Goal: Information Seeking & Learning: Find contact information

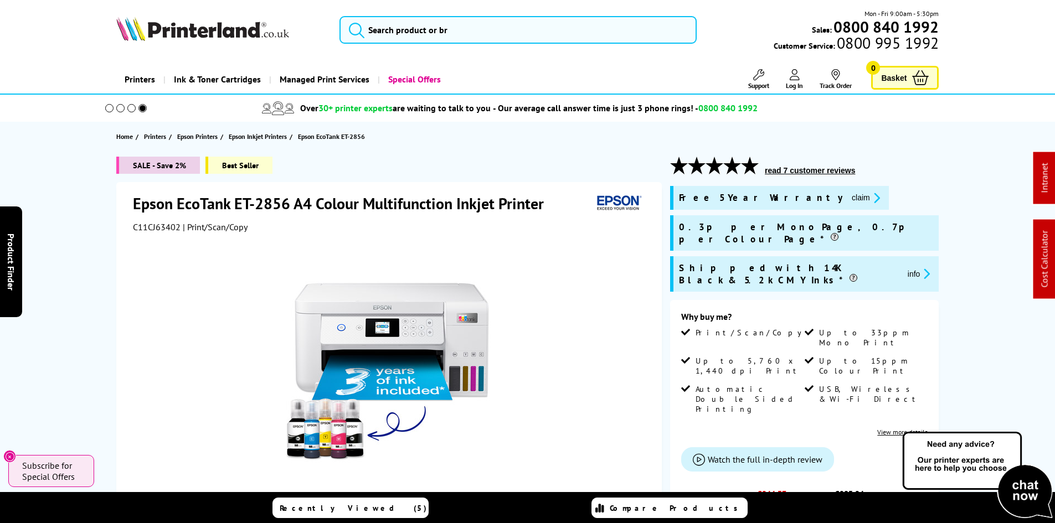
click at [178, 35] on img at bounding box center [202, 29] width 173 height 24
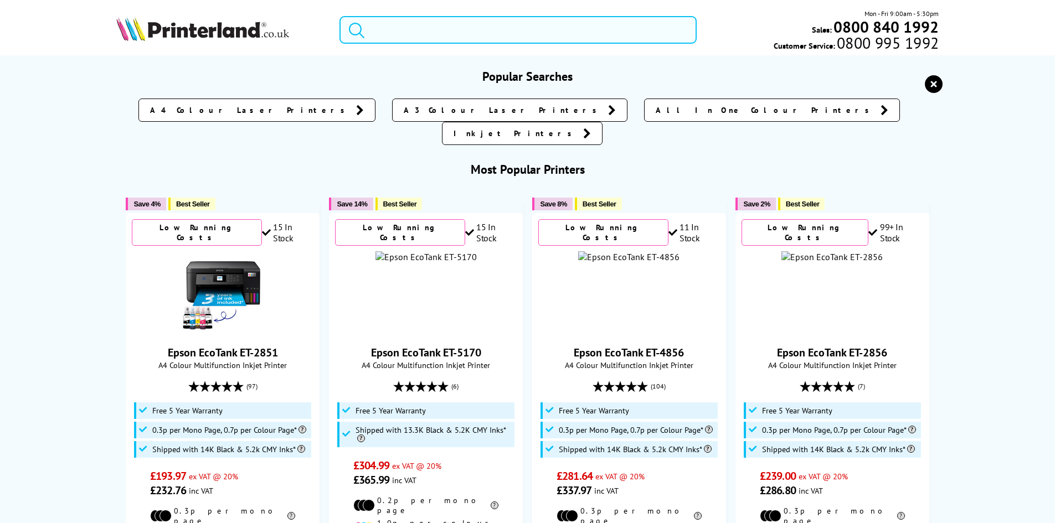
click at [425, 28] on input "search" at bounding box center [517, 30] width 357 height 28
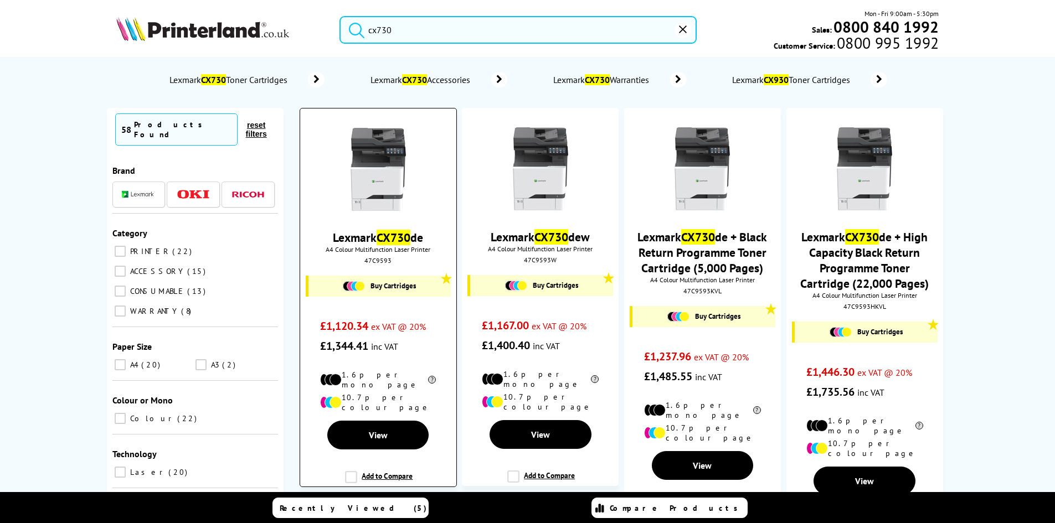
type input "cx730"
click at [377, 161] on img at bounding box center [378, 169] width 83 height 83
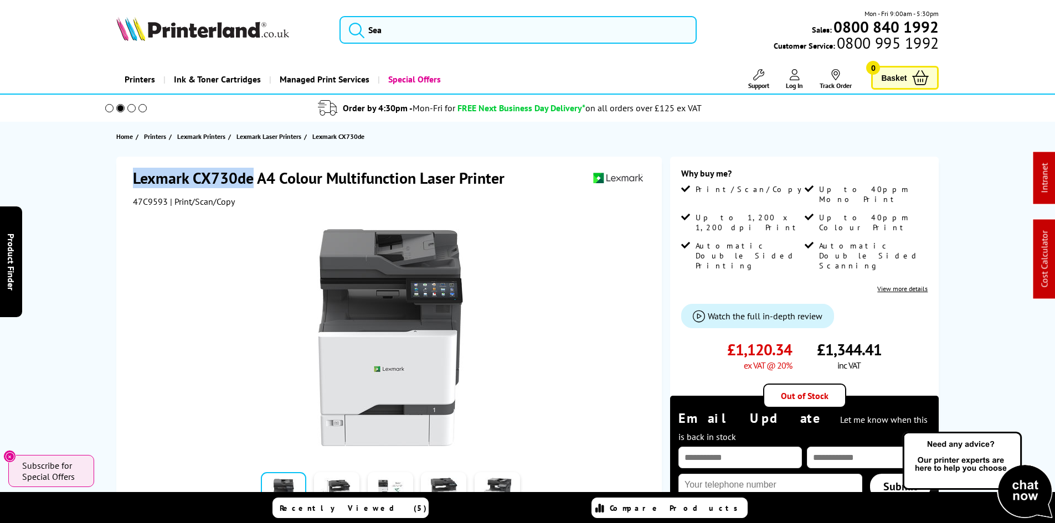
drag, startPoint x: 135, startPoint y: 173, endPoint x: 249, endPoint y: 174, distance: 114.6
click at [249, 174] on h1 "Lexmark CX730de A4 Colour Multifunction Laser Printer" at bounding box center [324, 178] width 383 height 20
copy h1 "Lexmark CX730de"
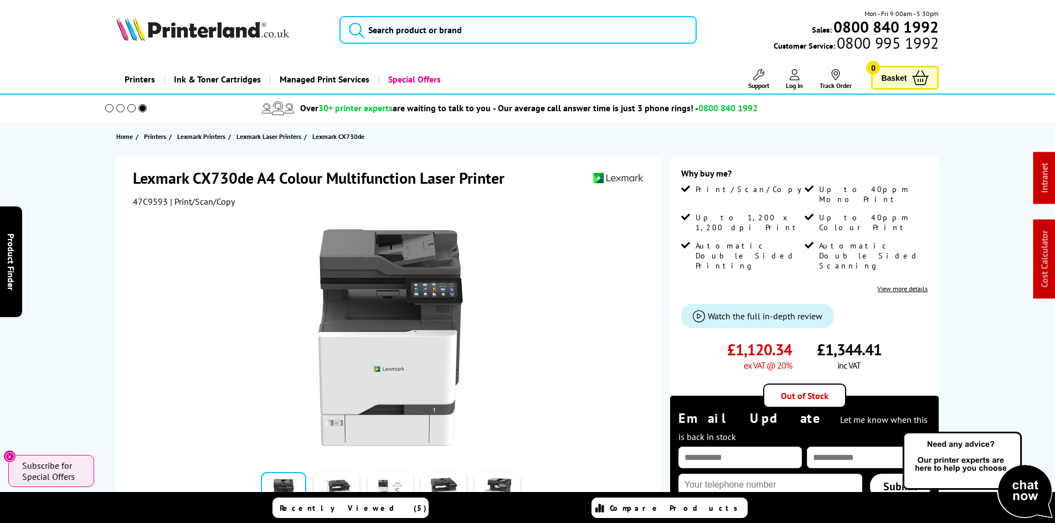
click at [99, 288] on div "Lexmark CX730de A4 Colour Multifunction Laser Printer 47C9593 | Print/Scan/Copy…" at bounding box center [528, 452] width 886 height 591
click at [392, 37] on input "search" at bounding box center [517, 30] width 357 height 28
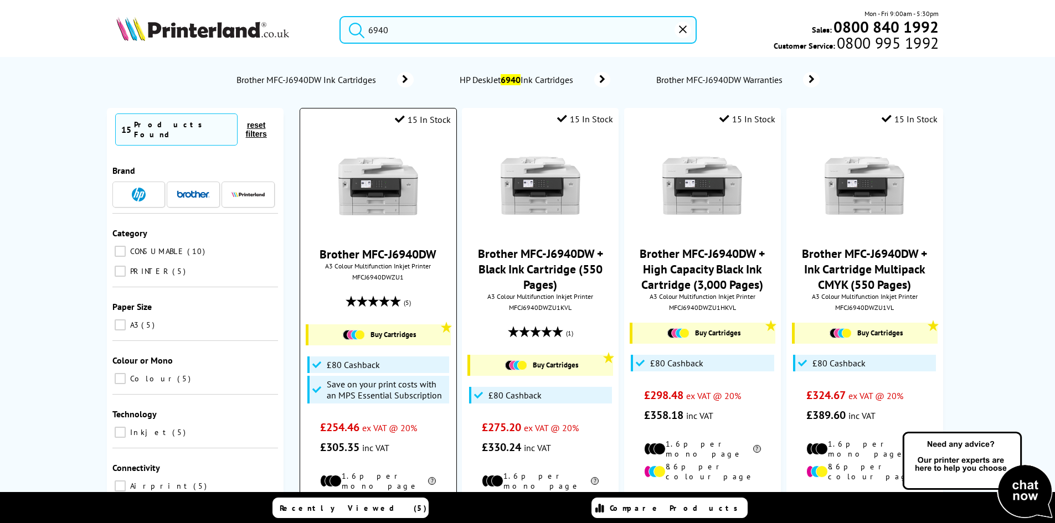
type input "6940"
click at [385, 183] on img at bounding box center [378, 186] width 83 height 83
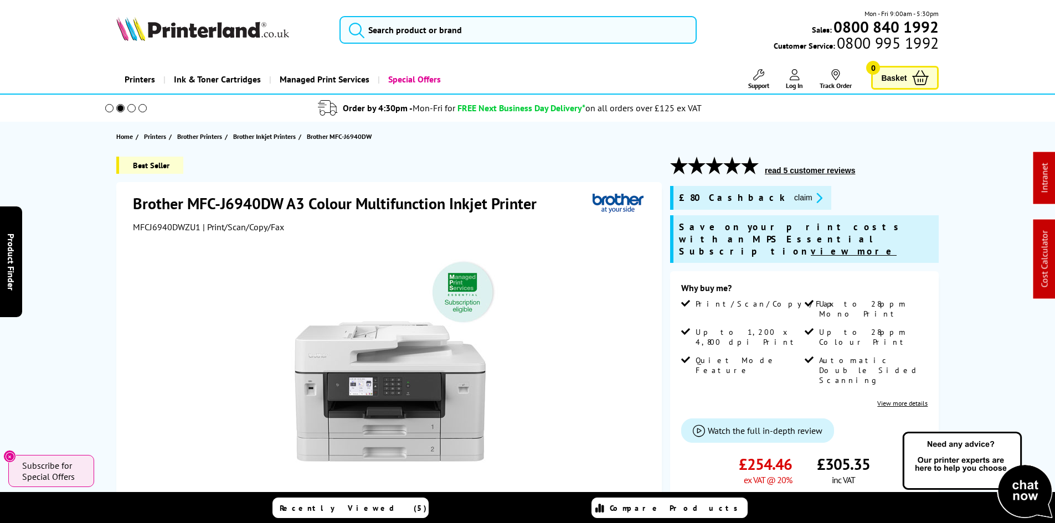
click at [85, 231] on div "Best Seller Brother MFC-J6940DW A3 Colour Multifunction Inkjet Printer MFCJ6940…" at bounding box center [528, 464] width 886 height 614
click at [166, 277] on div at bounding box center [390, 358] width 515 height 250
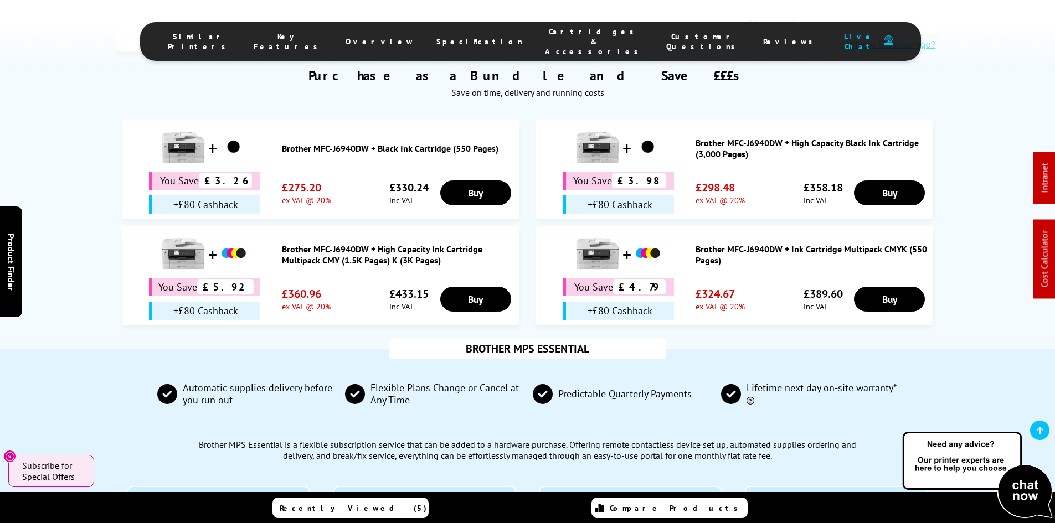
click at [565, 37] on span "Cartridges & Accessories" at bounding box center [594, 42] width 99 height 30
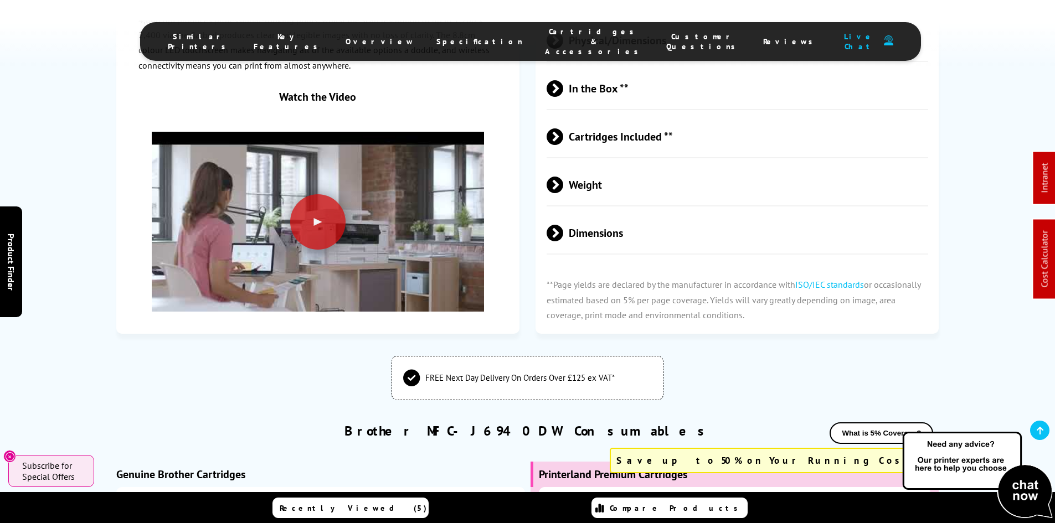
scroll to position [3605, 0]
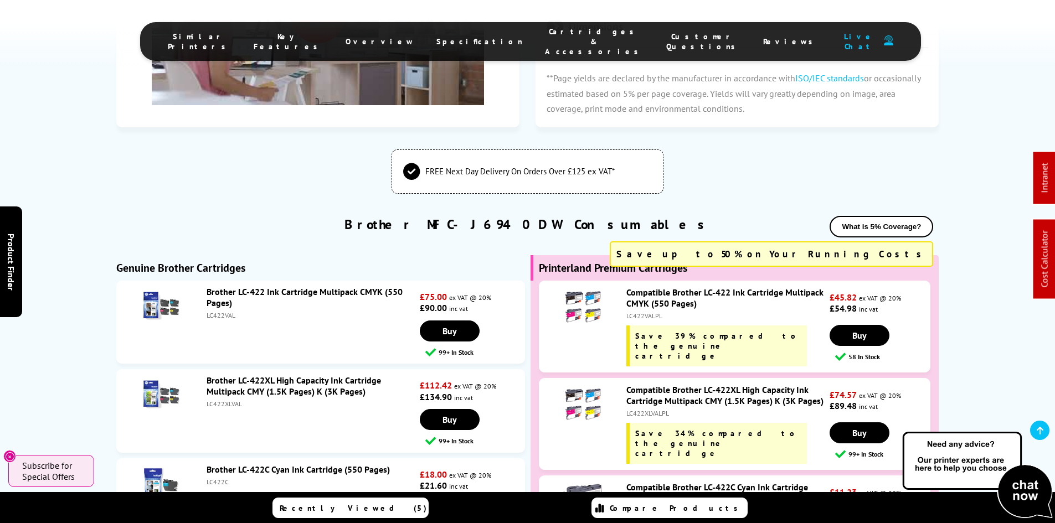
scroll to position [3716, 0]
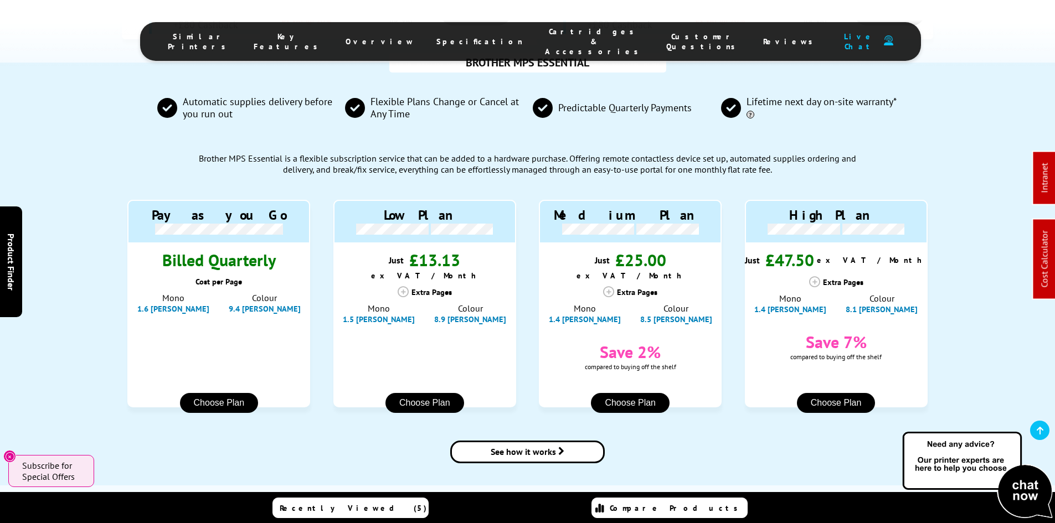
scroll to position [0, 0]
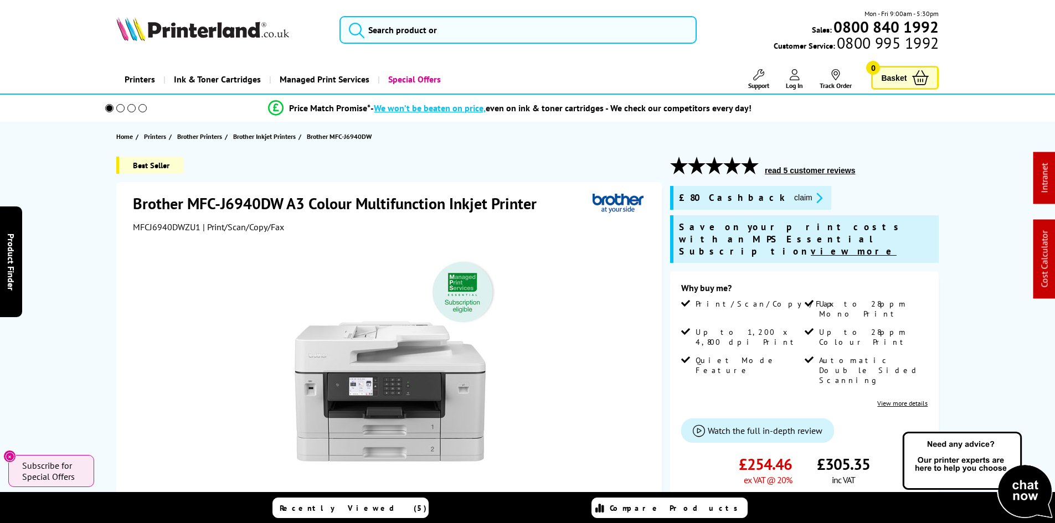
drag, startPoint x: 69, startPoint y: 357, endPoint x: 36, endPoint y: 83, distance: 276.0
drag, startPoint x: 86, startPoint y: 197, endPoint x: 79, endPoint y: 198, distance: 7.2
click at [86, 196] on div "Best Seller Brother MFC-J6940DW A3 Colour Multifunction Inkjet Printer MFCJ6940…" at bounding box center [528, 464] width 886 height 614
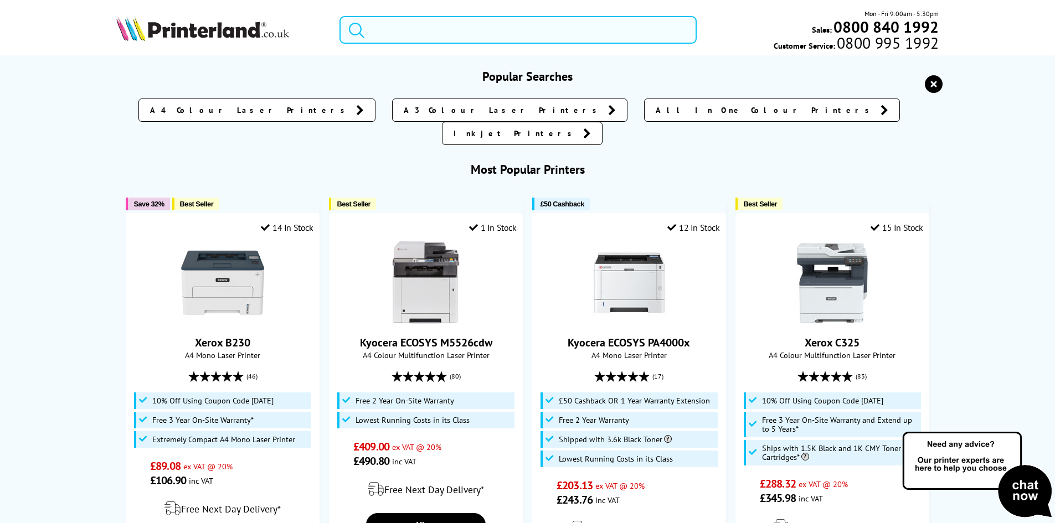
paste input "2Z606F"
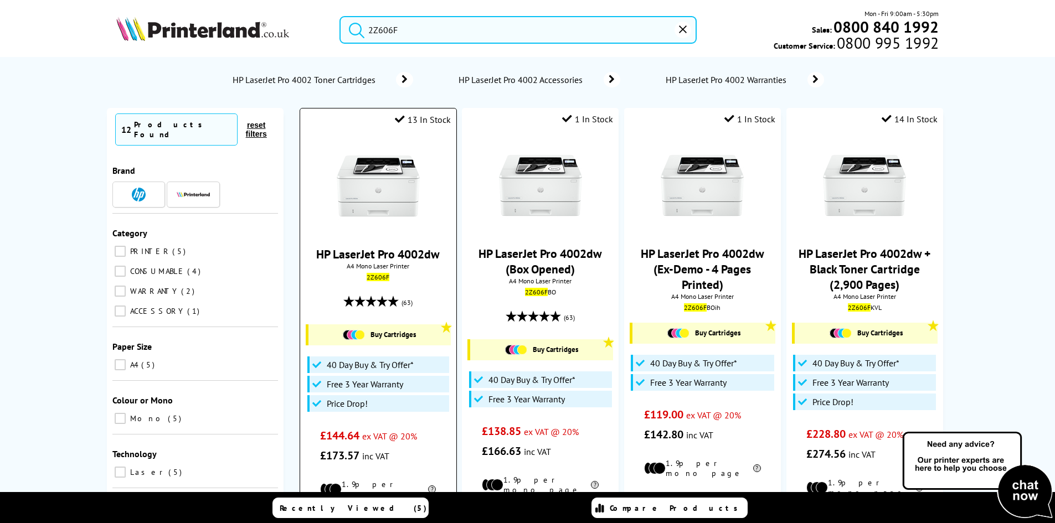
type input "2Z606F"
click at [408, 188] on img at bounding box center [378, 186] width 83 height 83
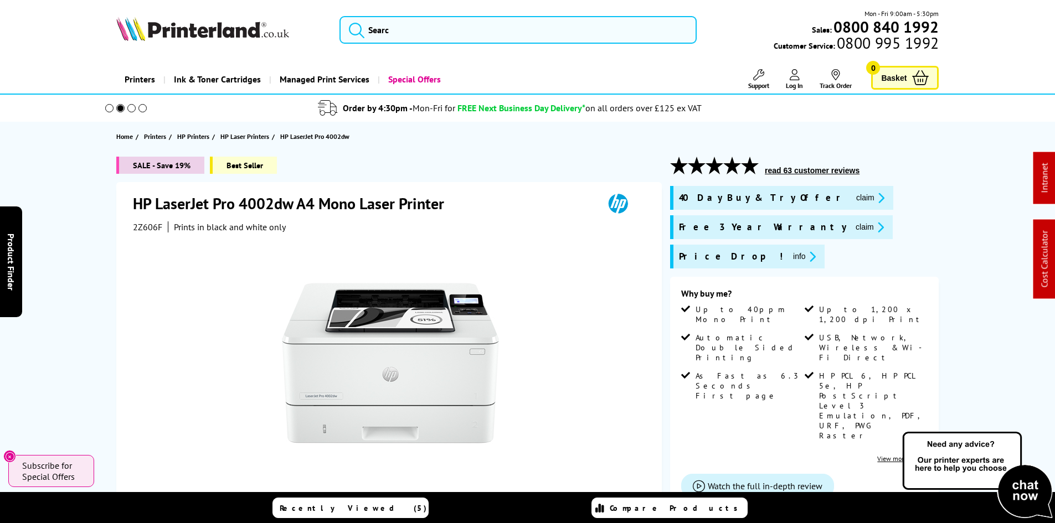
drag, startPoint x: 117, startPoint y: 237, endPoint x: 126, endPoint y: 99, distance: 138.8
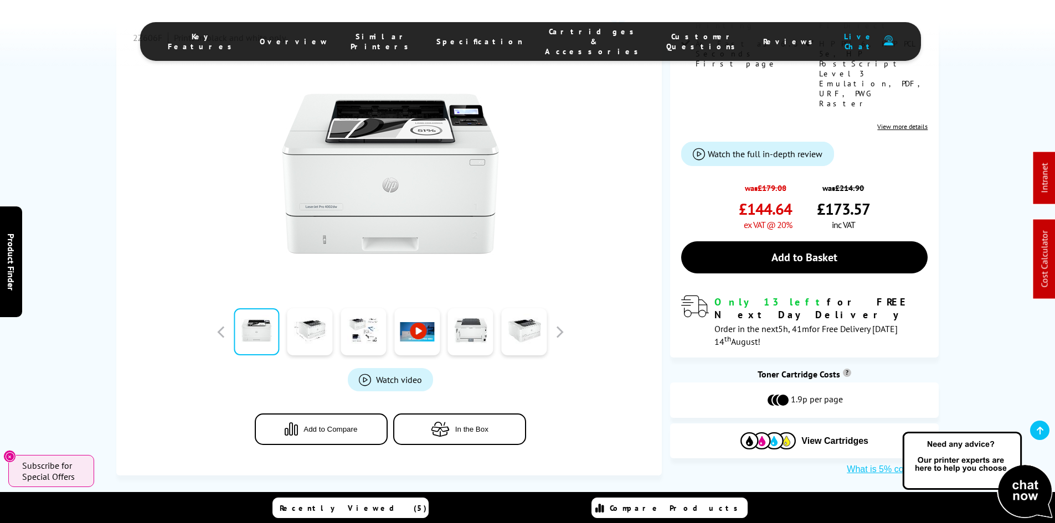
scroll to position [664, 0]
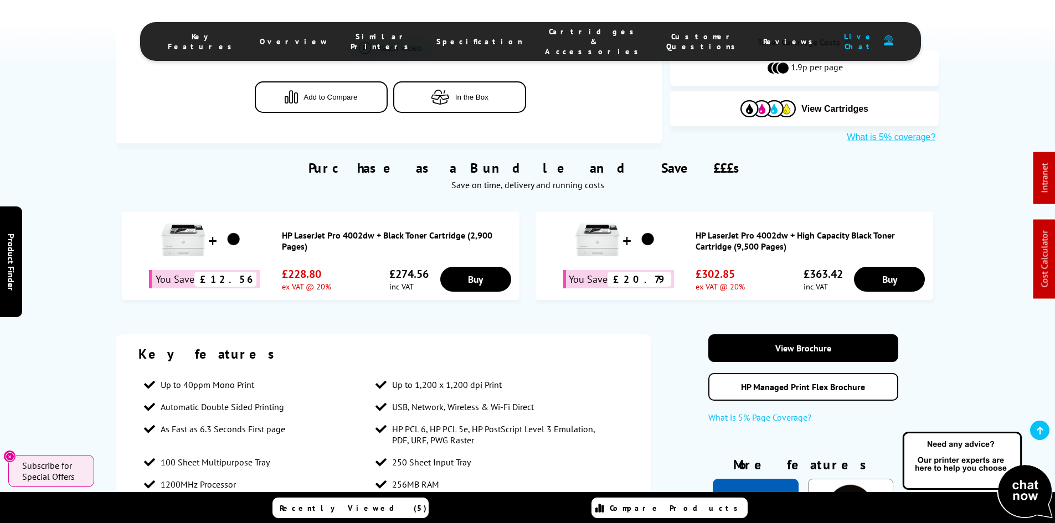
click at [545, 32] on span "Cartridges & Accessories" at bounding box center [594, 42] width 99 height 30
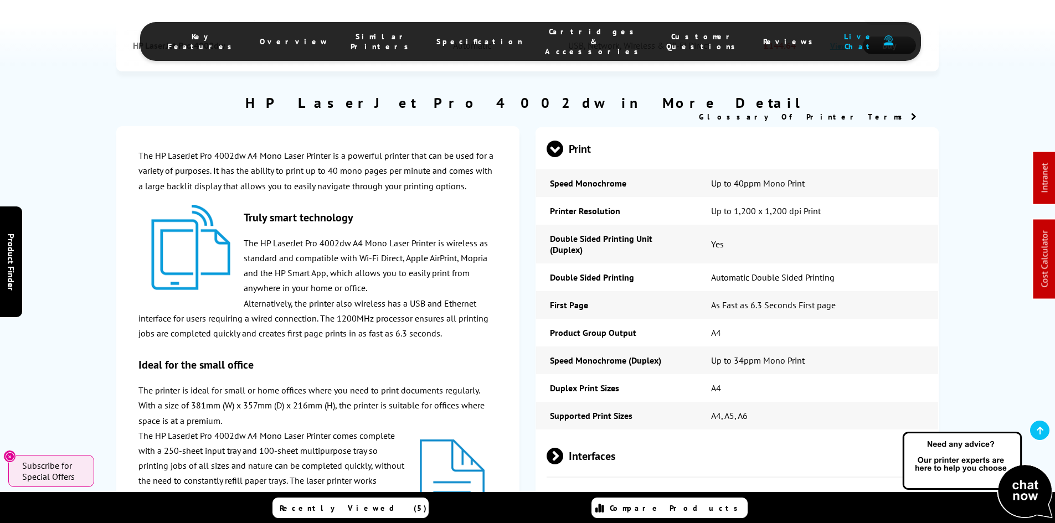
scroll to position [0, 0]
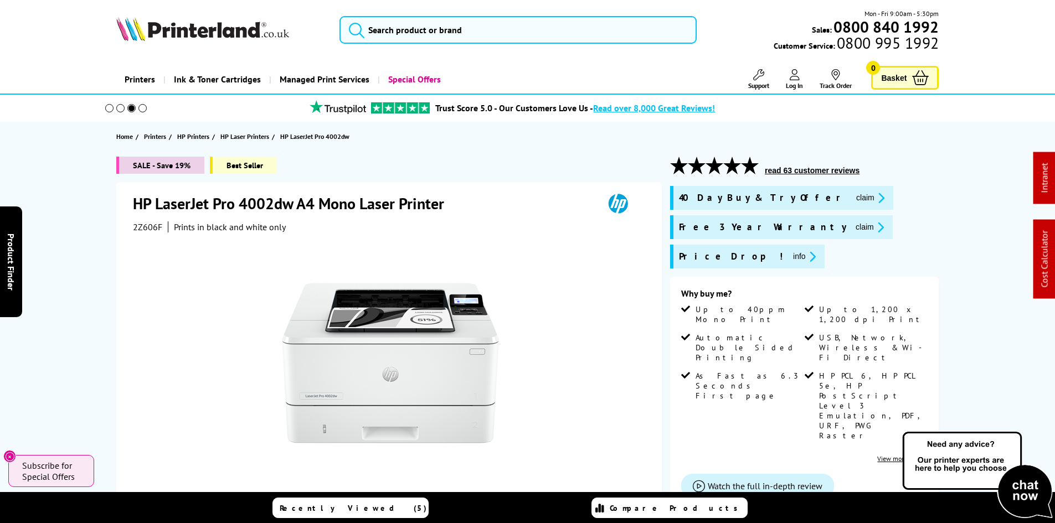
drag, startPoint x: 125, startPoint y: 346, endPoint x: 106, endPoint y: 109, distance: 237.7
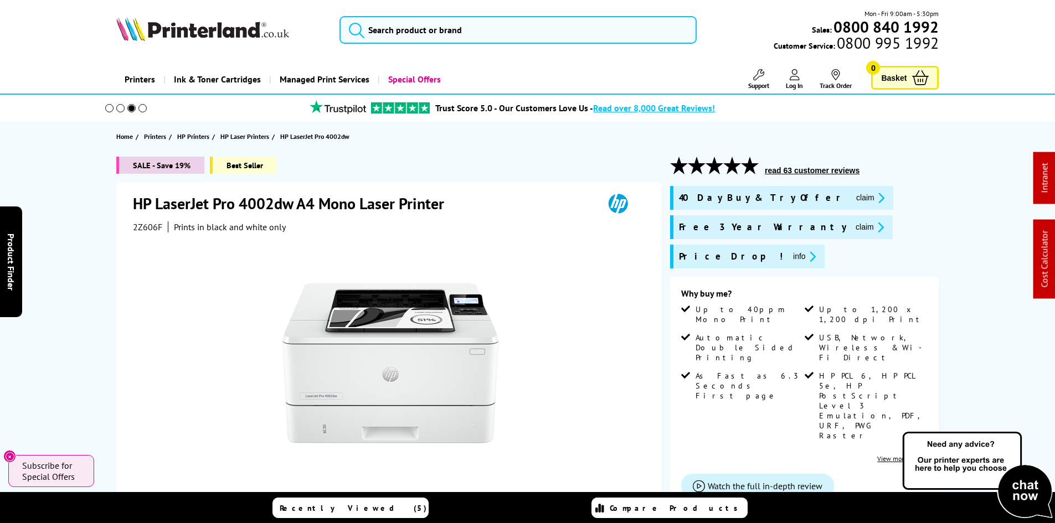
click at [96, 254] on div "SALE - Save 19% Best Seller HP LaserJet Pro 4002dw A4 Mono Laser Printer 2Z606F…" at bounding box center [528, 482] width 886 height 651
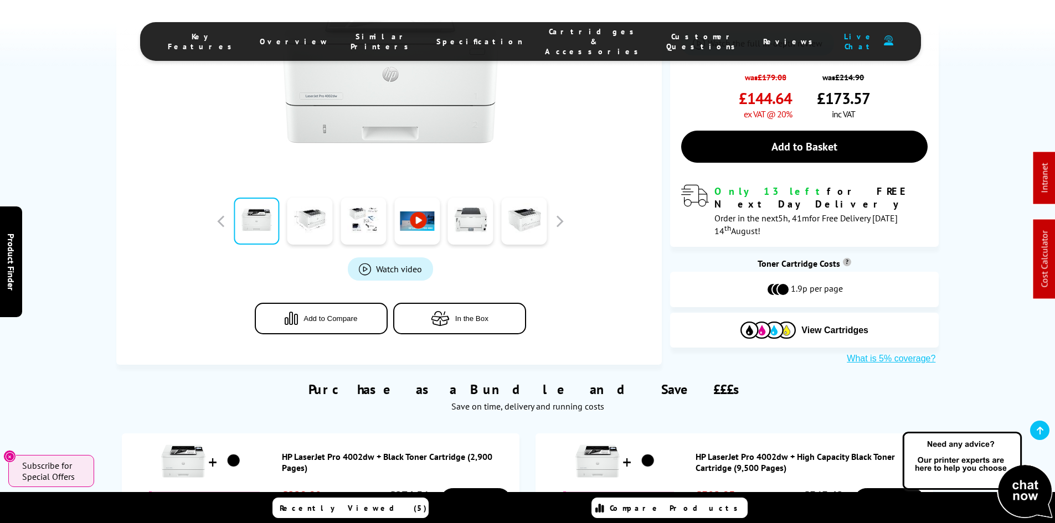
scroll to position [664, 0]
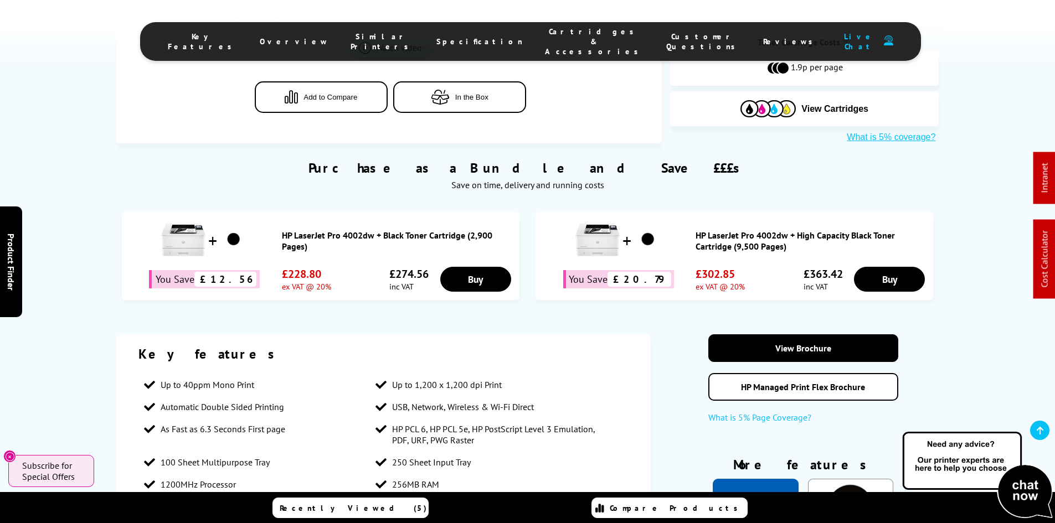
click at [568, 39] on span "Cartridges & Accessories" at bounding box center [594, 42] width 99 height 30
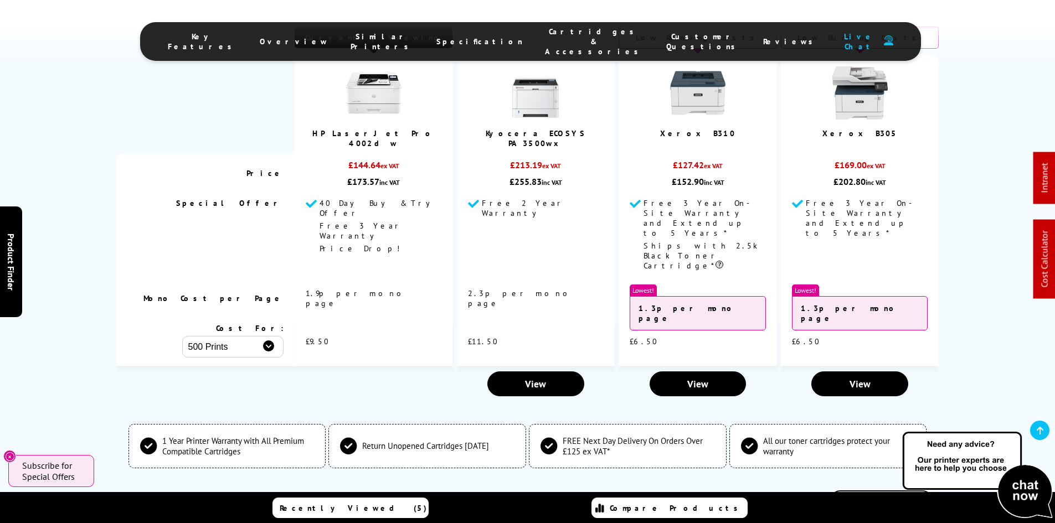
scroll to position [2852, 0]
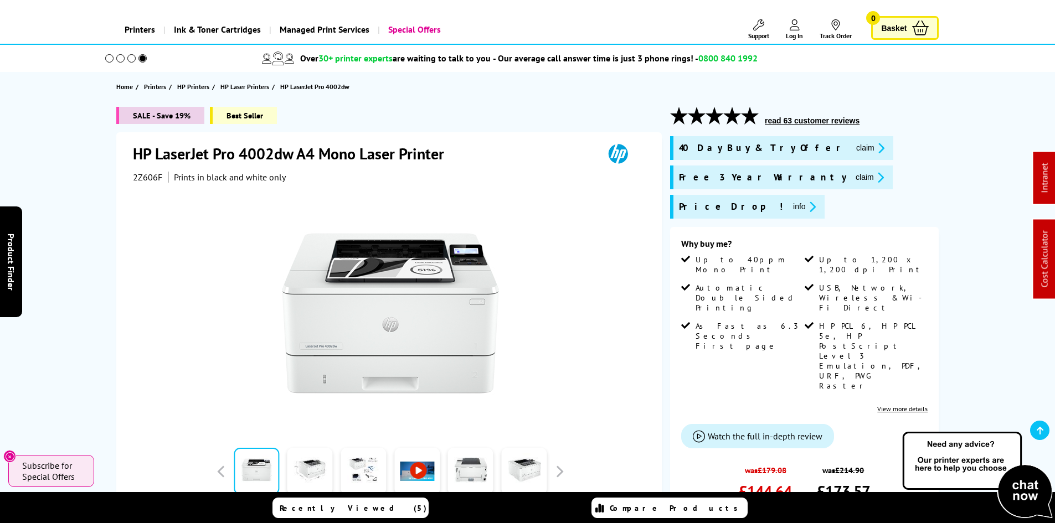
scroll to position [0, 0]
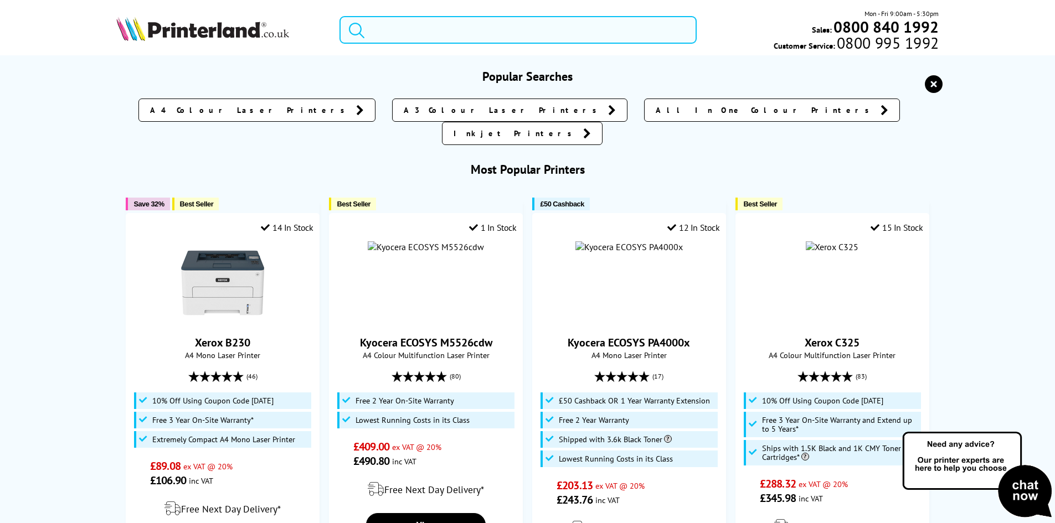
click at [405, 32] on input "search" at bounding box center [517, 30] width 357 height 28
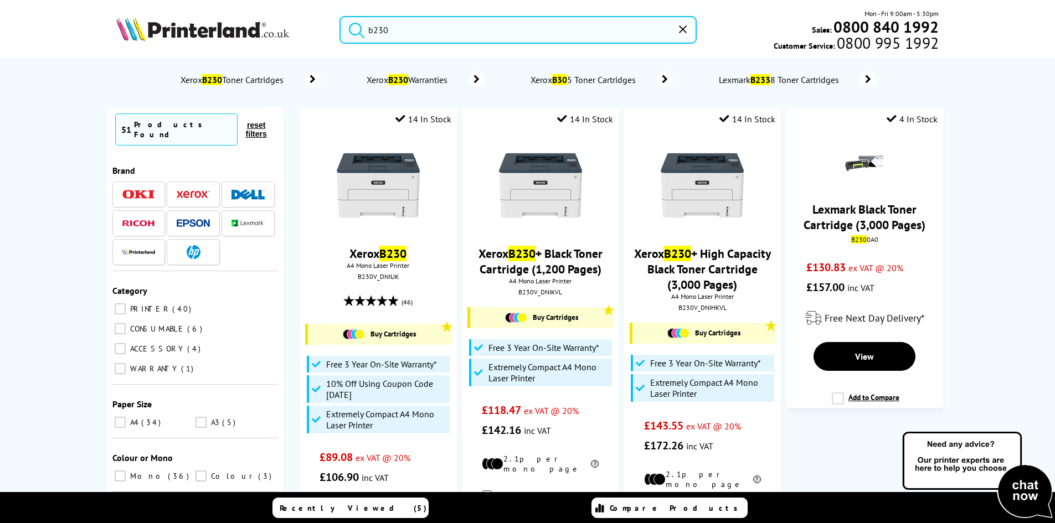
click at [409, 33] on input "b230" at bounding box center [517, 30] width 357 height 28
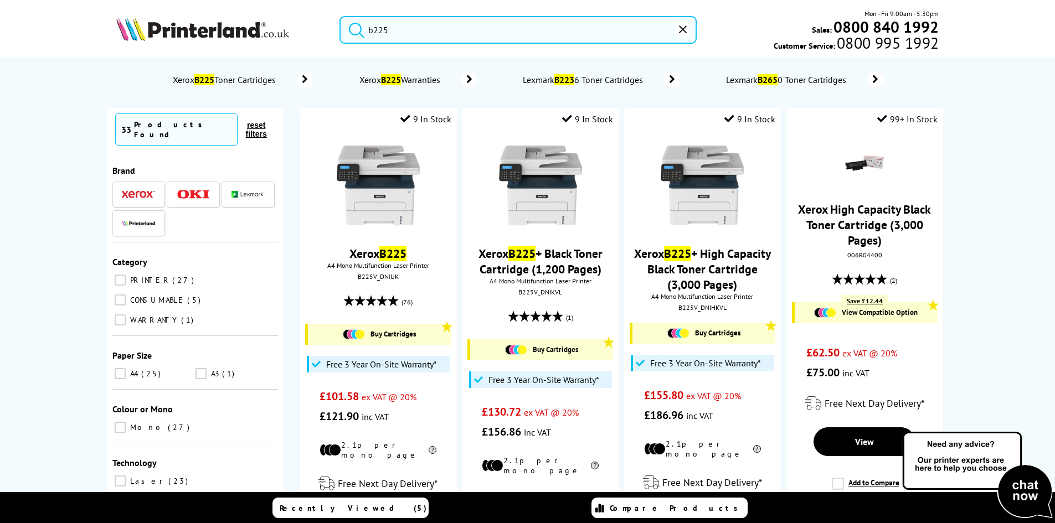
click at [424, 33] on input "b225" at bounding box center [517, 30] width 357 height 28
click at [425, 30] on input "b225" at bounding box center [517, 30] width 357 height 28
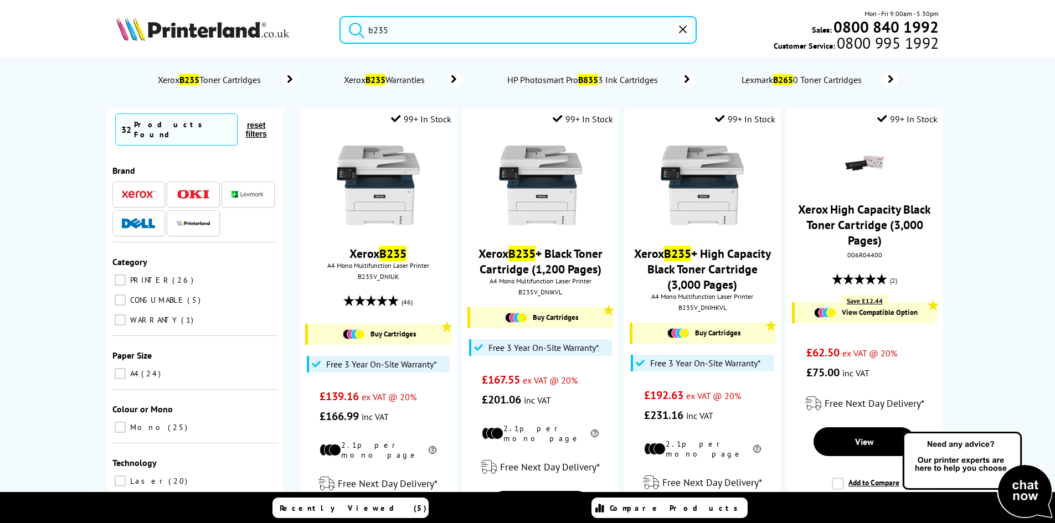
click at [434, 30] on input "b235" at bounding box center [517, 30] width 357 height 28
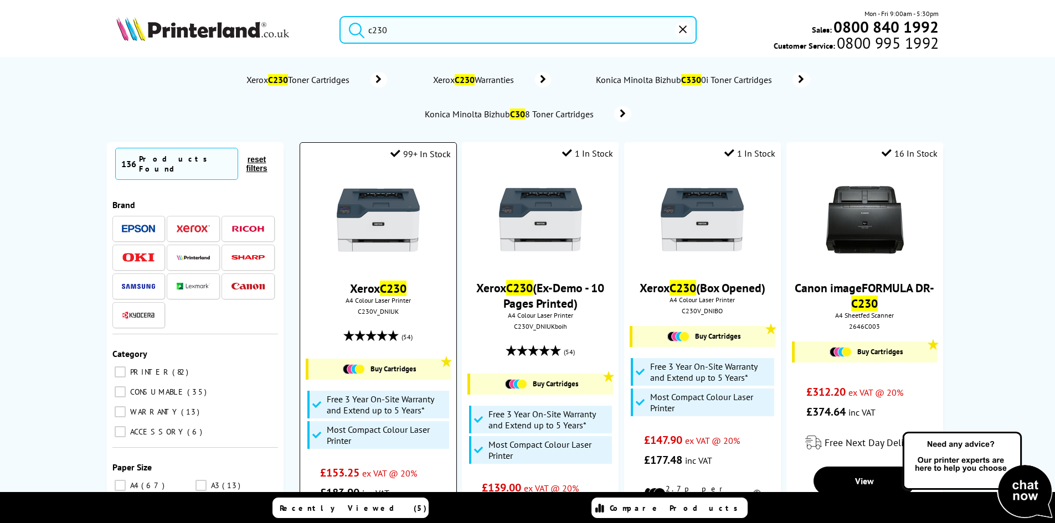
type input "c230"
click at [379, 199] on img at bounding box center [378, 220] width 83 height 83
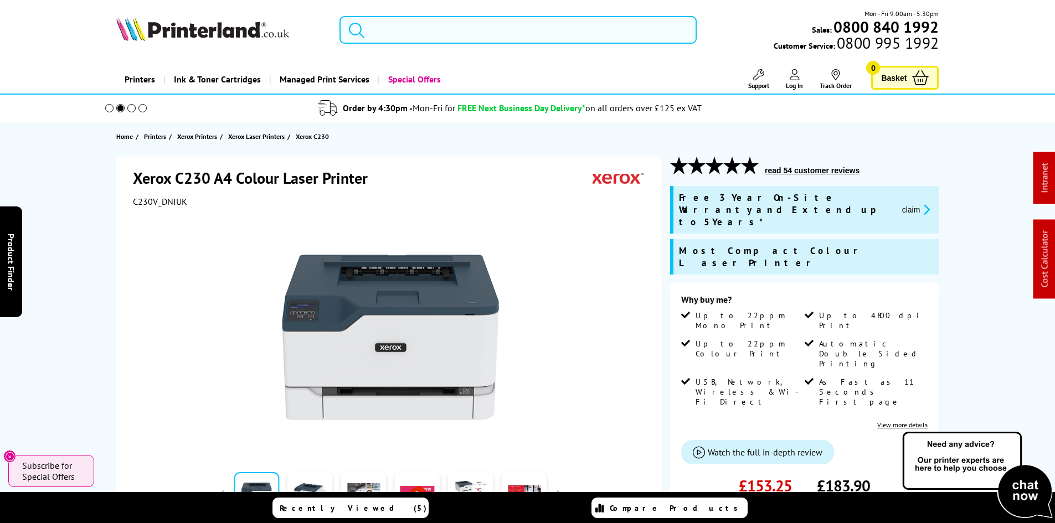
click at [507, 29] on input "search" at bounding box center [517, 30] width 357 height 28
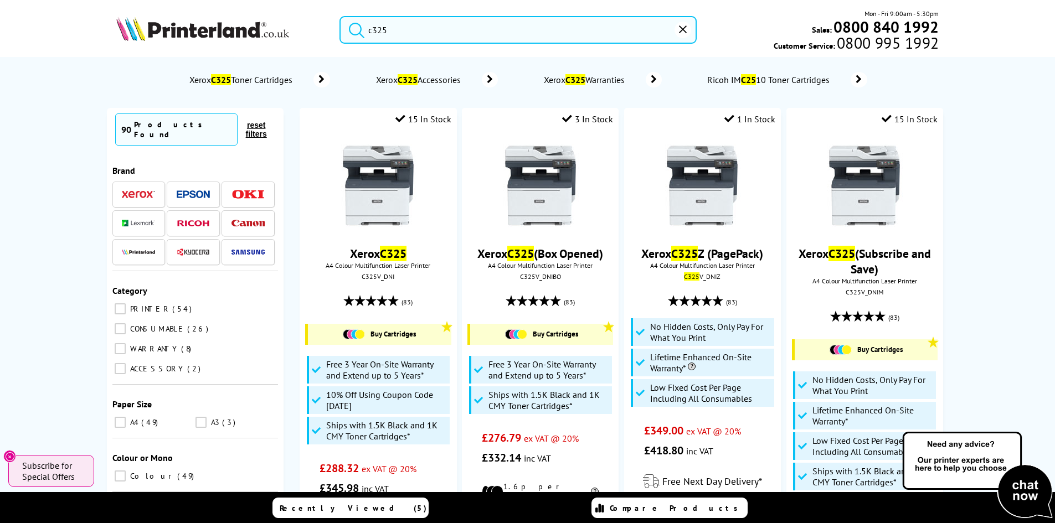
click at [414, 33] on input "c325" at bounding box center [517, 30] width 357 height 28
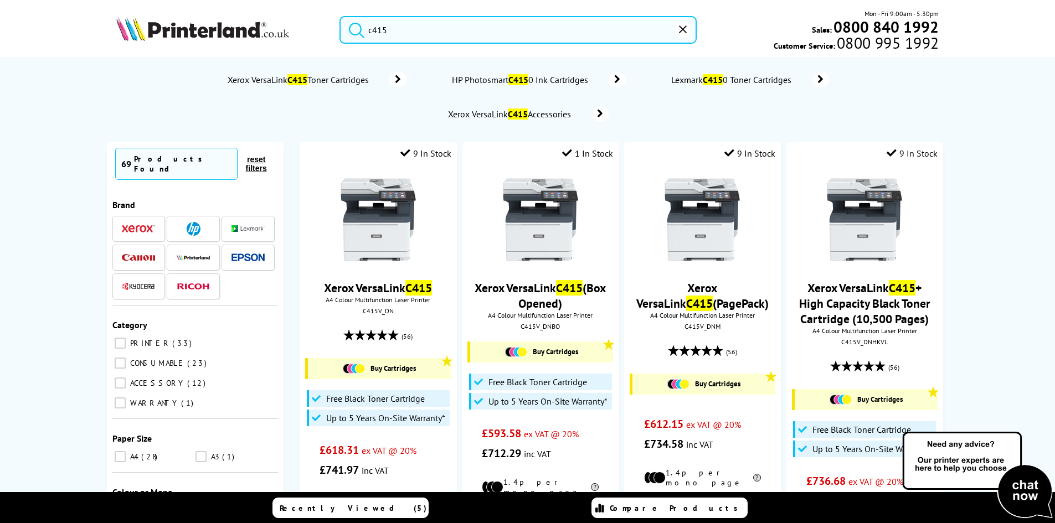
type input "c415"
click at [184, 37] on img at bounding box center [202, 29] width 173 height 24
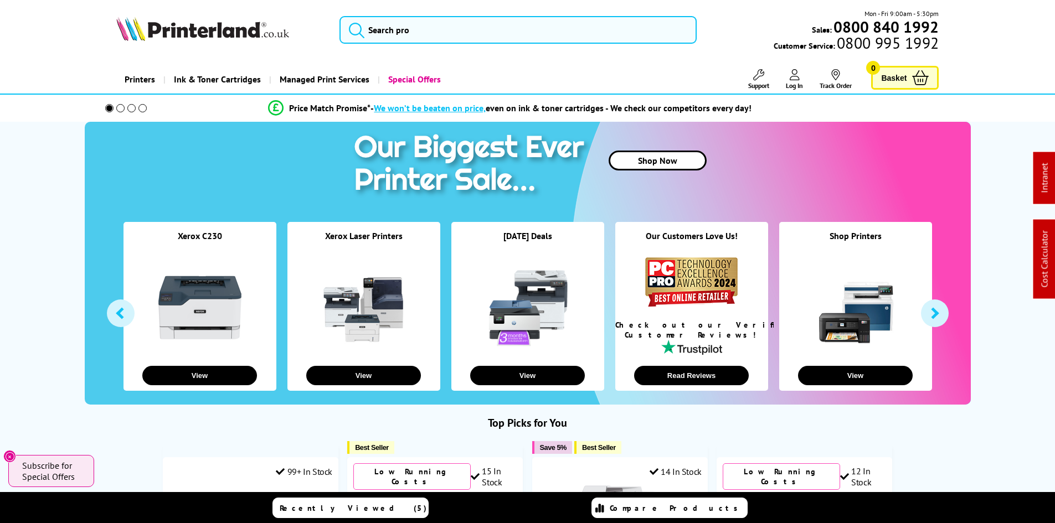
drag, startPoint x: 54, startPoint y: 277, endPoint x: 59, endPoint y: 272, distance: 7.1
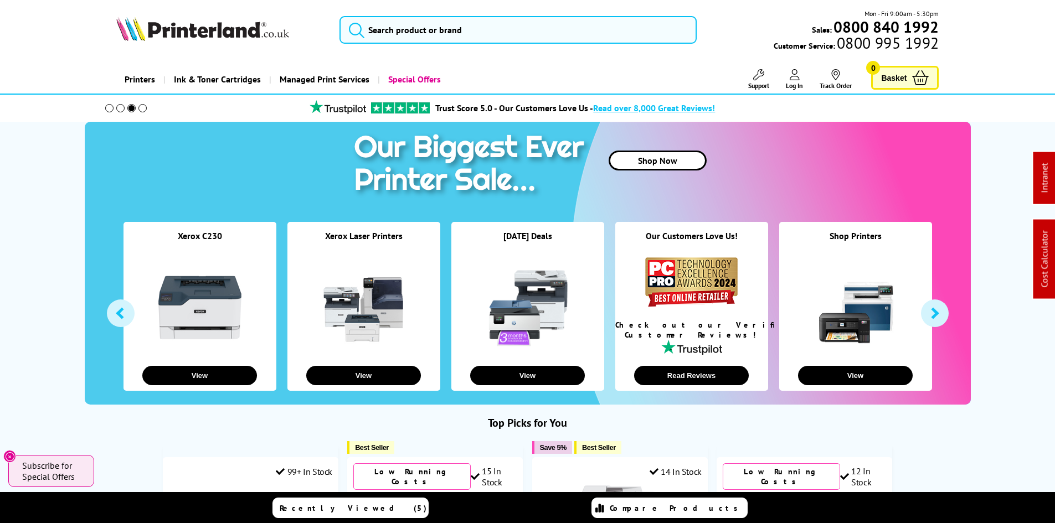
click at [765, 80] on link "Support" at bounding box center [758, 79] width 21 height 20
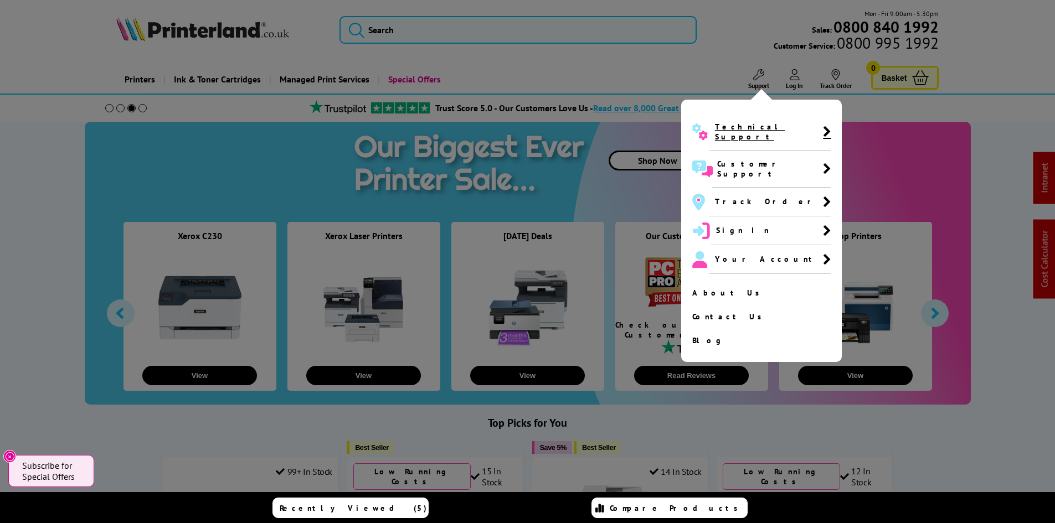
click at [726, 128] on span "Technical Support" at bounding box center [769, 132] width 108 height 20
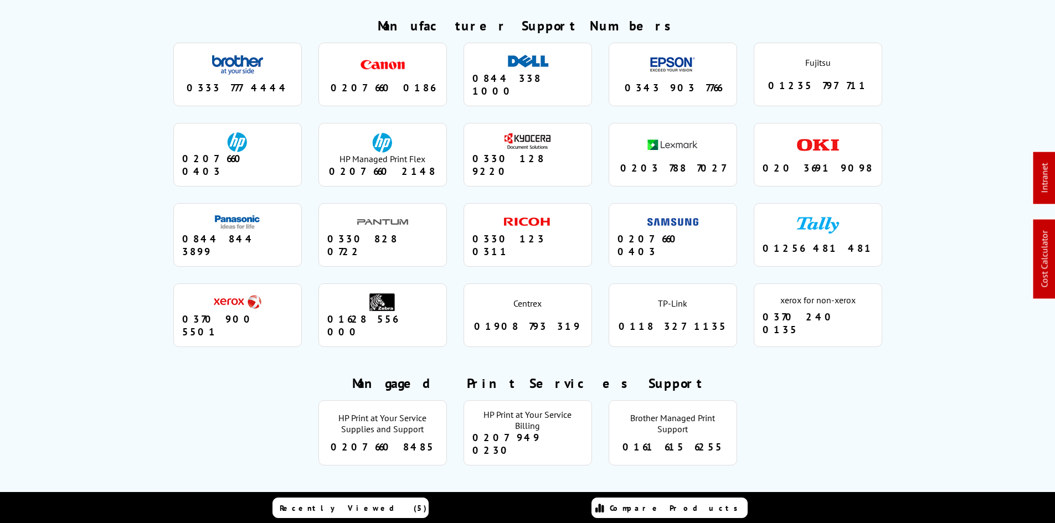
click at [748, 218] on ul "brother 0333 777 4444 canon 0207 660 0186 dell 0844 338 1000 epson 0343 903 776…" at bounding box center [527, 194] width 727 height 321
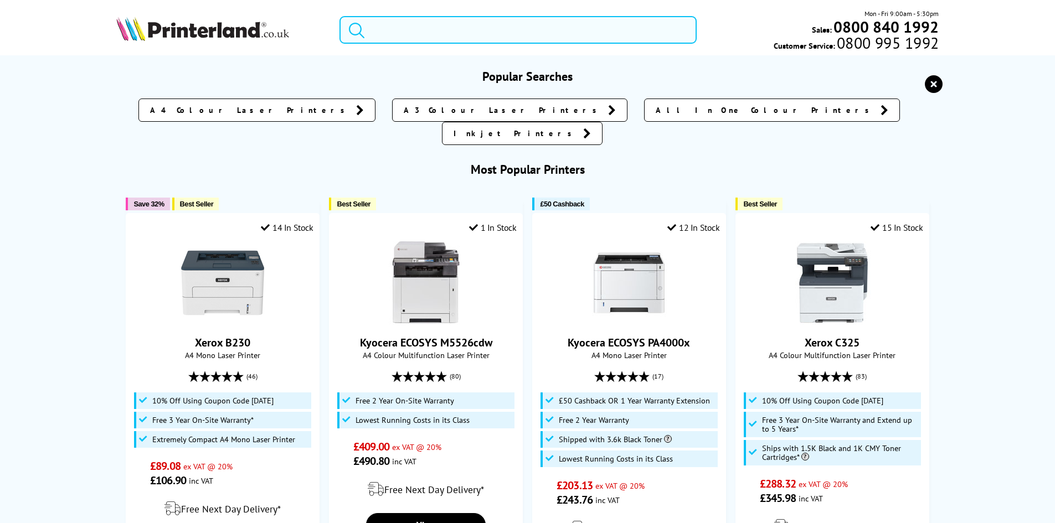
paste input "HLL2445DWZU1"
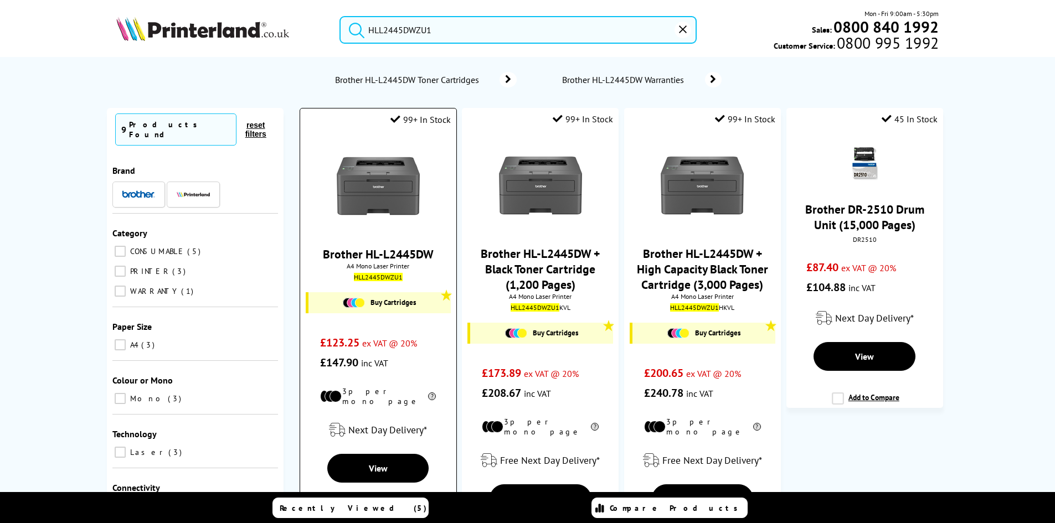
type input "HLL2445DWZU1"
click at [369, 174] on img at bounding box center [378, 186] width 83 height 83
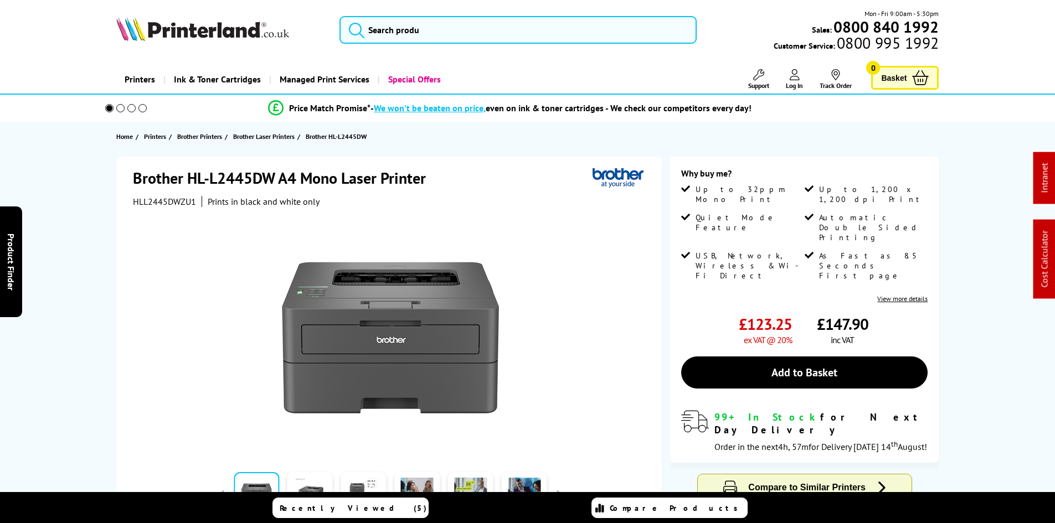
drag, startPoint x: 71, startPoint y: 229, endPoint x: 79, endPoint y: 228, distance: 8.4
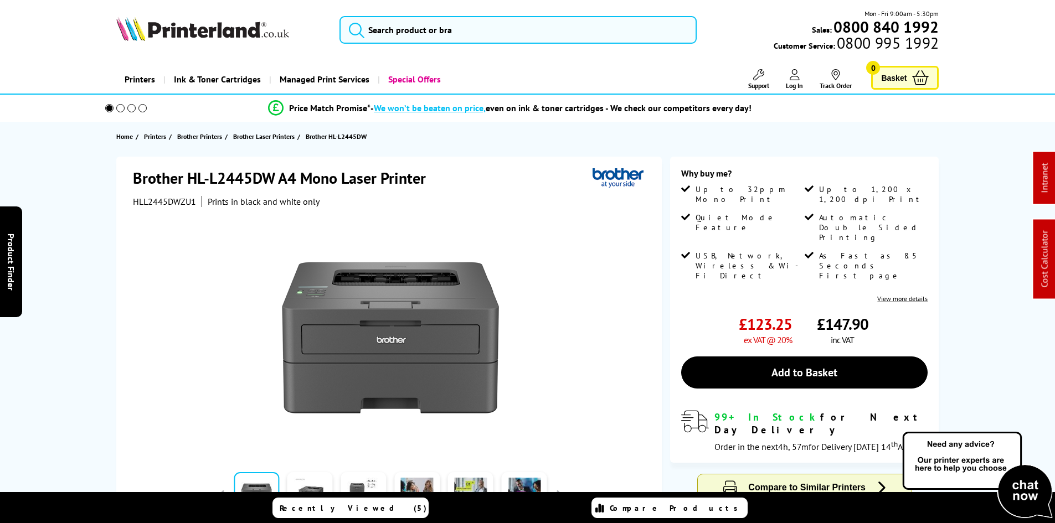
click at [86, 225] on div "Brother HL-L2445DW A4 Mono Laser Printer HLL2445DWZU1 Prints in black and white…" at bounding box center [528, 388] width 886 height 463
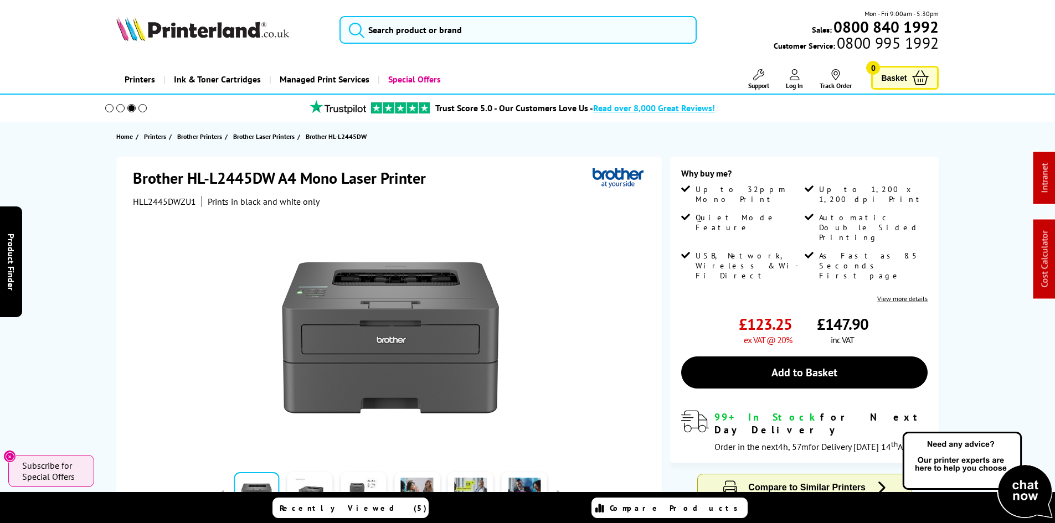
click at [89, 225] on div "Brother HL-L2445DW A4 Mono Laser Printer HLL2445DWZU1 Prints in black and white…" at bounding box center [528, 388] width 886 height 463
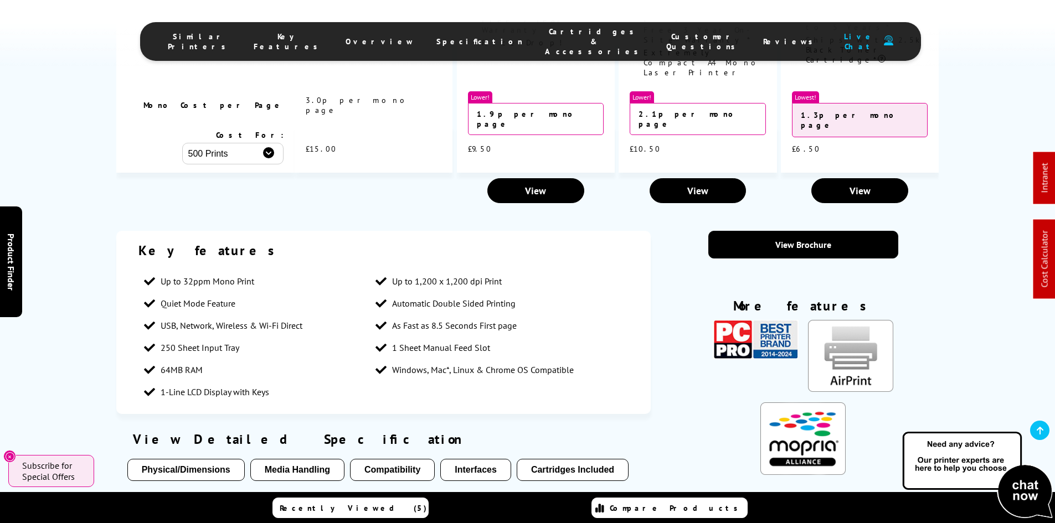
scroll to position [1274, 0]
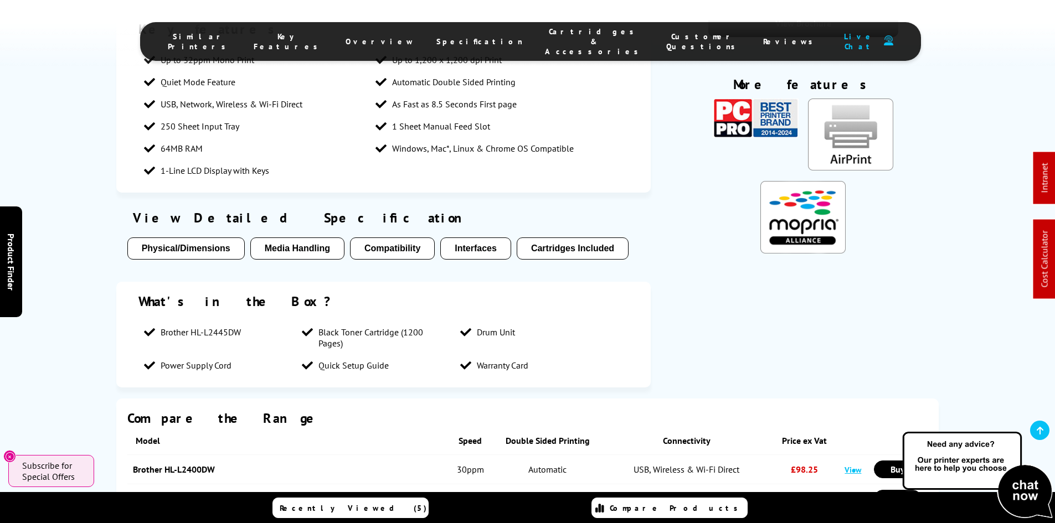
click at [85, 268] on div "Key features Up to 32ppm Mono Print Up to 1,200 x 1,200 dpi Print Quiet Mode Fe…" at bounding box center [527, 203] width 1055 height 389
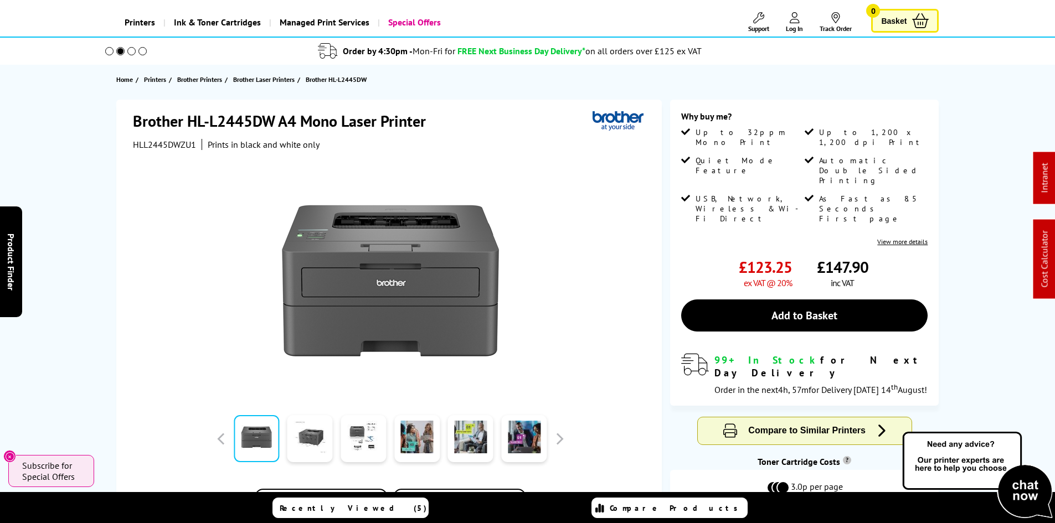
scroll to position [0, 0]
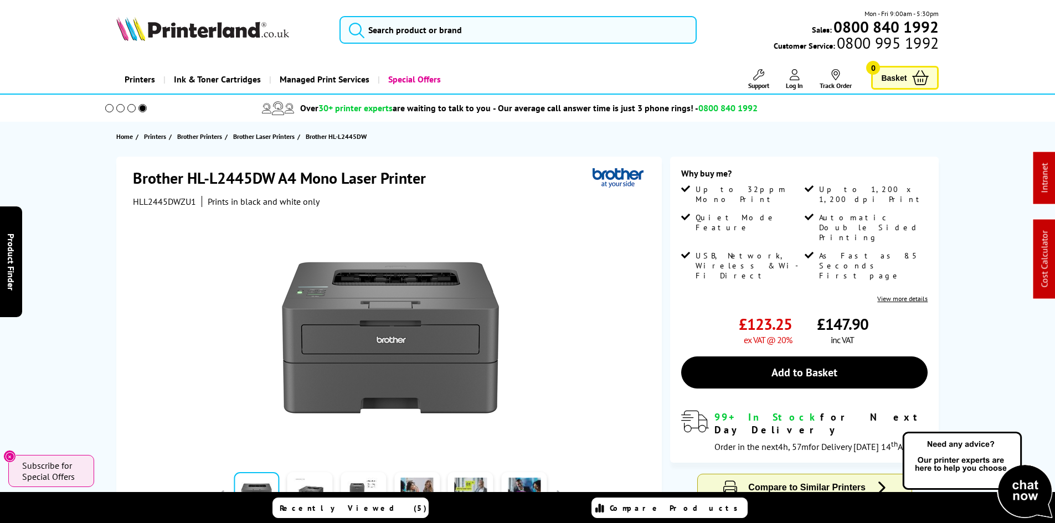
click at [101, 284] on div "Brother HL-L2445DW A4 Mono Laser Printer HLL2445DWZU1 Prints in black and white…" at bounding box center [528, 388] width 886 height 463
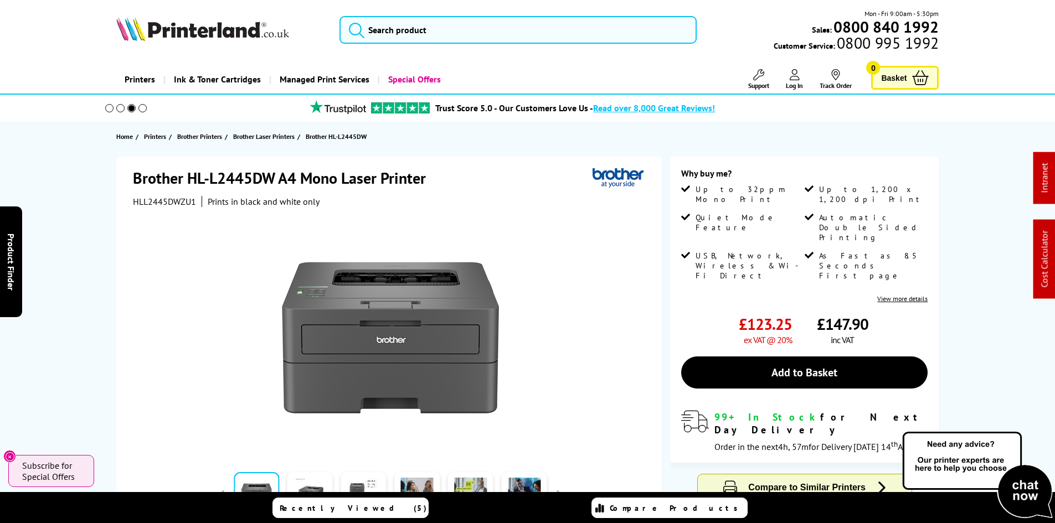
click at [102, 284] on div "Brother HL-L2445DW A4 Mono Laser Printer HLL2445DWZU1 Prints in black and white…" at bounding box center [528, 388] width 886 height 463
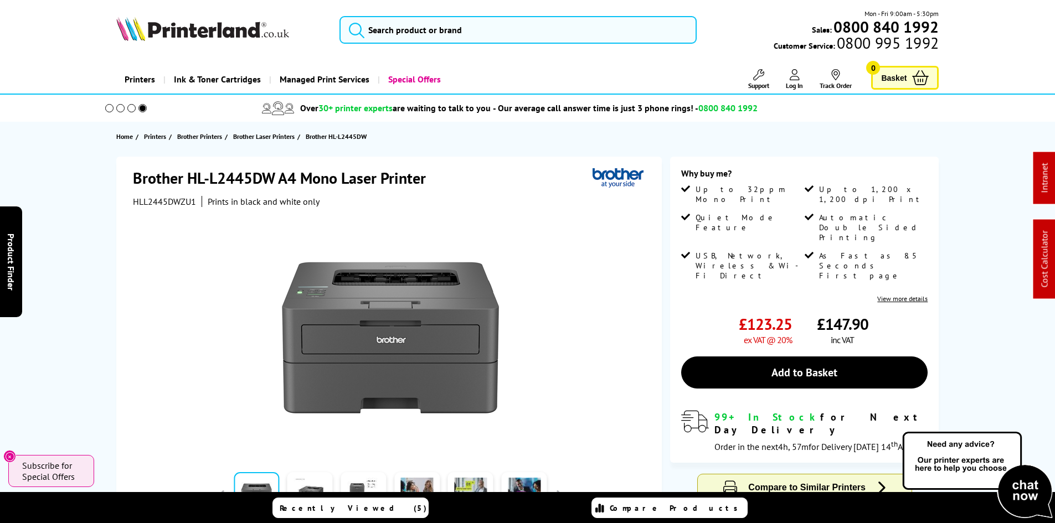
click at [108, 212] on div "Brother HL-L2445DW A4 Mono Laser Printer HLL2445DWZU1 Prints in black and white…" at bounding box center [528, 388] width 886 height 463
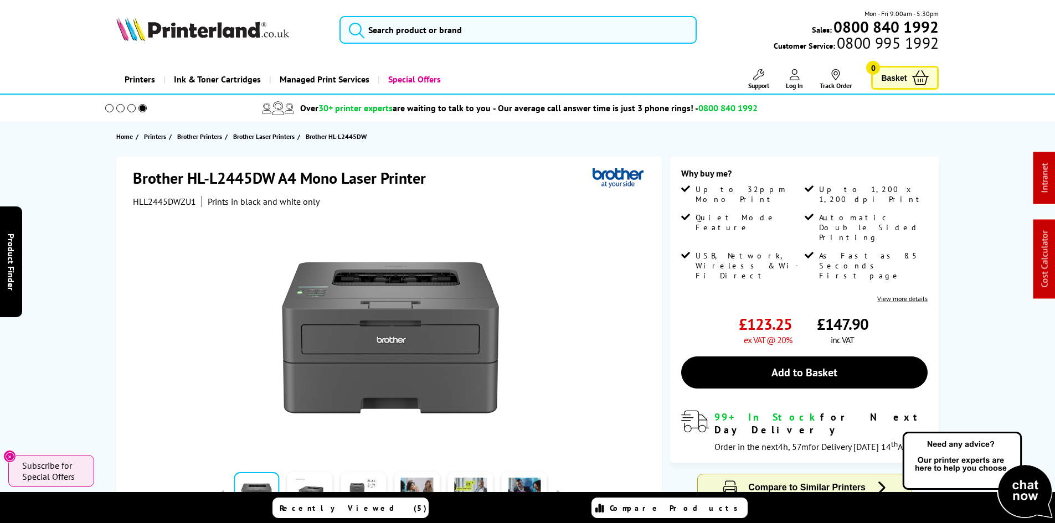
click at [187, 42] on picture at bounding box center [202, 37] width 173 height 11
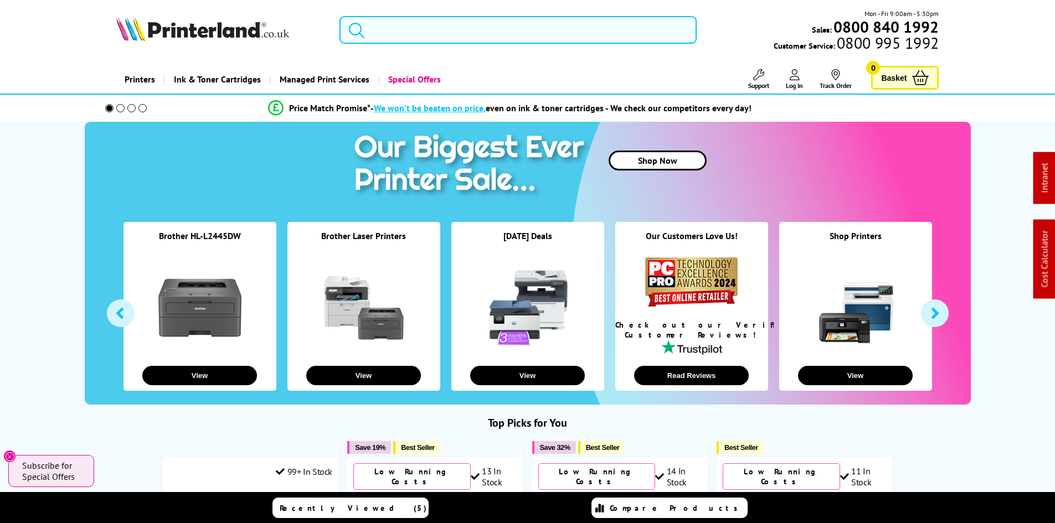
click at [388, 33] on input "search" at bounding box center [517, 30] width 357 height 28
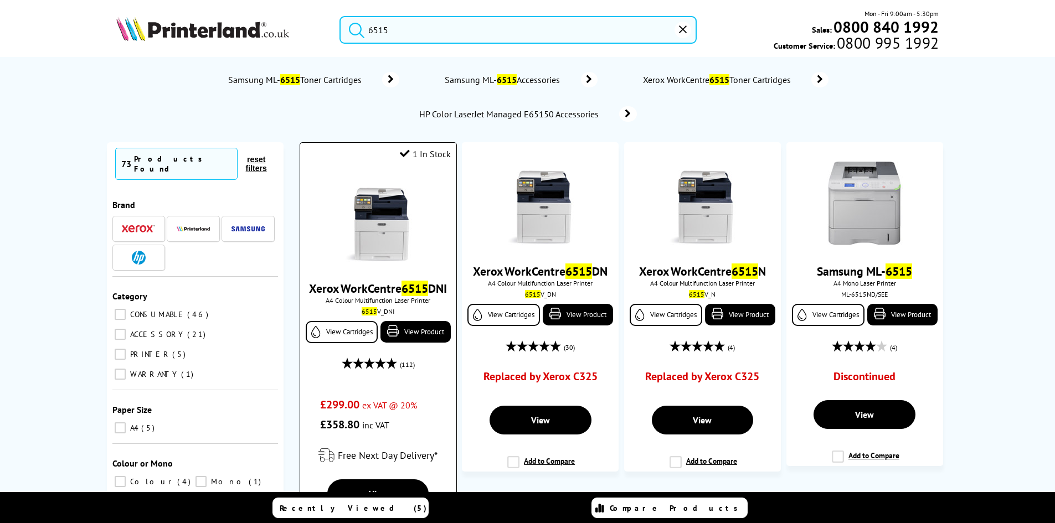
type input "6515"
click at [401, 209] on img at bounding box center [378, 220] width 83 height 83
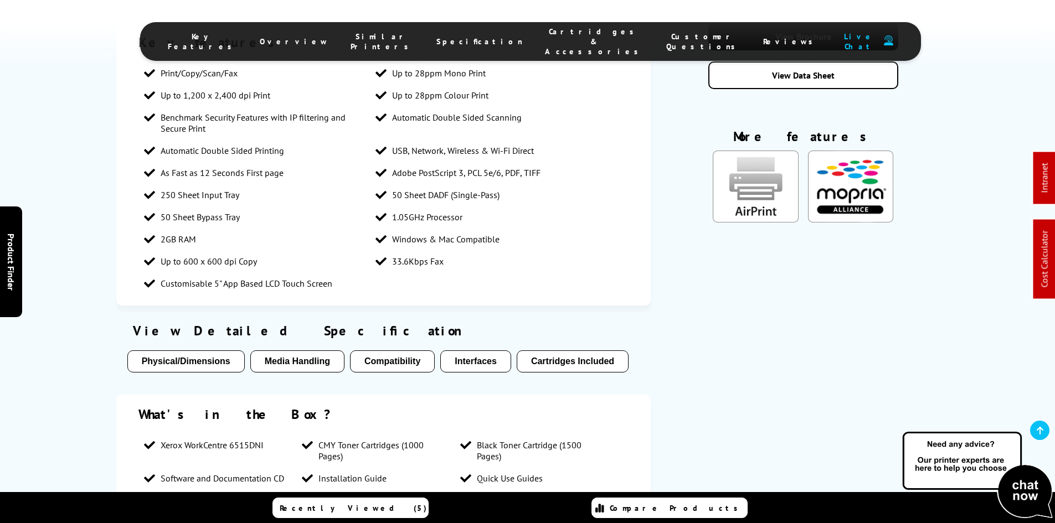
click at [548, 35] on span "Cartridges & Accessories" at bounding box center [594, 42] width 99 height 30
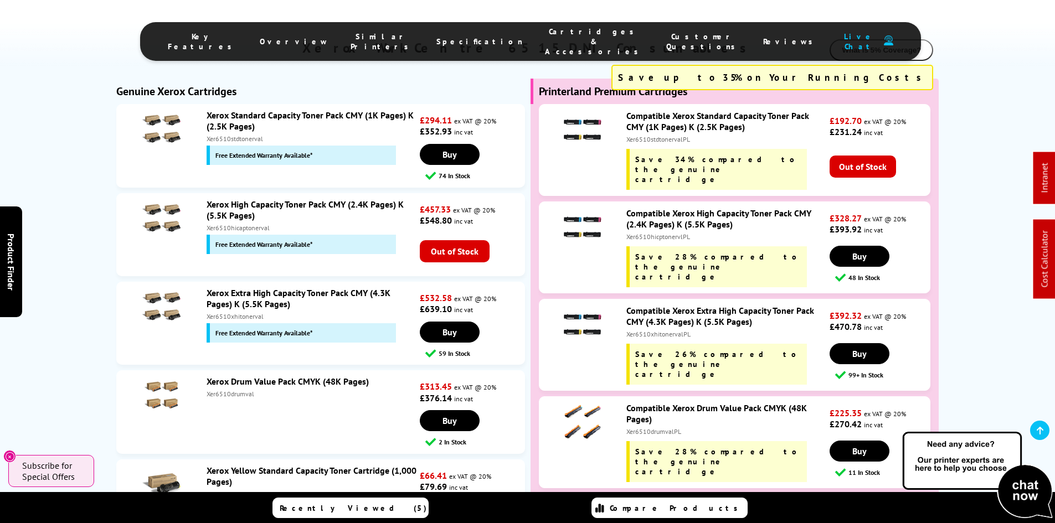
scroll to position [3300, 0]
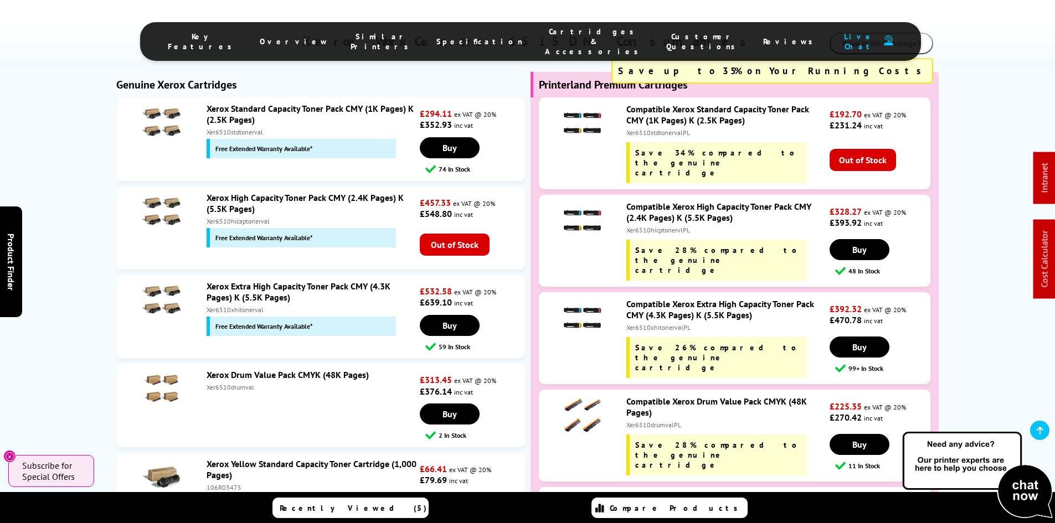
drag, startPoint x: 60, startPoint y: 319, endPoint x: 73, endPoint y: 317, distance: 12.8
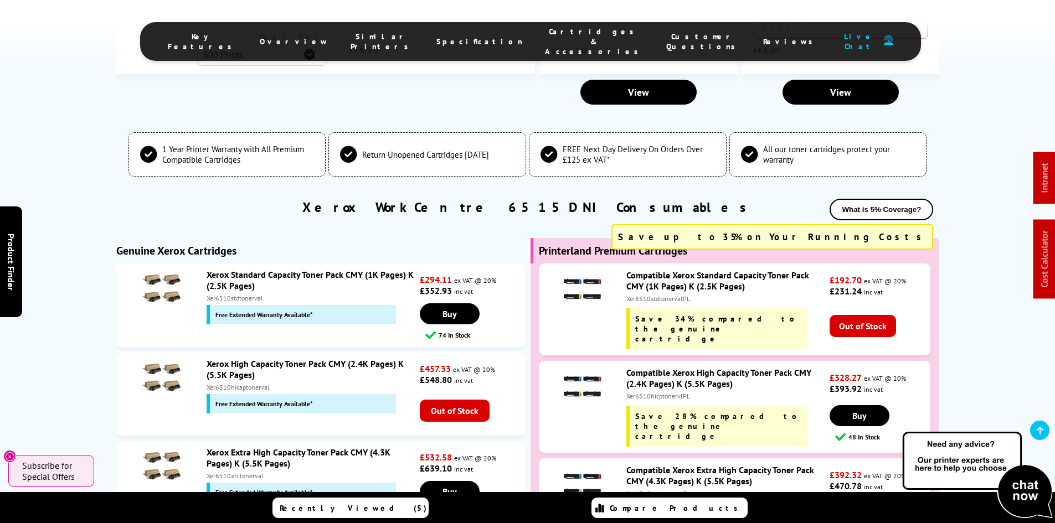
scroll to position [3410, 0]
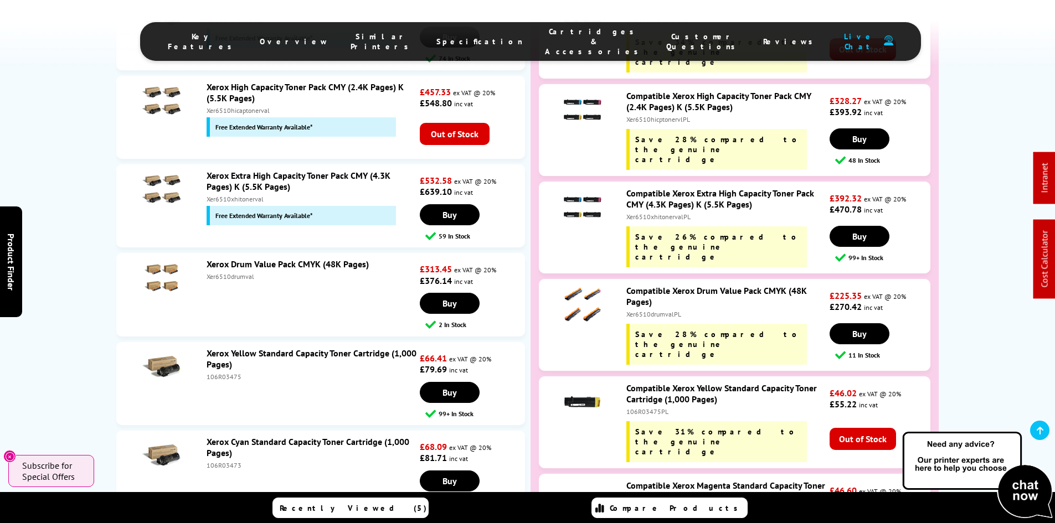
click at [657, 213] on div "Xer6510xhitonervalPL" at bounding box center [726, 217] width 200 height 8
copy div "Xer6510xhitonervalPL"
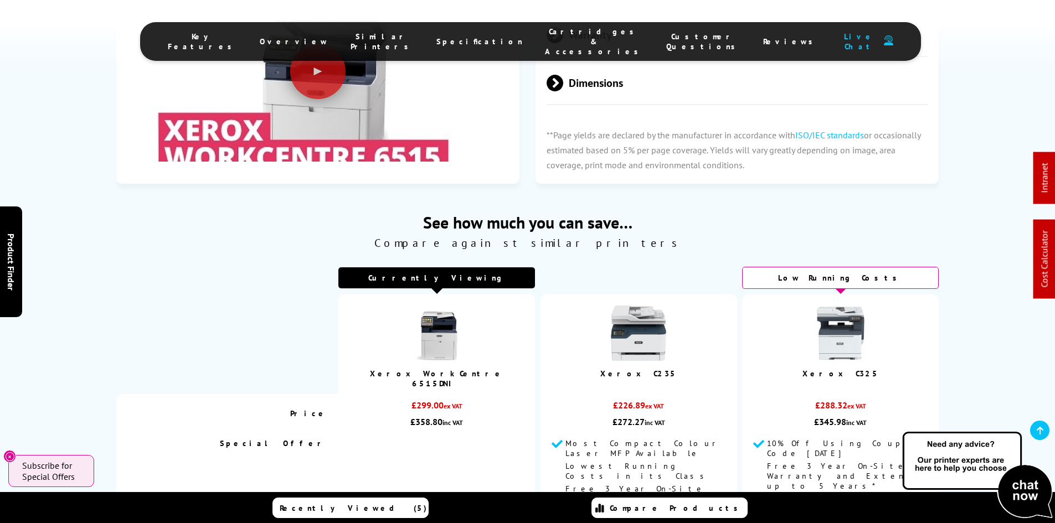
scroll to position [0, 0]
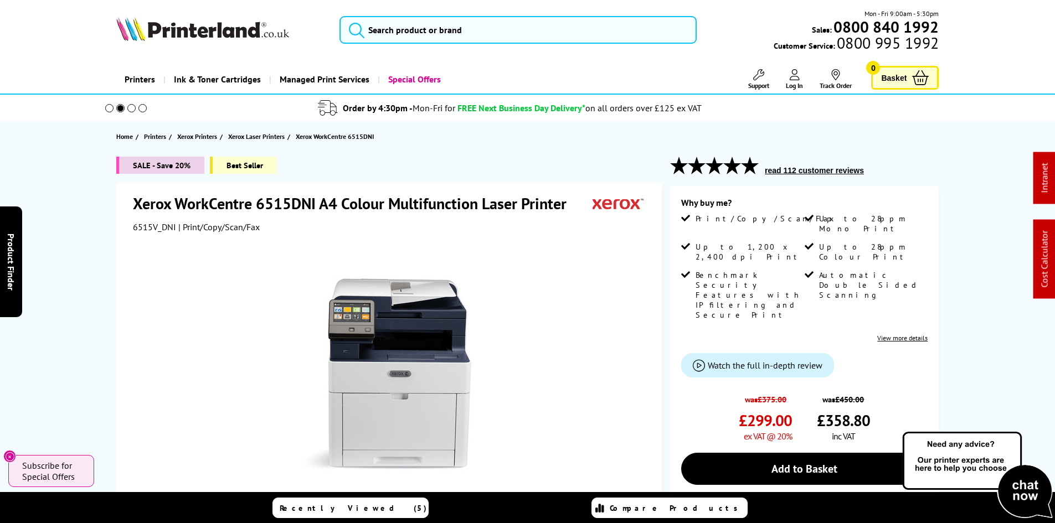
drag, startPoint x: 80, startPoint y: 211, endPoint x: 46, endPoint y: 68, distance: 146.8
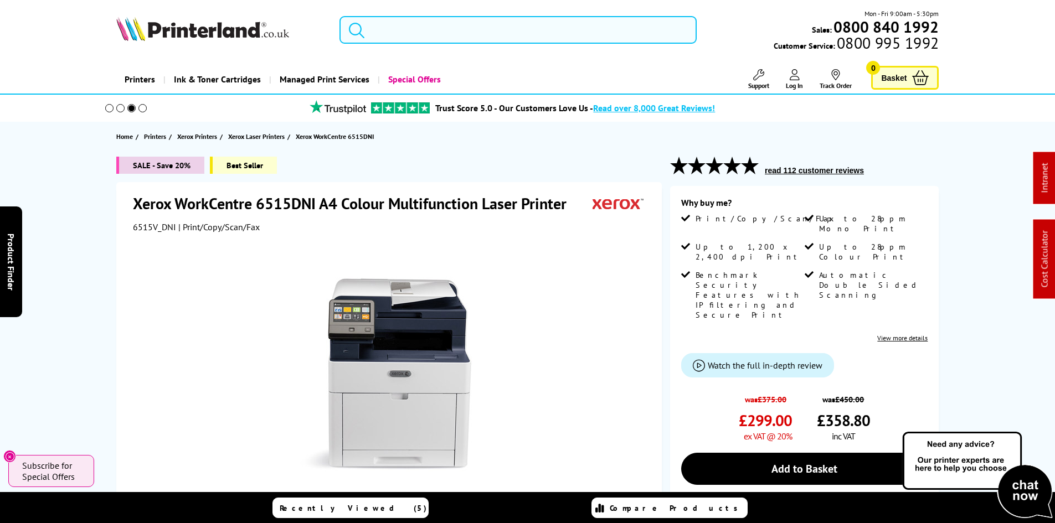
click at [465, 25] on input "search" at bounding box center [517, 30] width 357 height 28
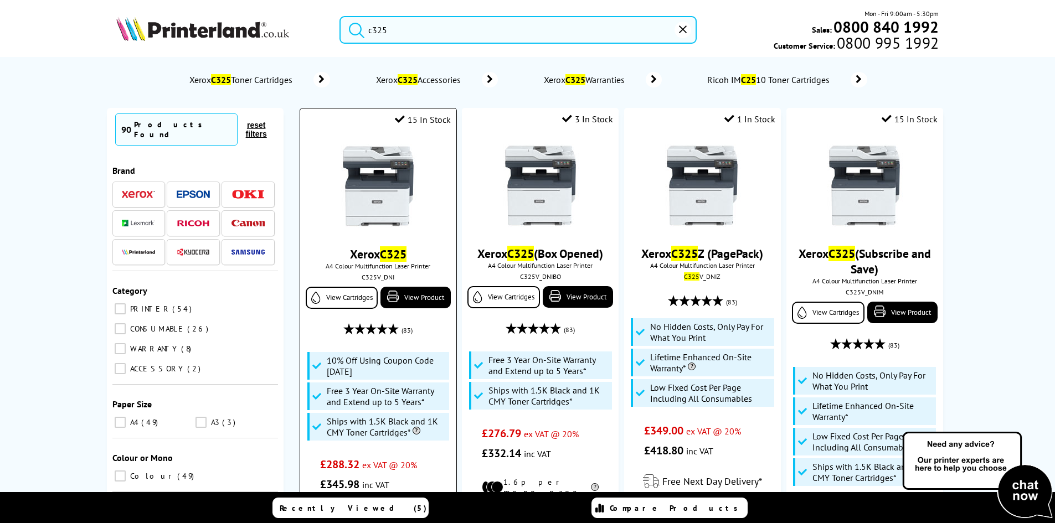
type input "c325"
click at [409, 196] on img at bounding box center [378, 186] width 83 height 83
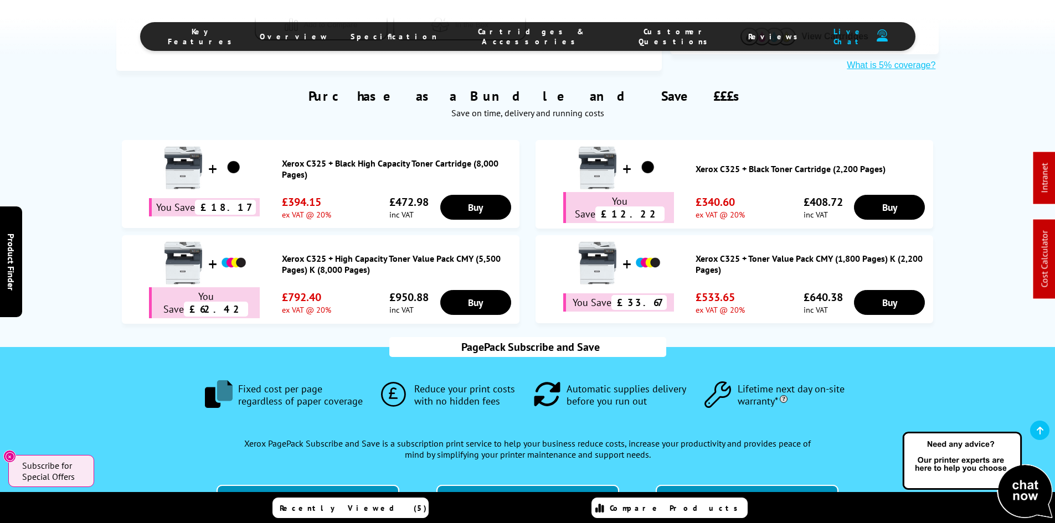
scroll to position [870, 0]
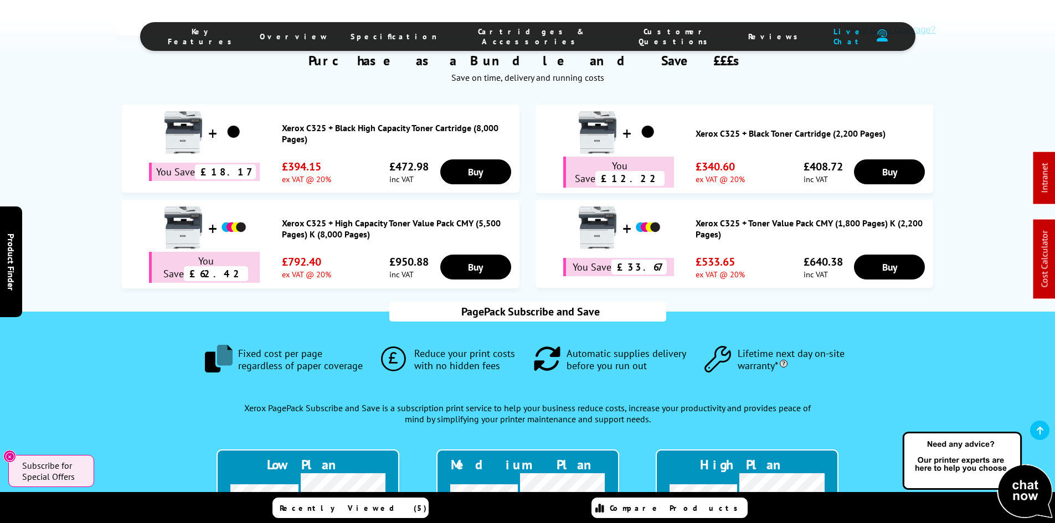
click at [525, 35] on span "Cartridges & Accessories" at bounding box center [531, 37] width 145 height 20
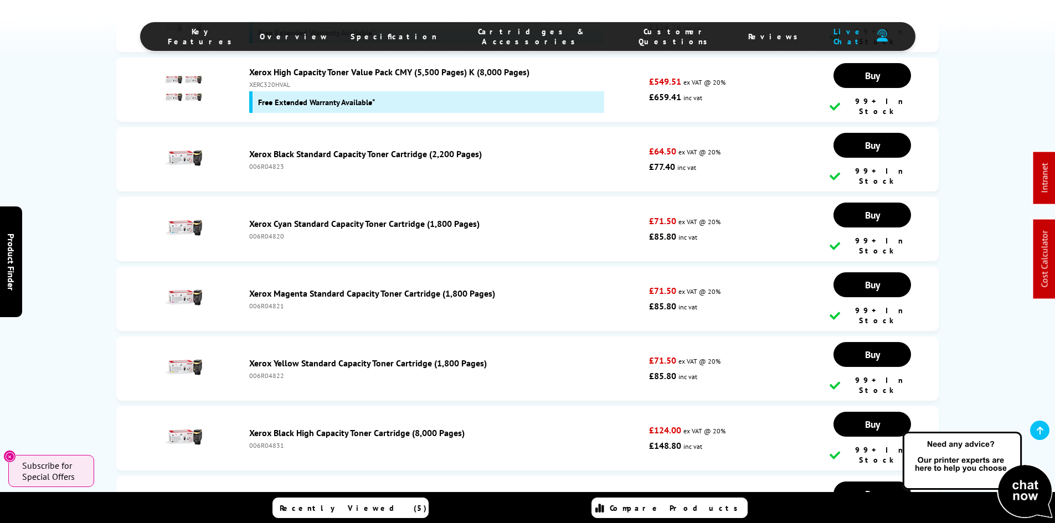
scroll to position [4058, 0]
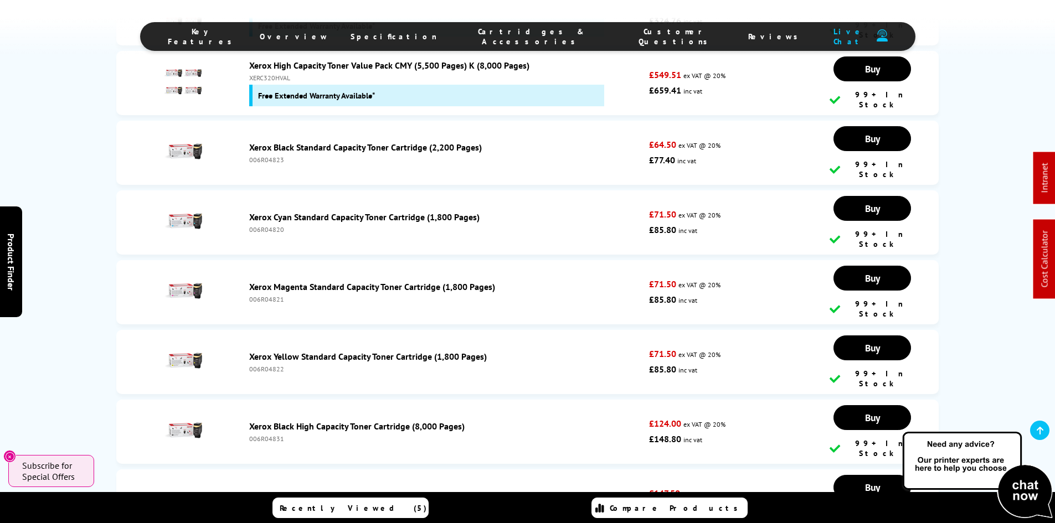
click at [270, 295] on div "006R04821" at bounding box center [446, 299] width 395 height 8
copy div "006R04821"
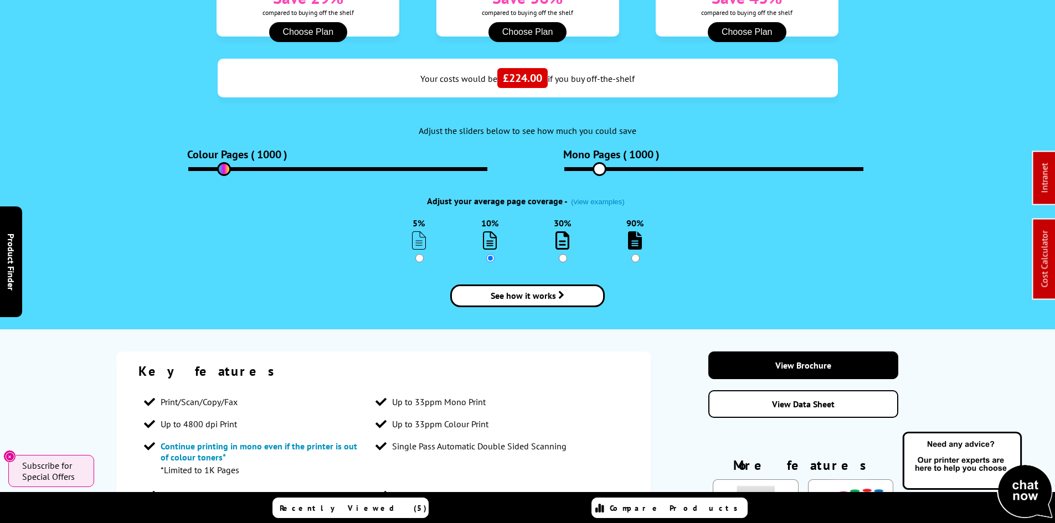
scroll to position [0, 0]
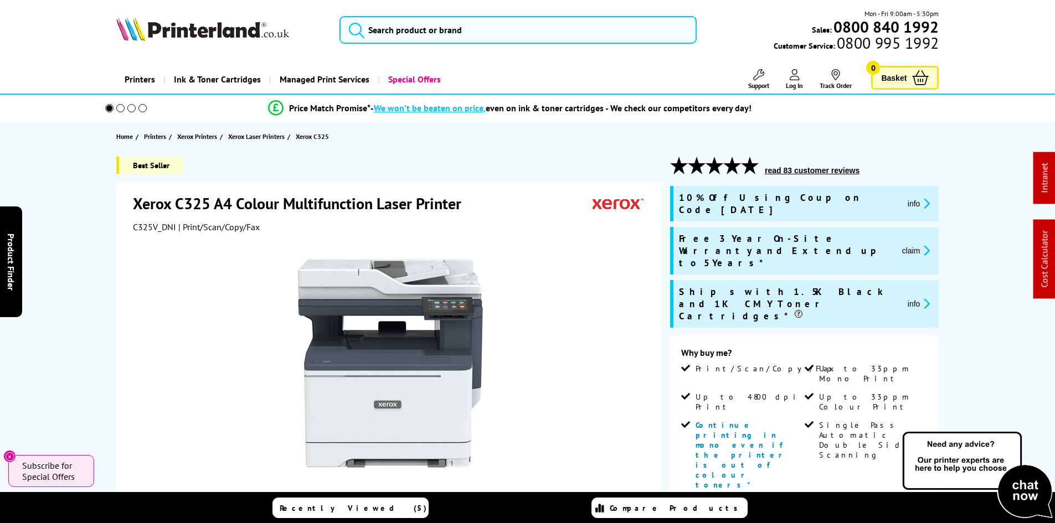
drag, startPoint x: 19, startPoint y: 390, endPoint x: 90, endPoint y: 98, distance: 301.0
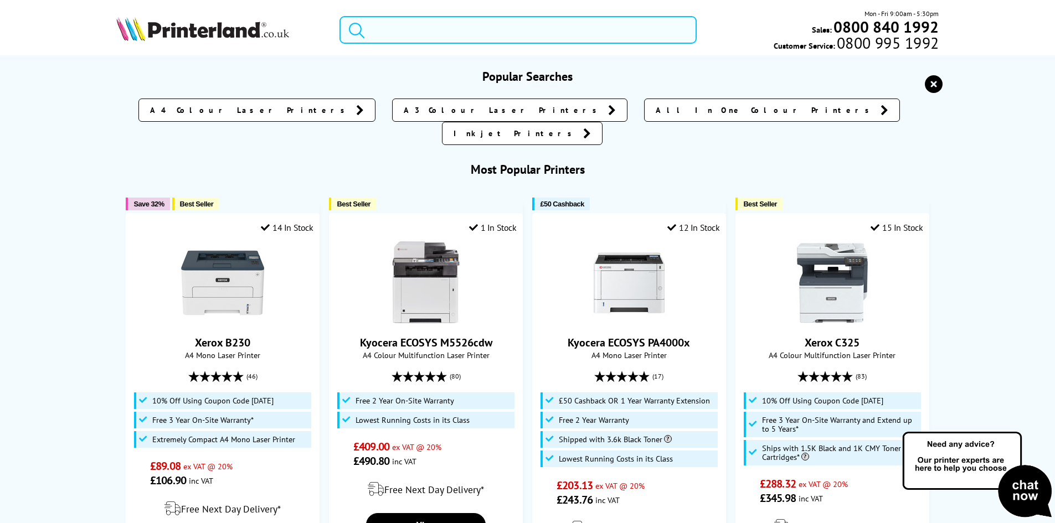
paste input "106R03531"
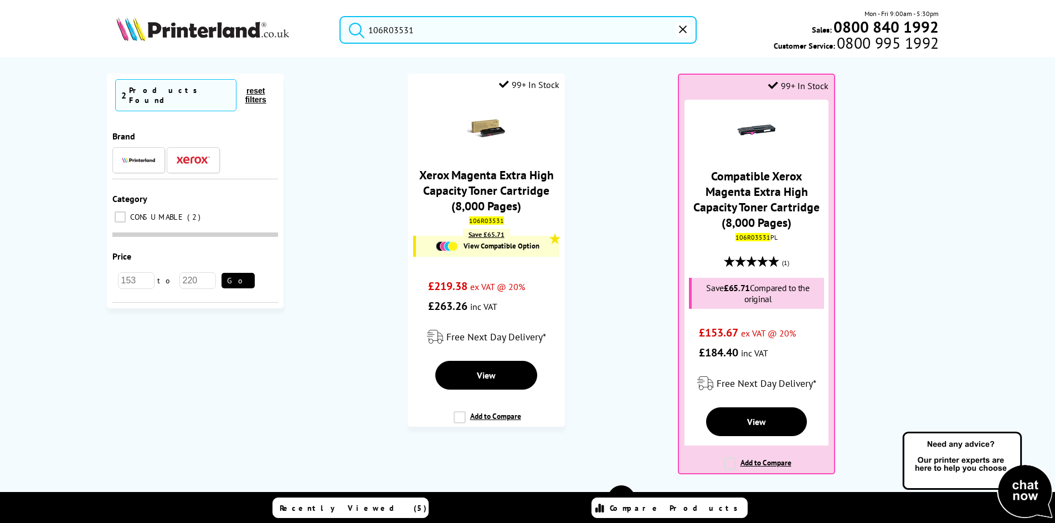
type input "106R03531"
drag, startPoint x: 631, startPoint y: 265, endPoint x: 637, endPoint y: 264, distance: 6.2
click at [631, 264] on ol "99+ In Stock Xerox Magenta Extra High Capacity Toner Cartridge (8,000 Pages) 10…" at bounding box center [622, 280] width 654 height 412
click at [634, 258] on ol "99+ In Stock Xerox Magenta Extra High Capacity Toner Cartridge (8,000 Pages) 10…" at bounding box center [622, 280] width 654 height 412
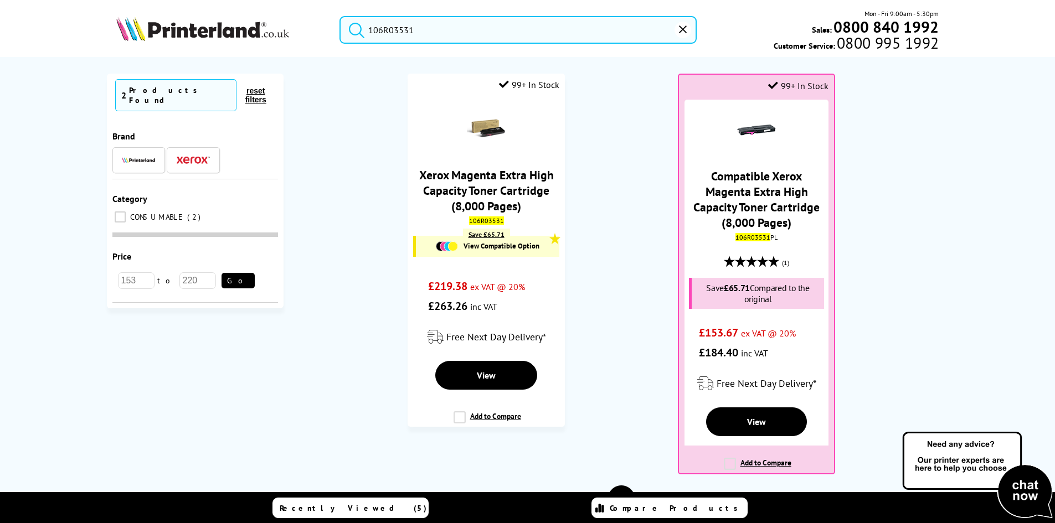
click at [634, 258] on ol "99+ In Stock Xerox Magenta Extra High Capacity Toner Cartridge (8,000 Pages) 10…" at bounding box center [622, 280] width 654 height 412
click at [625, 243] on ol "99+ In Stock Xerox Magenta Extra High Capacity Toner Cartridge (8,000 Pages) 10…" at bounding box center [622, 280] width 654 height 412
click at [607, 233] on ol "99+ In Stock Xerox Magenta Extra High Capacity Toner Cartridge (8,000 Pages) 10…" at bounding box center [622, 280] width 654 height 412
click at [82, 221] on div "No results Currently Selected 2 Products Found reset filters Brand Category 2" at bounding box center [527, 326] width 1055 height 539
click at [223, 30] on img at bounding box center [202, 29] width 173 height 24
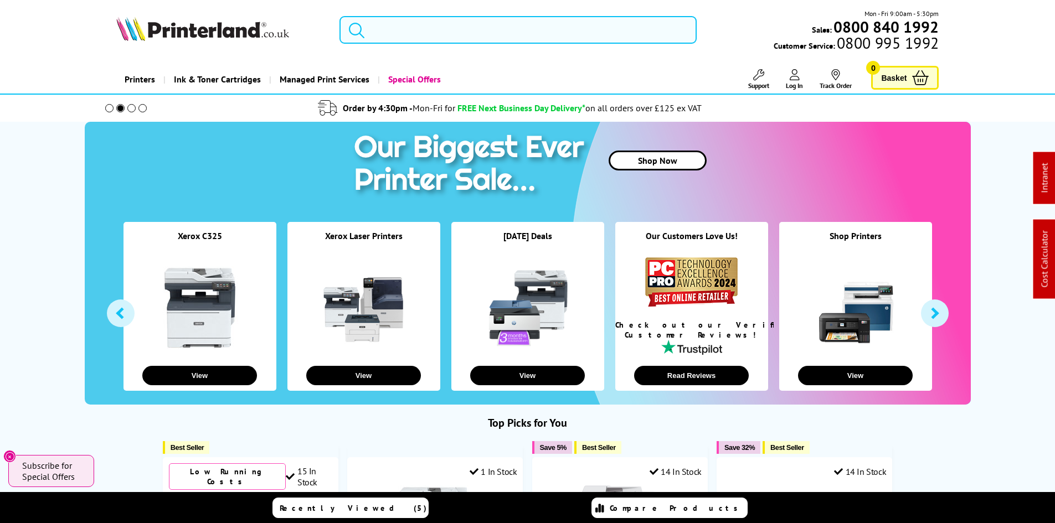
click at [392, 34] on input "search" at bounding box center [517, 30] width 357 height 28
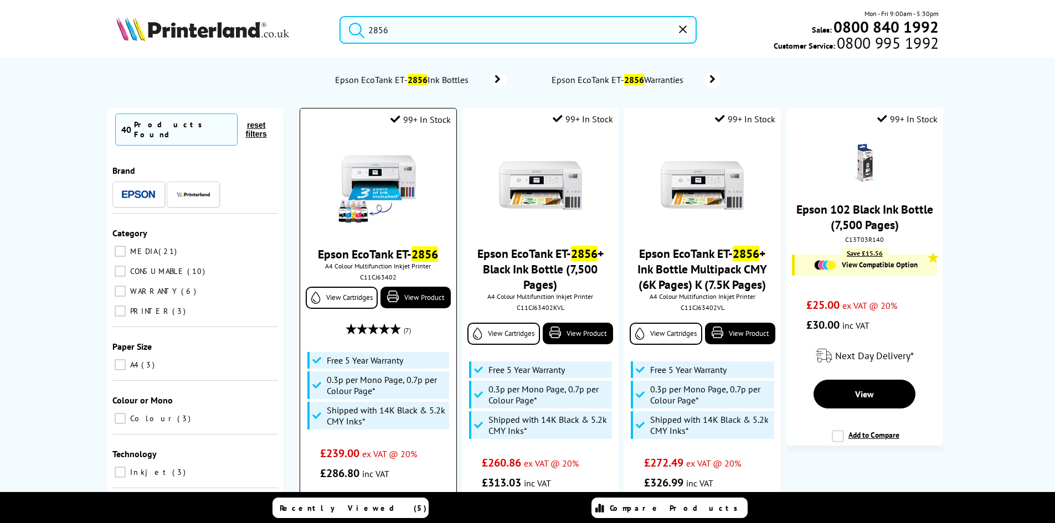
type input "2856"
click at [393, 168] on img at bounding box center [378, 186] width 83 height 83
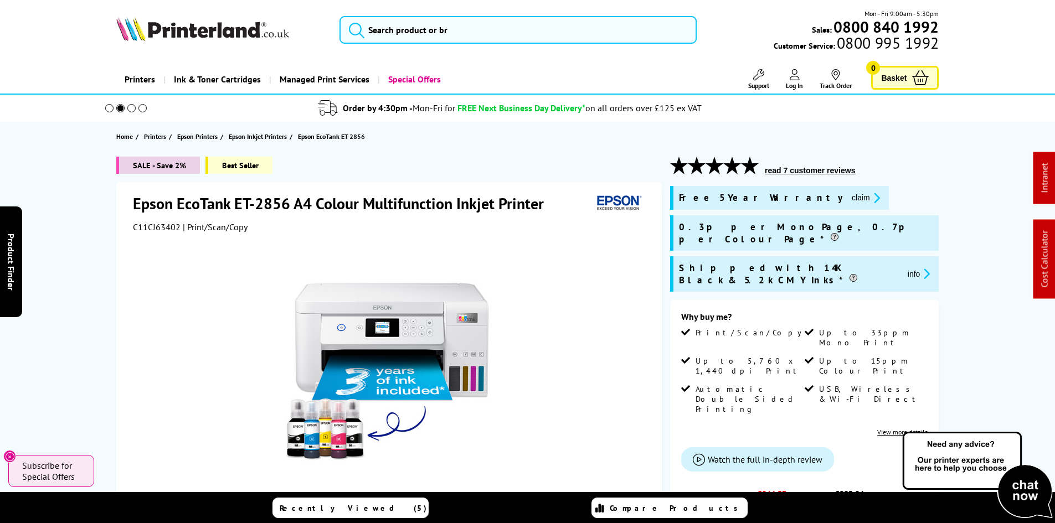
click at [756, 80] on link "Support" at bounding box center [758, 79] width 21 height 20
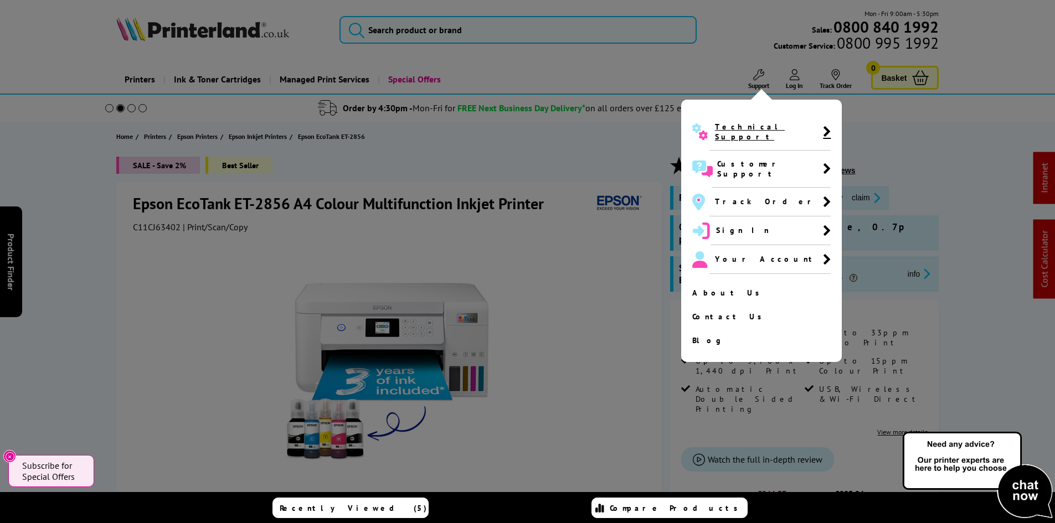
click at [739, 132] on span "Technical Support" at bounding box center [769, 132] width 108 height 20
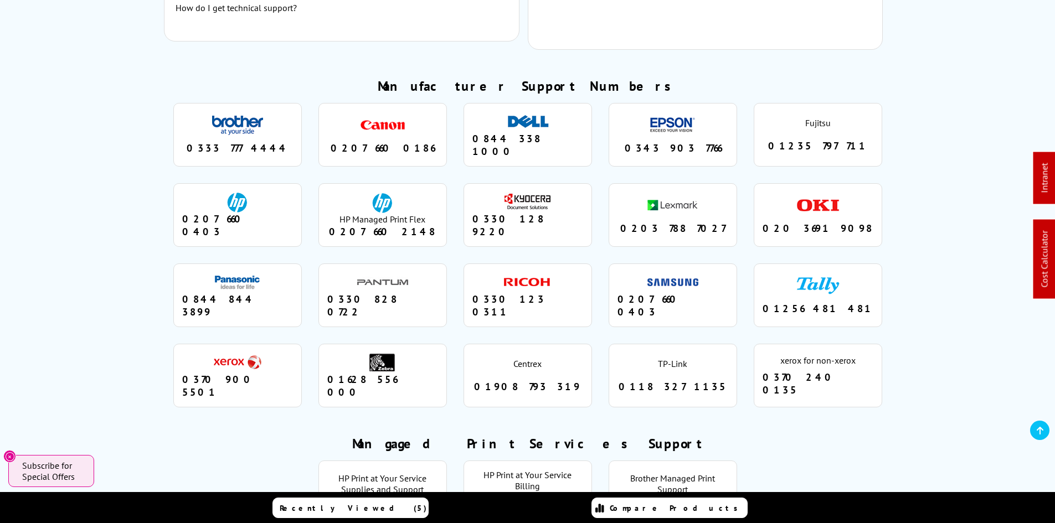
scroll to position [889, 0]
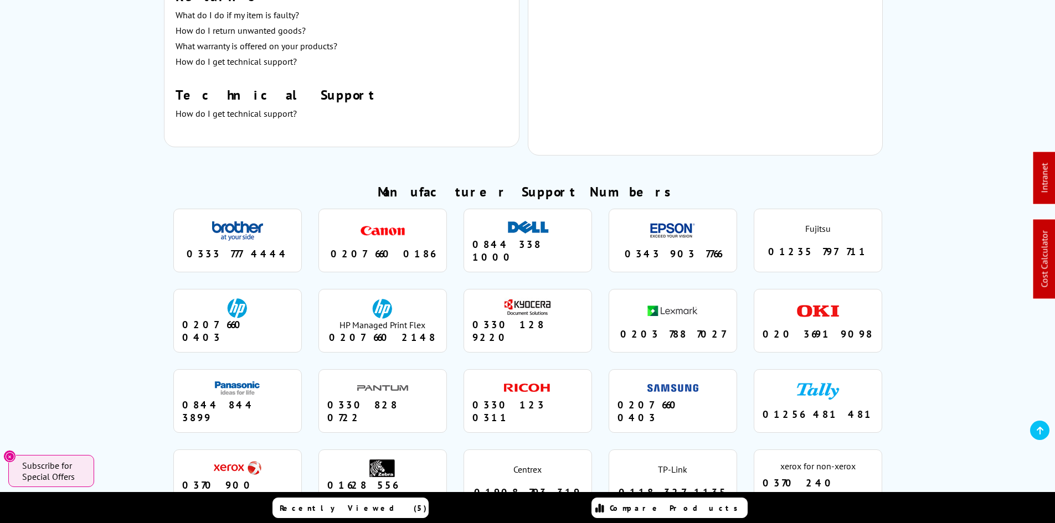
click at [748, 245] on ul "brother 0333 777 4444 canon 0207 660 0186 dell 0844 338 1000 epson 0343 903 776…" at bounding box center [527, 360] width 727 height 321
drag, startPoint x: 64, startPoint y: 276, endPoint x: 72, endPoint y: 274, distance: 8.8
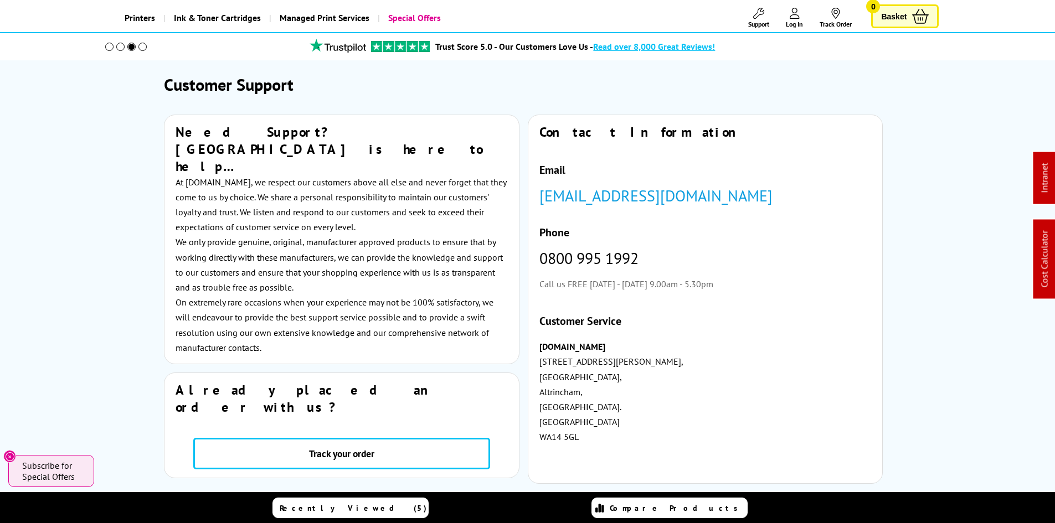
scroll to position [0, 0]
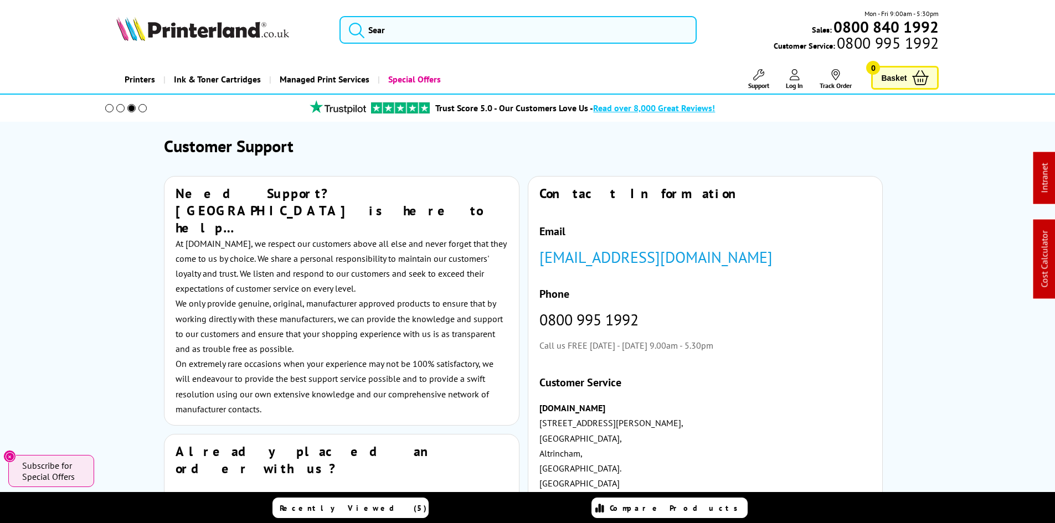
drag, startPoint x: 97, startPoint y: 436, endPoint x: 441, endPoint y: 48, distance: 519.4
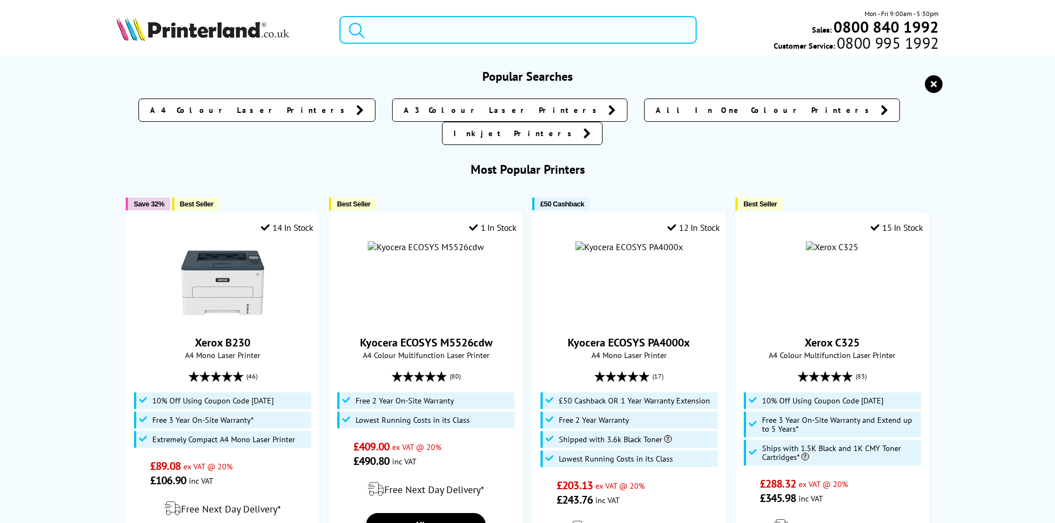
click at [445, 40] on input "search" at bounding box center [517, 30] width 357 height 28
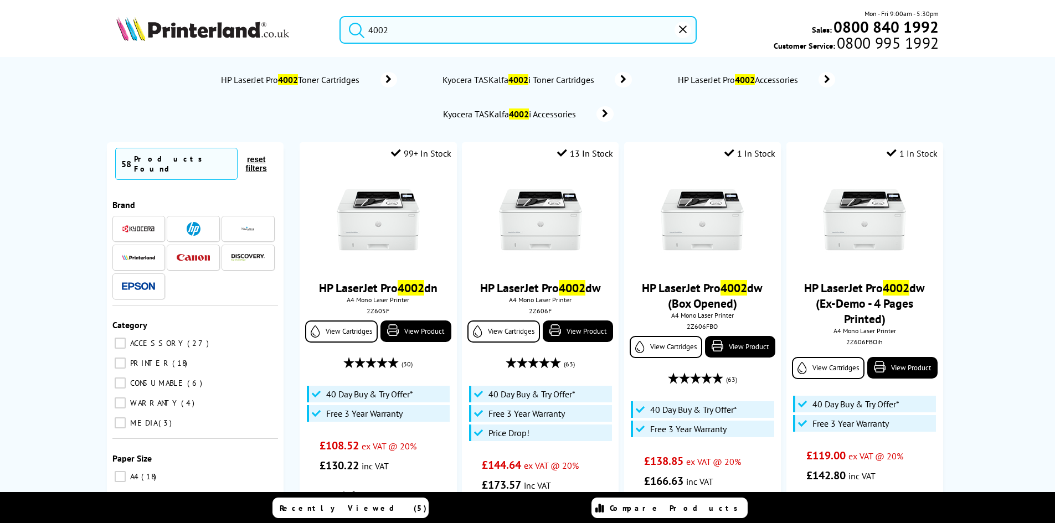
type input "4002"
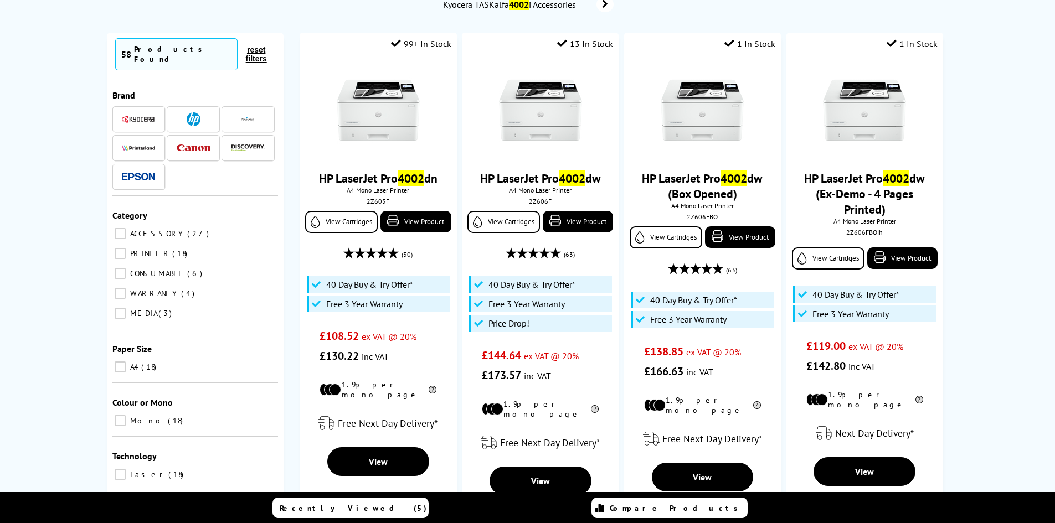
scroll to position [111, 0]
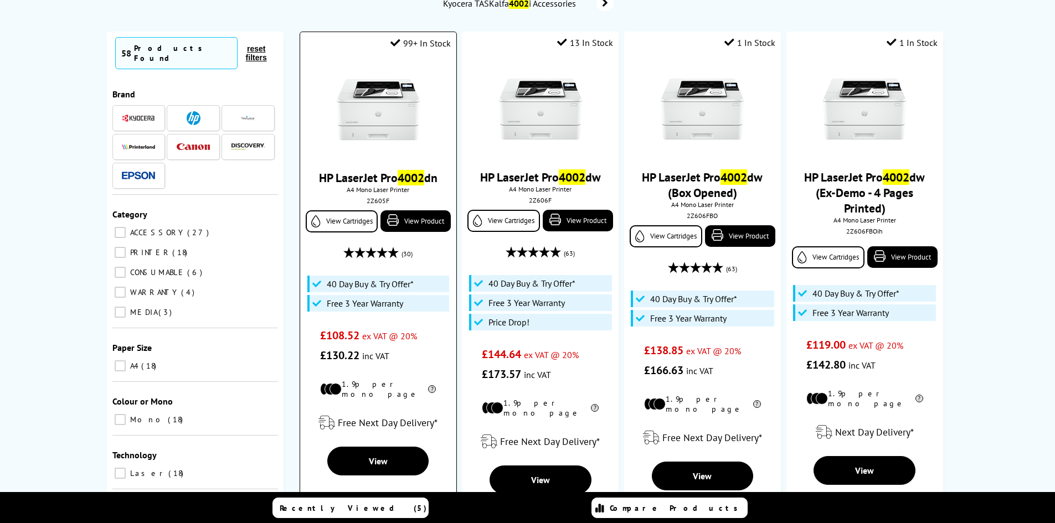
click at [377, 109] on img at bounding box center [378, 109] width 83 height 83
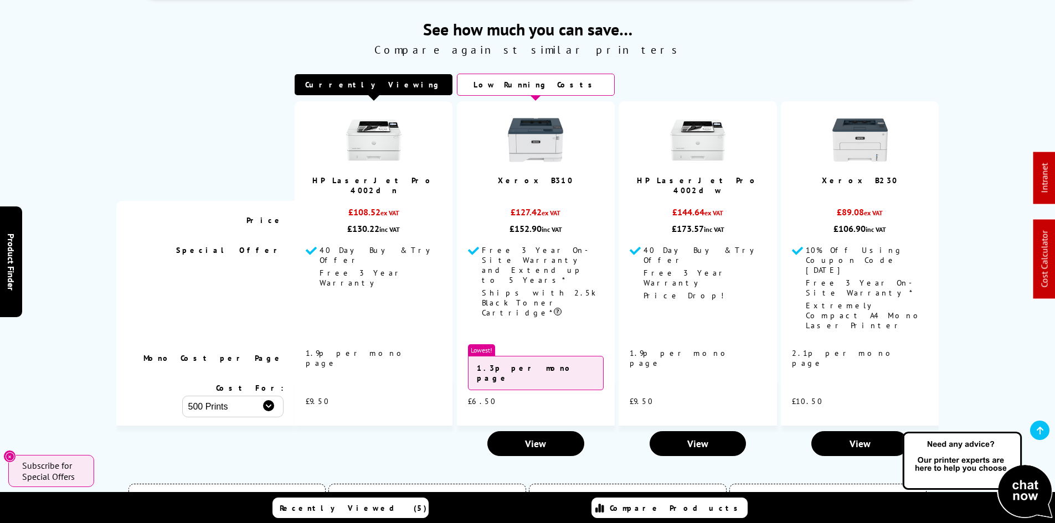
scroll to position [2547, 0]
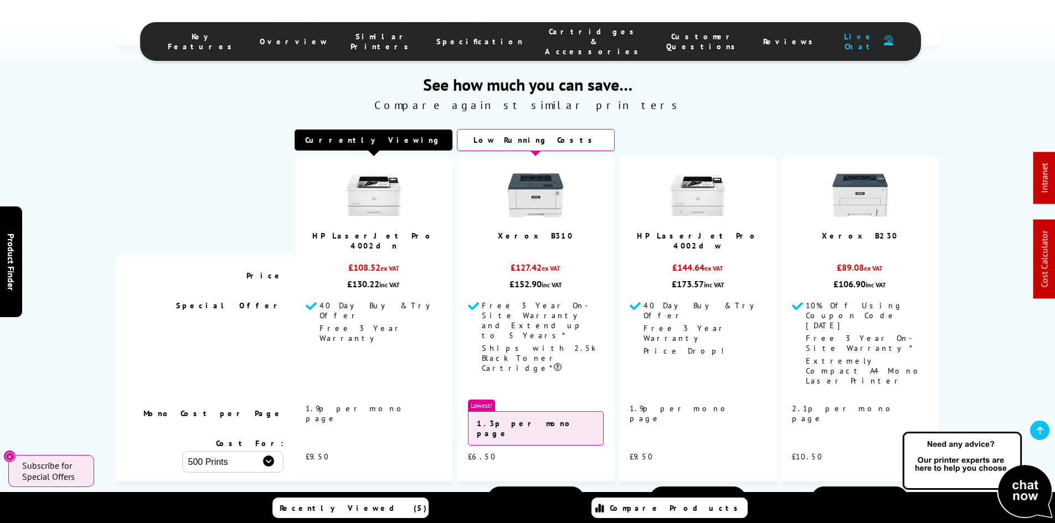
drag, startPoint x: 70, startPoint y: 351, endPoint x: 53, endPoint y: 88, distance: 263.0
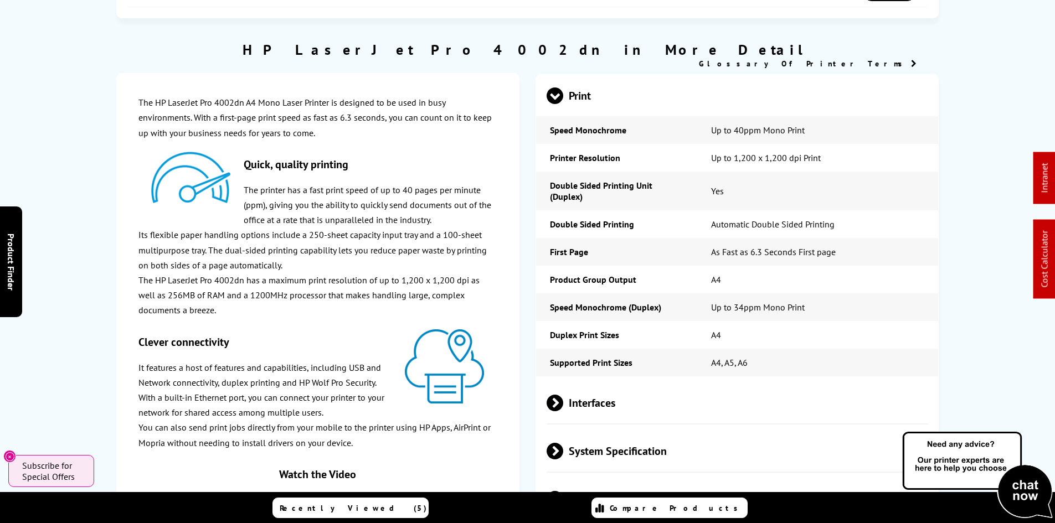
scroll to position [0, 0]
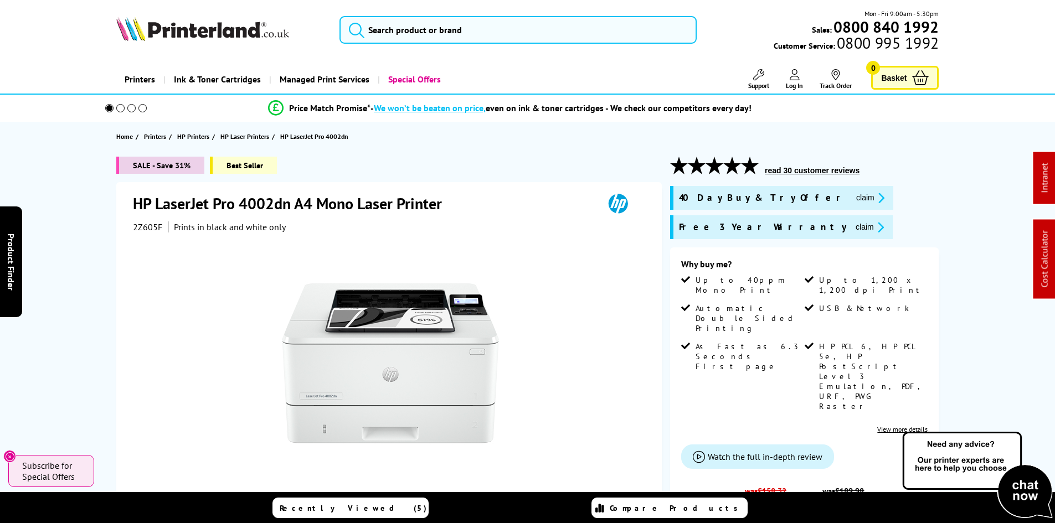
drag, startPoint x: 68, startPoint y: 413, endPoint x: 69, endPoint y: 118, distance: 294.0
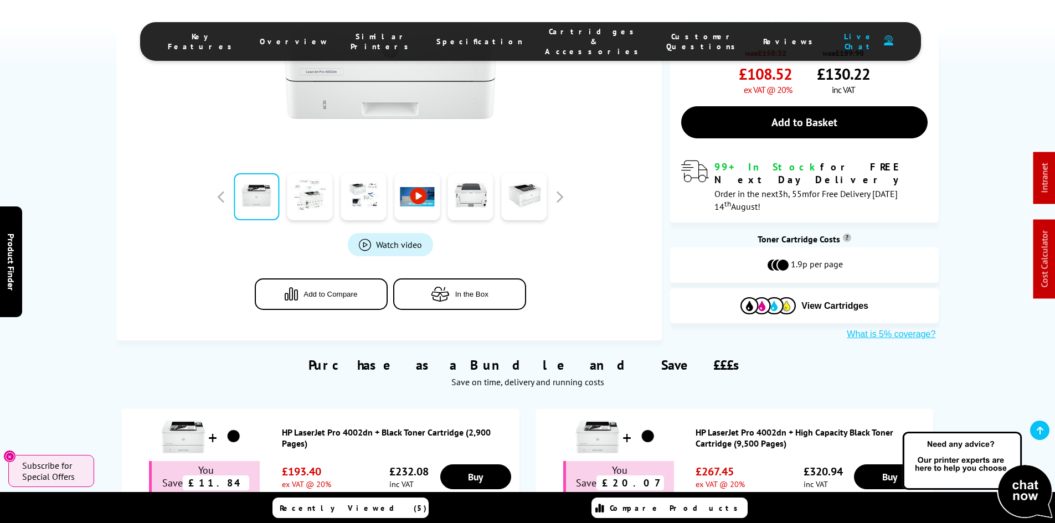
scroll to position [609, 0]
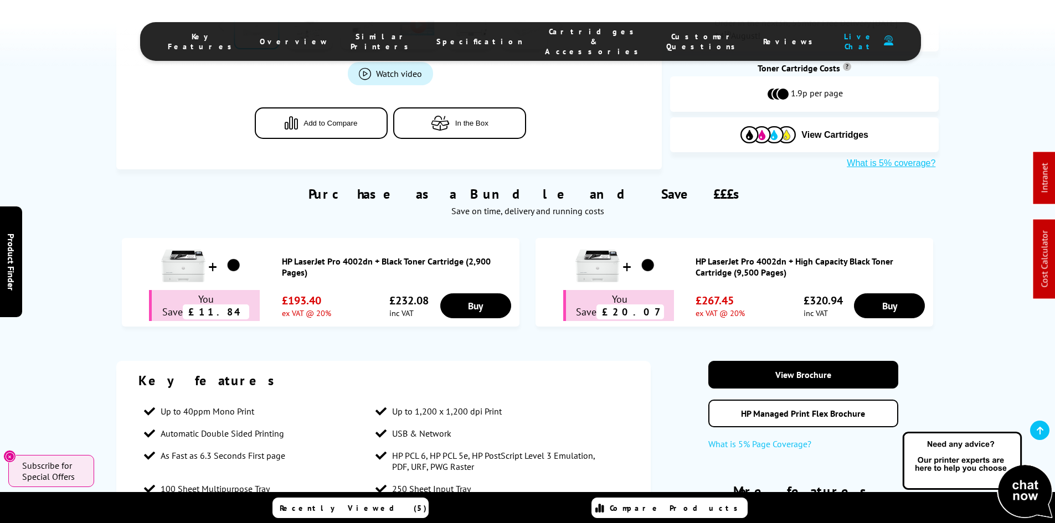
click at [534, 29] on li "Cartridges & Accessories" at bounding box center [594, 42] width 121 height 30
click at [545, 33] on span "Cartridges & Accessories" at bounding box center [594, 42] width 99 height 30
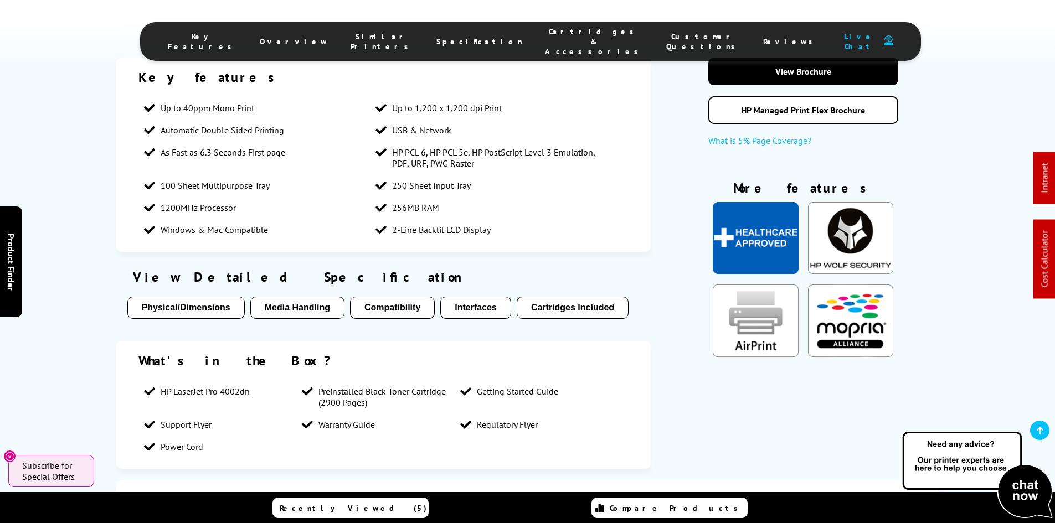
scroll to position [0, 0]
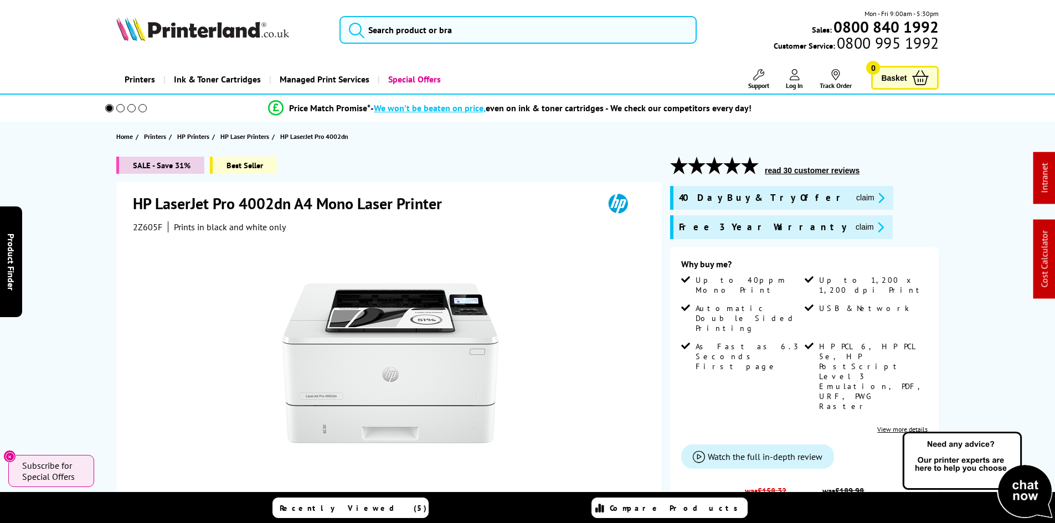
drag, startPoint x: 80, startPoint y: 366, endPoint x: 33, endPoint y: 172, distance: 199.4
drag, startPoint x: 45, startPoint y: 244, endPoint x: 71, endPoint y: 237, distance: 27.0
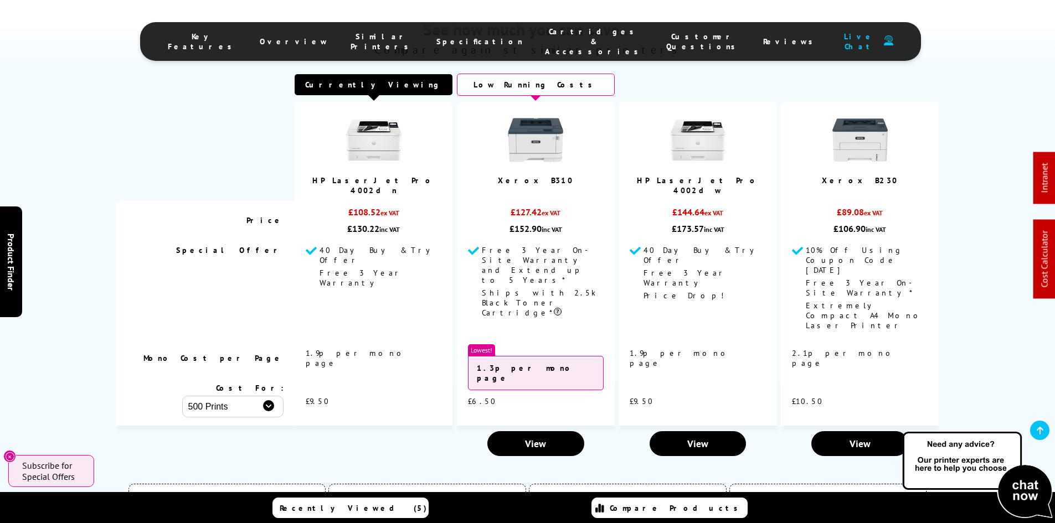
scroll to position [2436, 0]
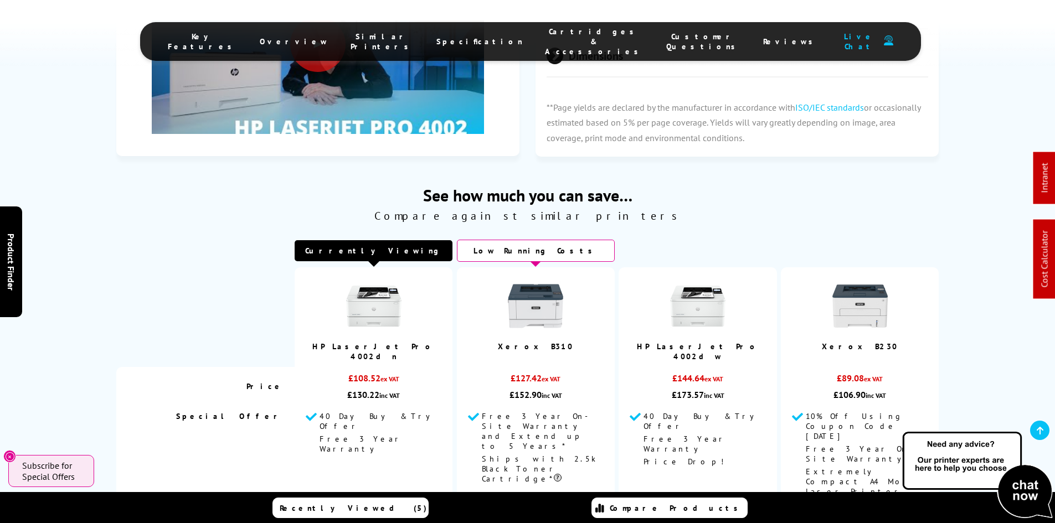
drag, startPoint x: 51, startPoint y: 330, endPoint x: 67, endPoint y: 327, distance: 15.9
click at [51, 330] on div "See how much you can save… Compare against similar printers Currently Viewing P…" at bounding box center [527, 406] width 1055 height 444
click at [104, 266] on div "See how much you can save… Compare against similar printers Currently Viewing" at bounding box center [528, 406] width 886 height 444
click at [78, 265] on div "See how much you can save… Compare against similar printers Currently Viewing P…" at bounding box center [527, 406] width 1055 height 444
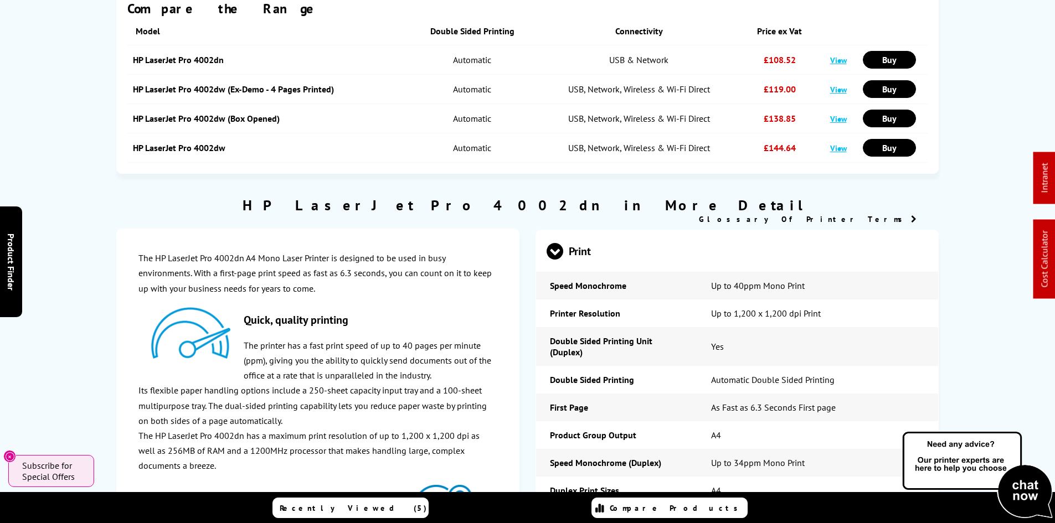
scroll to position [0, 0]
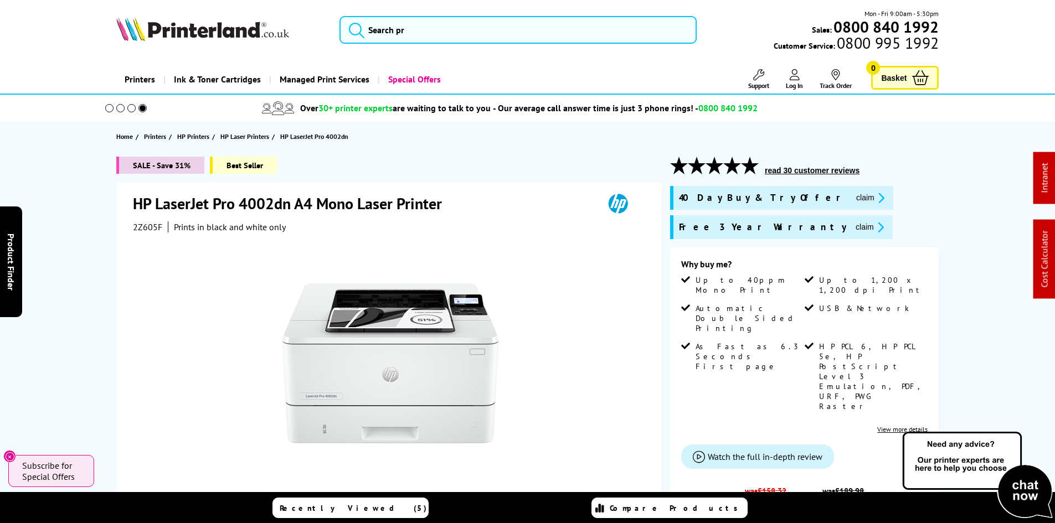
drag, startPoint x: 100, startPoint y: 346, endPoint x: 78, endPoint y: 17, distance: 329.7
click at [126, 78] on link "Printers" at bounding box center [139, 79] width 47 height 28
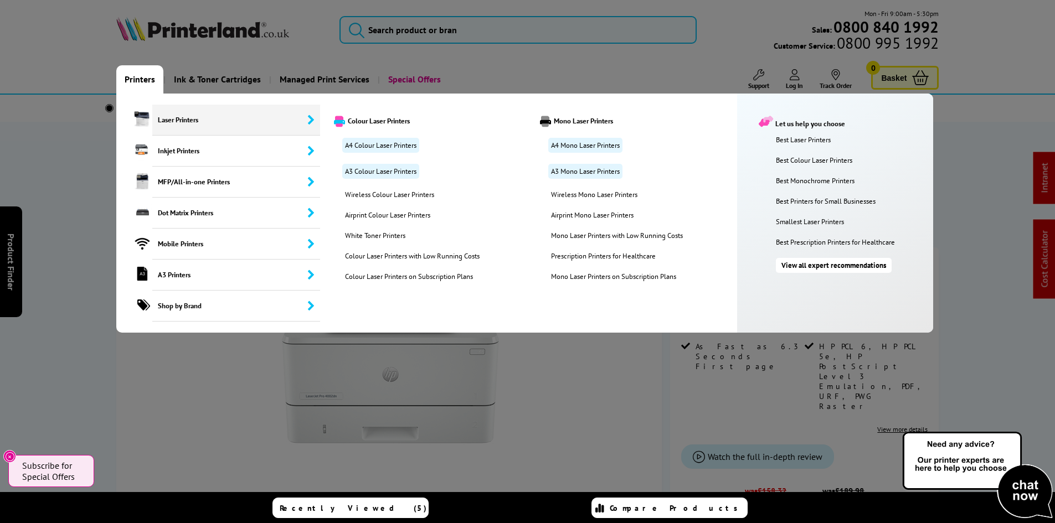
click at [162, 122] on span "Laser Printers" at bounding box center [236, 120] width 168 height 31
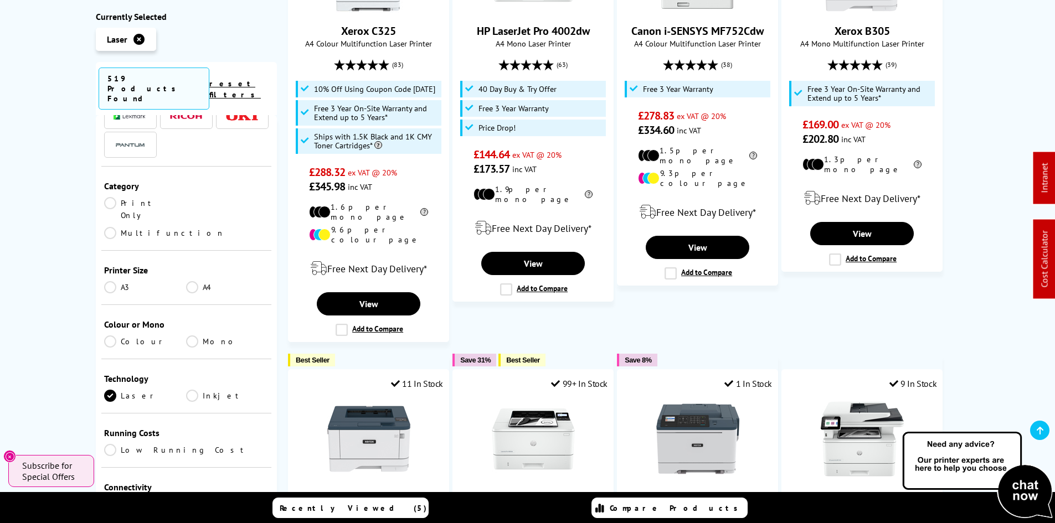
scroll to position [111, 0]
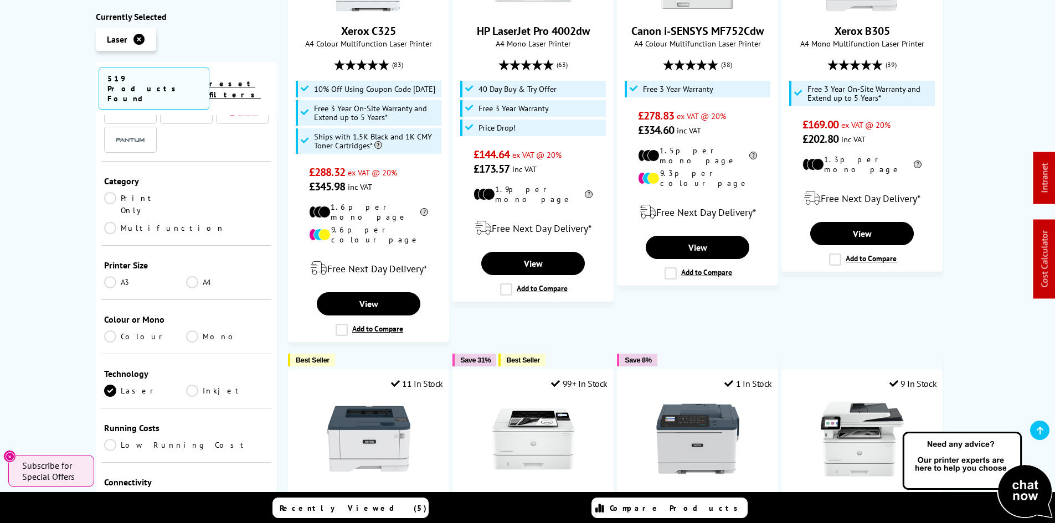
click at [141, 192] on link "Print Only" at bounding box center [145, 204] width 83 height 24
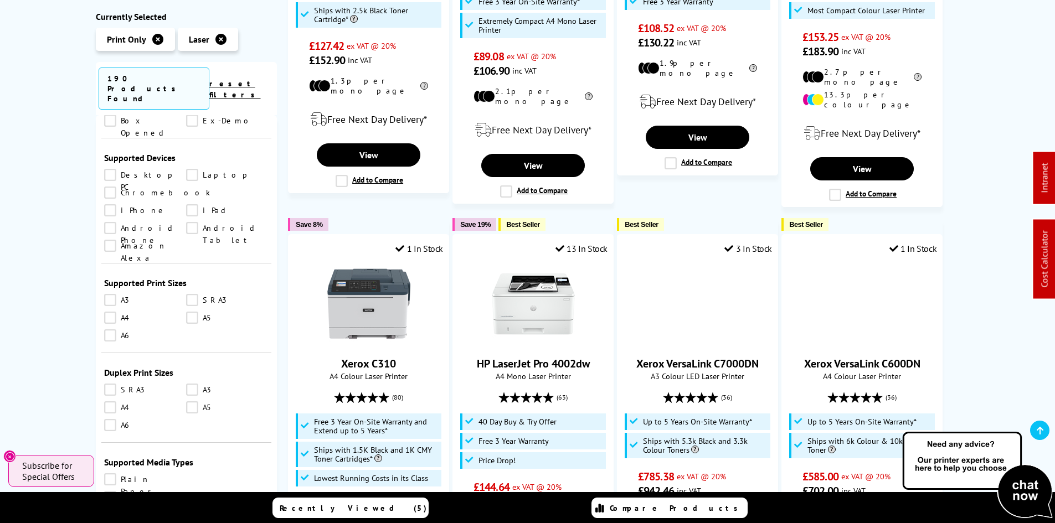
scroll to position [831, 0]
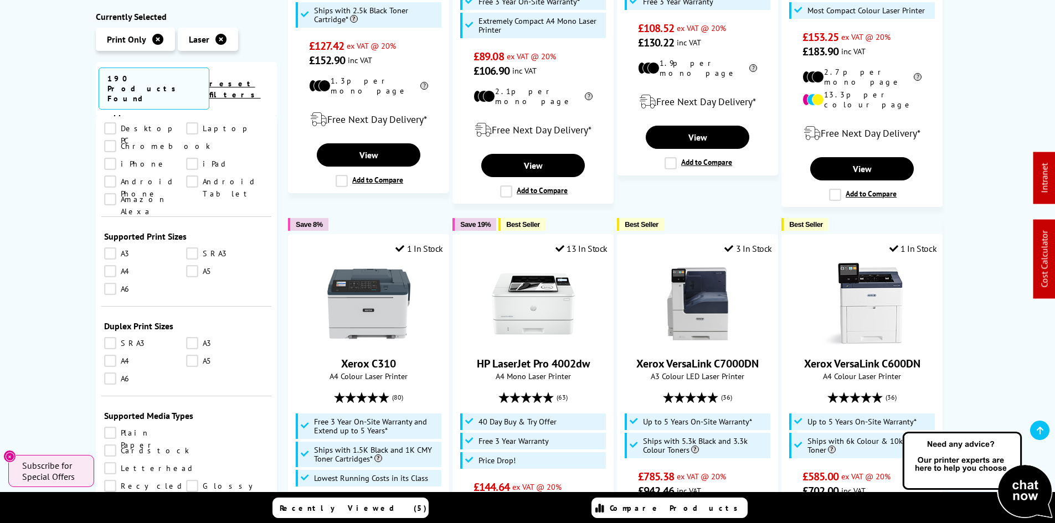
click at [187, 265] on link "A5" at bounding box center [227, 271] width 83 height 12
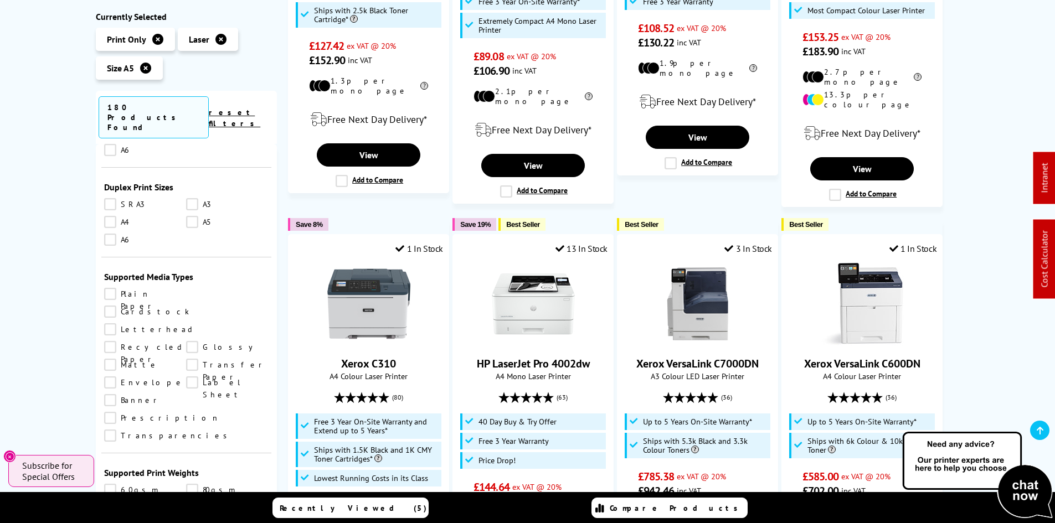
scroll to position [1107, 0]
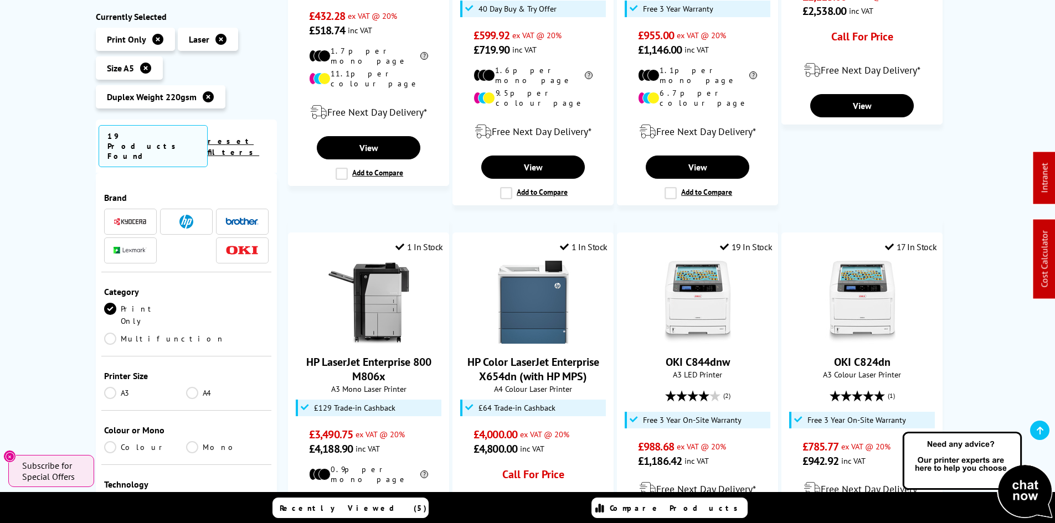
click at [187, 387] on link "A4" at bounding box center [227, 393] width 83 height 12
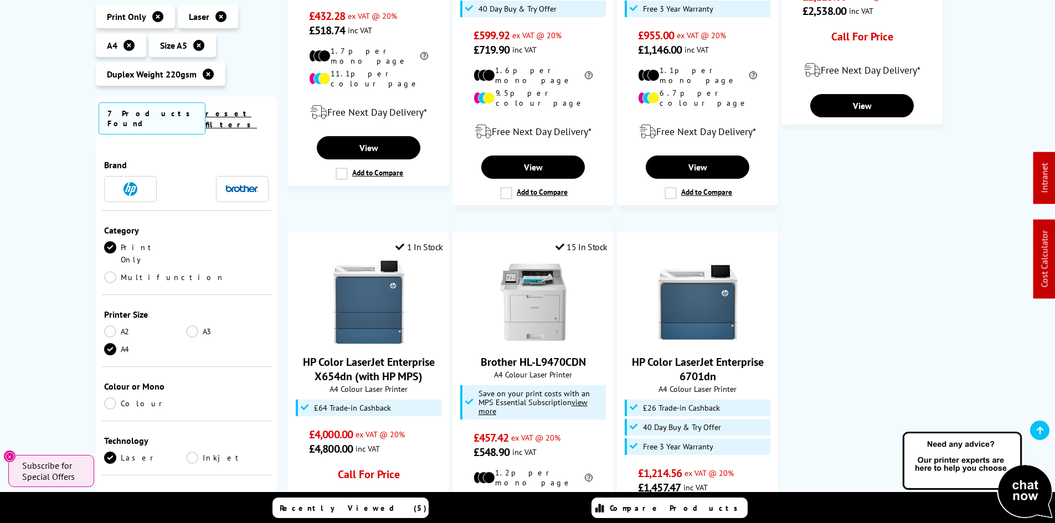
click at [51, 333] on div "Duplex Weight 220gsm A4 Print Only Laser Size A5 Printers Currently Selected Pr…" at bounding box center [527, 158] width 1055 height 900
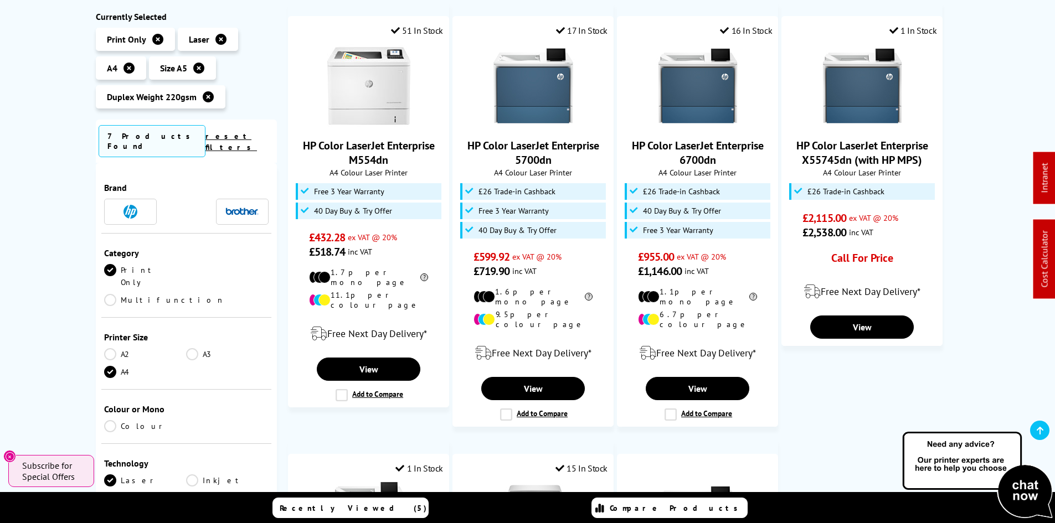
drag, startPoint x: 109, startPoint y: 328, endPoint x: 150, endPoint y: 337, distance: 41.4
click at [109, 366] on link "A4" at bounding box center [145, 372] width 83 height 12
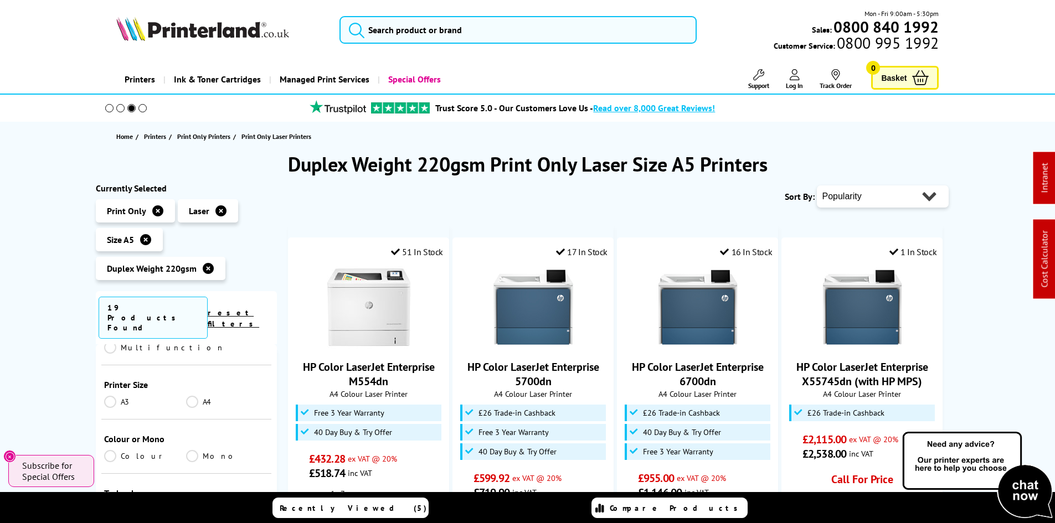
scroll to position [166, 0]
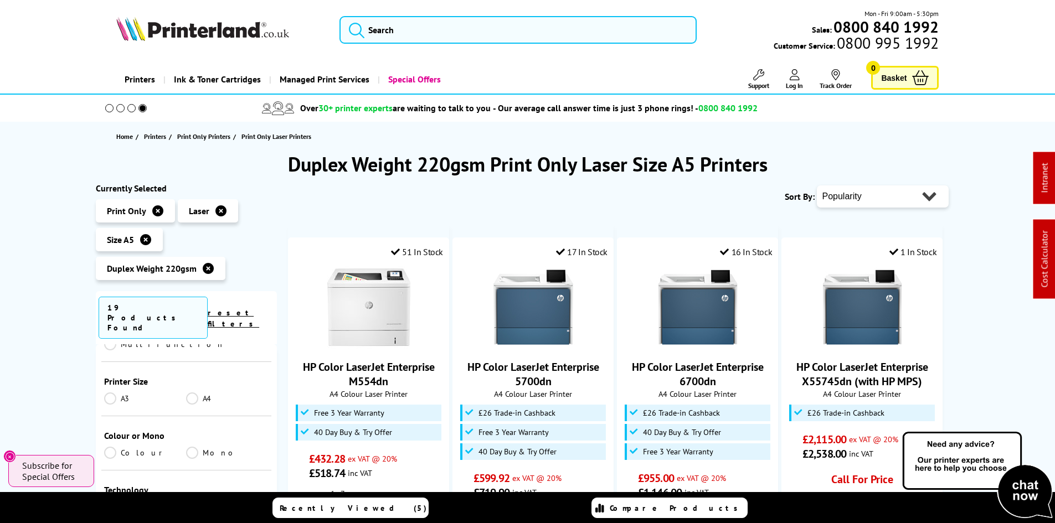
click at [204, 447] on link "Mono" at bounding box center [227, 453] width 83 height 12
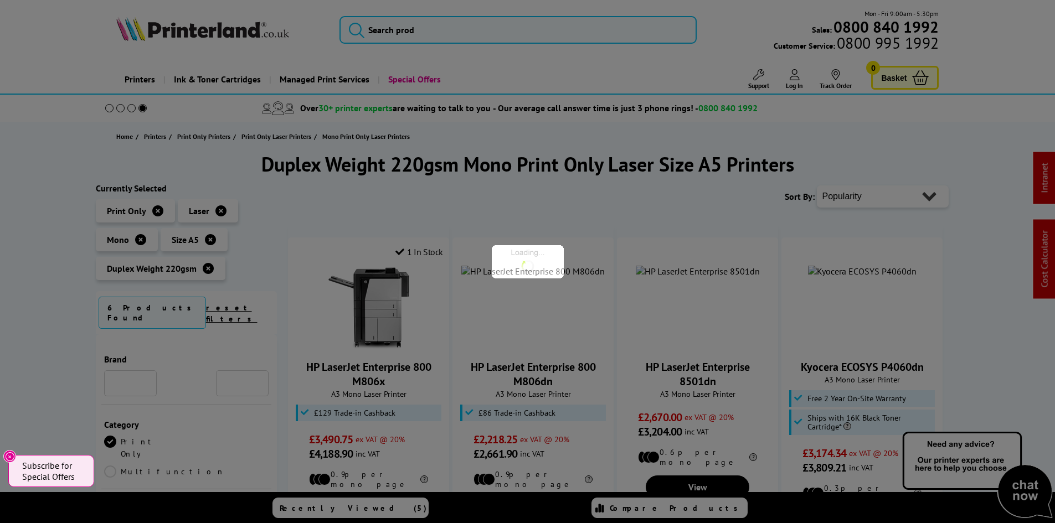
scroll to position [166, 0]
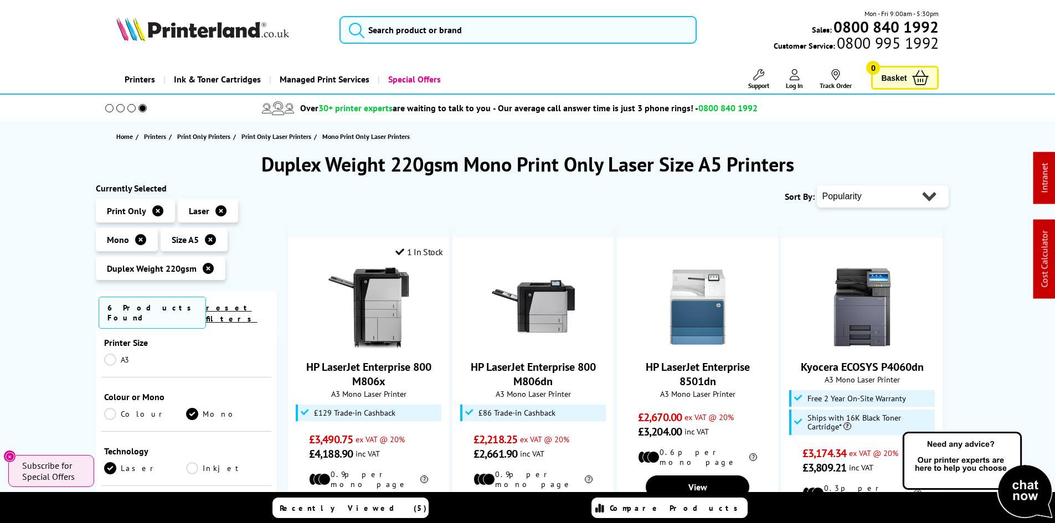
click at [857, 197] on select "Popularity Rating Price - Low to High Price - High to Low Running Costs - Low t…" at bounding box center [883, 197] width 132 height 22
select select "Price Ascending"
click at [817, 186] on select "Popularity Rating Price - Low to High Price - High to Low Running Costs - Low t…" at bounding box center [883, 197] width 132 height 22
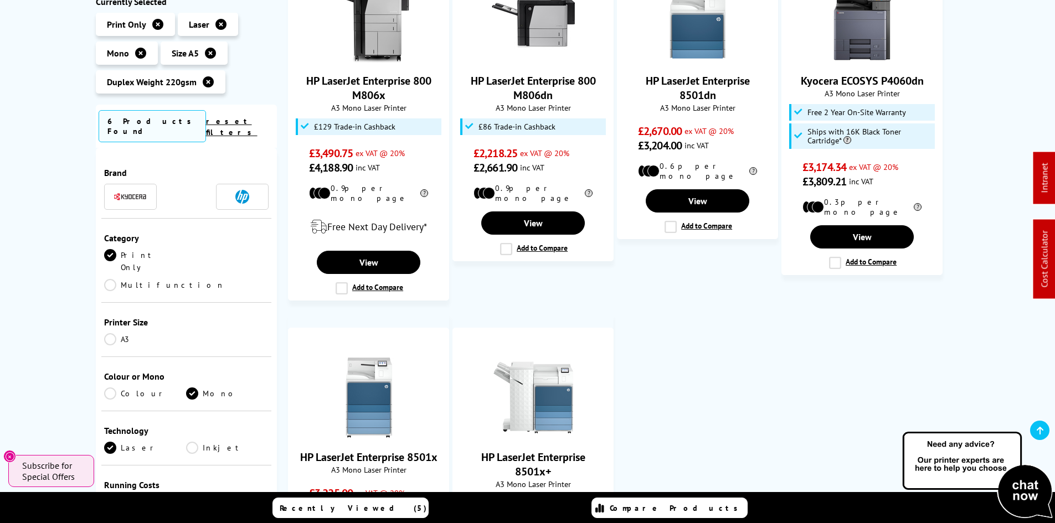
scroll to position [388, 0]
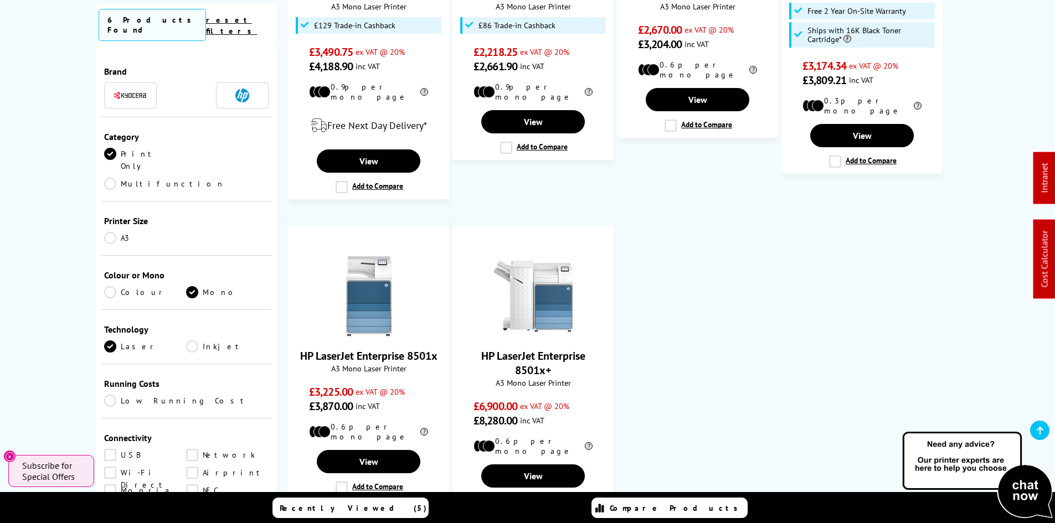
click at [199, 286] on link "Mono" at bounding box center [227, 292] width 83 height 12
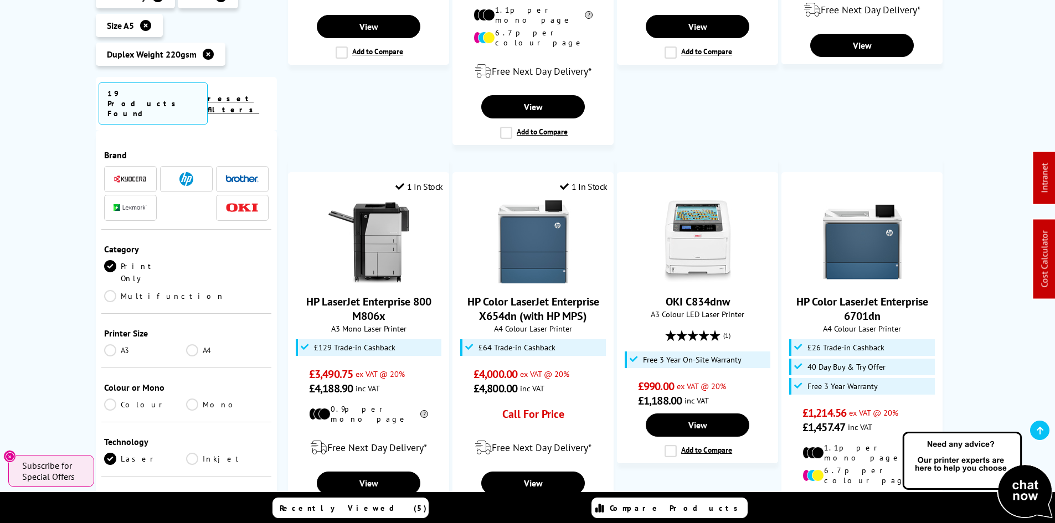
scroll to position [1218, 0]
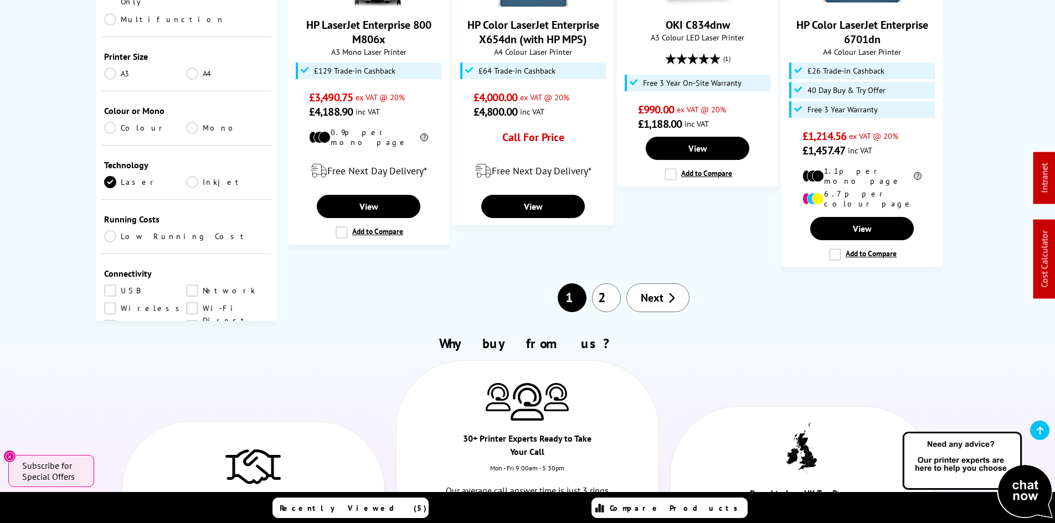
click at [652, 291] on span "Next" at bounding box center [652, 298] width 23 height 14
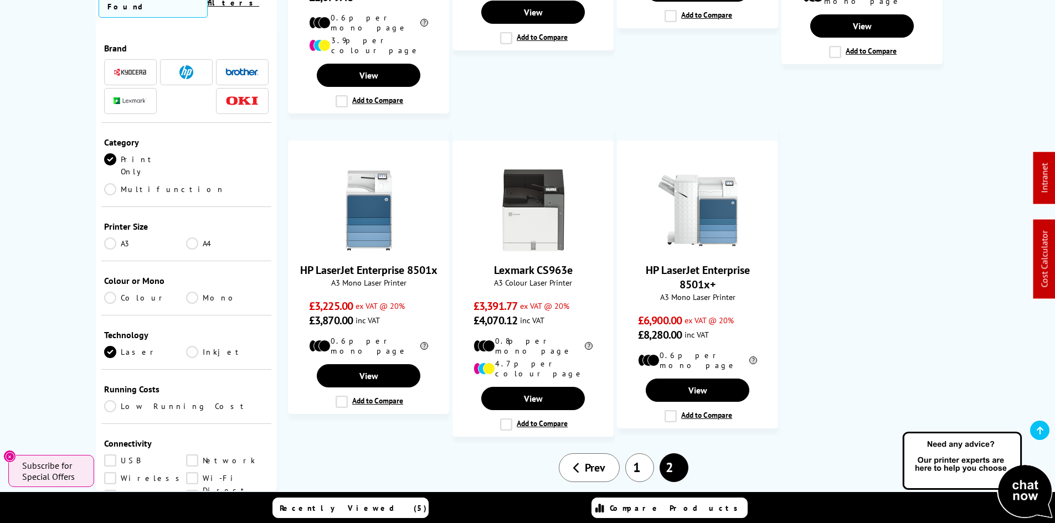
scroll to position [498, 0]
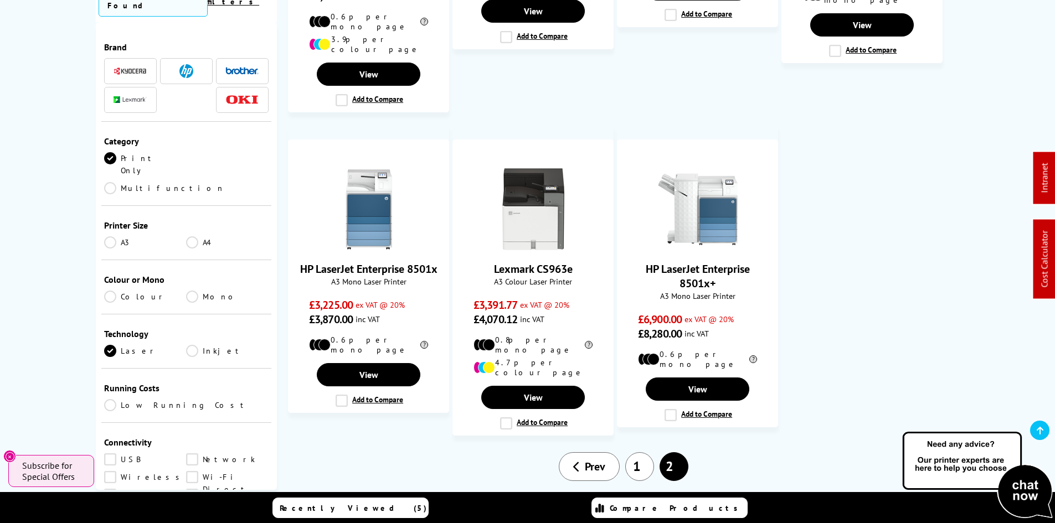
click at [636, 452] on link "1" at bounding box center [639, 466] width 29 height 29
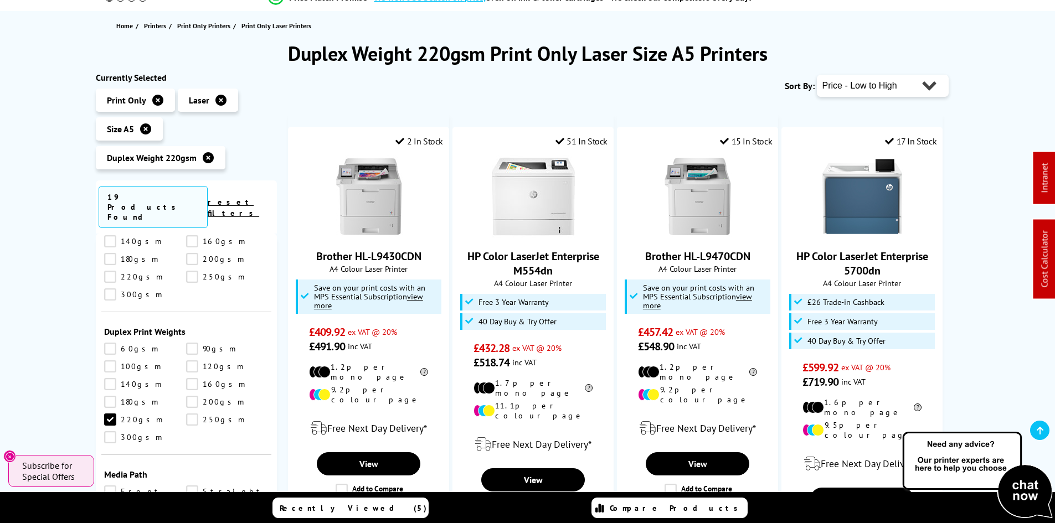
scroll to position [1189, 0]
click at [111, 406] on link "220gsm" at bounding box center [145, 412] width 83 height 12
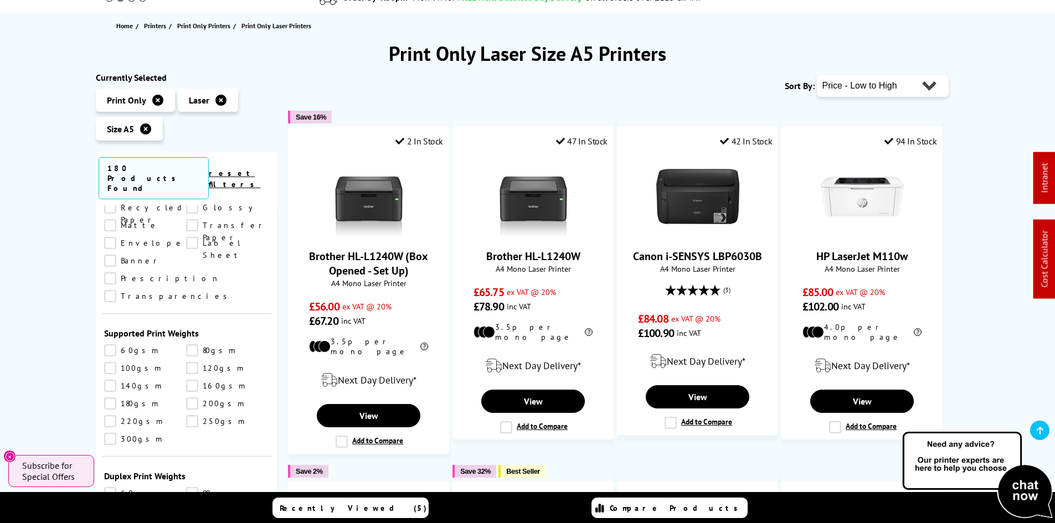
scroll to position [1078, 0]
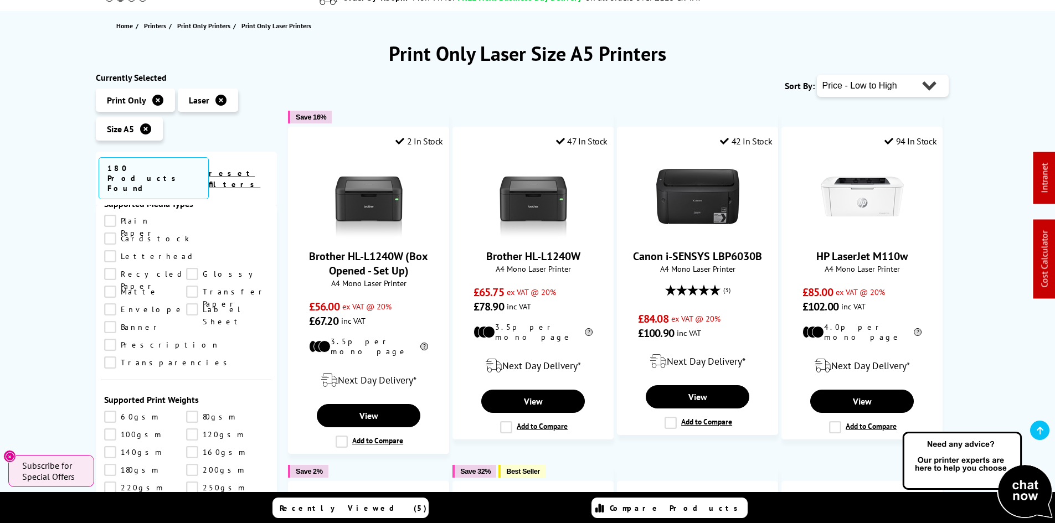
click at [112, 482] on link "220gsm" at bounding box center [145, 488] width 83 height 12
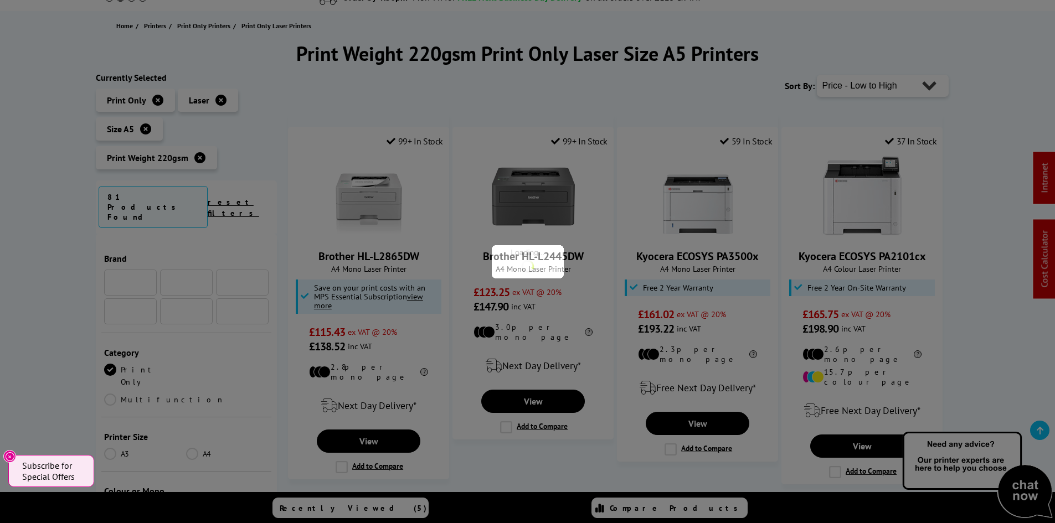
scroll to position [1078, 0]
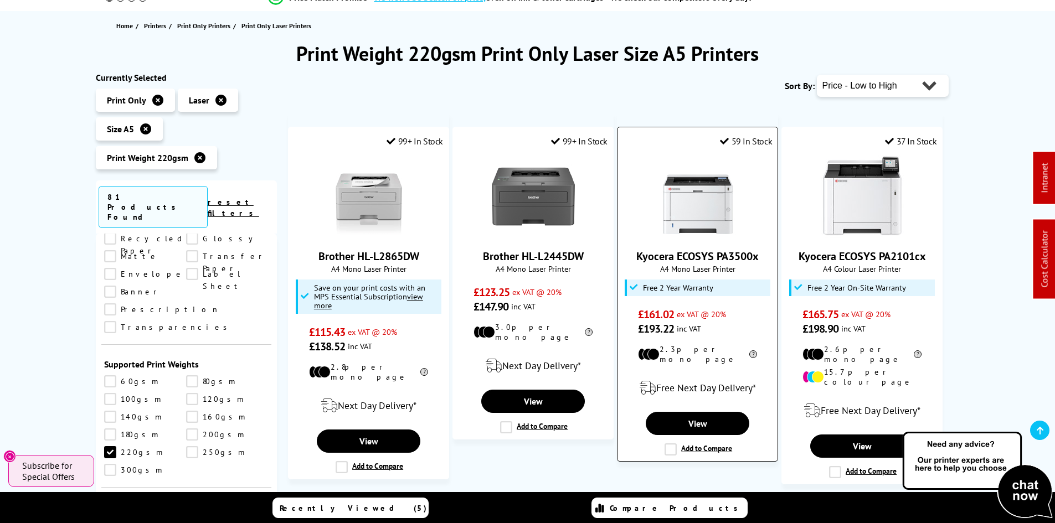
click at [704, 211] on img at bounding box center [697, 196] width 83 height 83
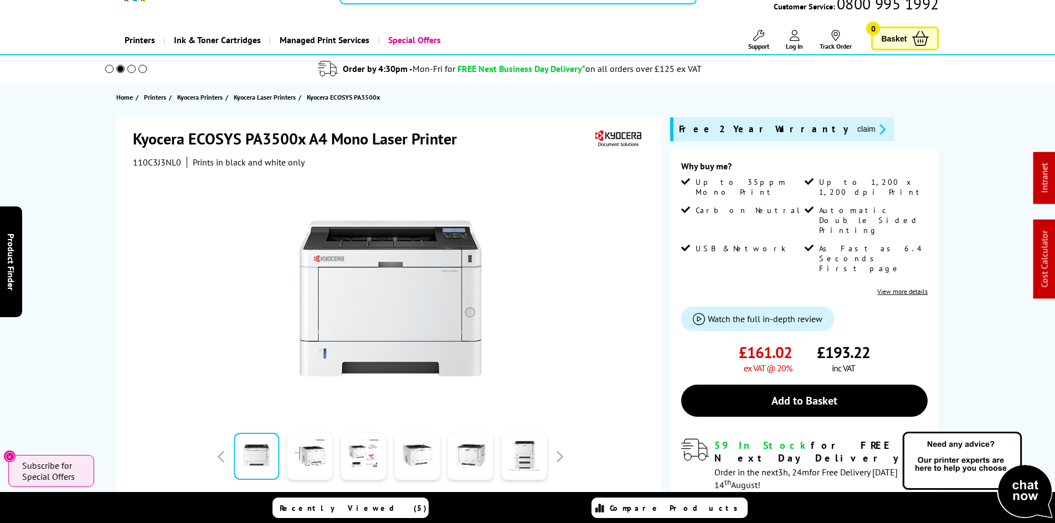
scroll to position [221, 0]
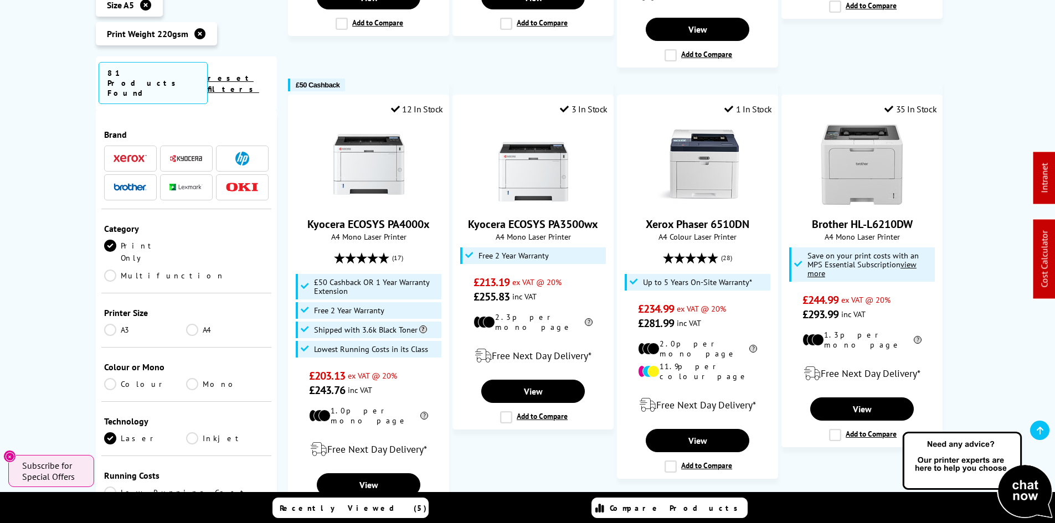
scroll to position [941, 0]
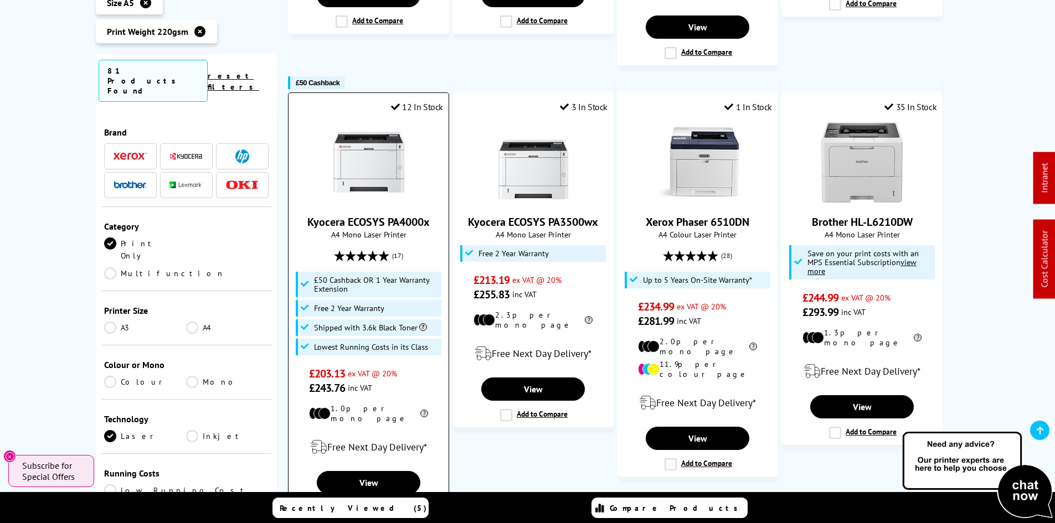
click at [380, 156] on img at bounding box center [368, 162] width 83 height 83
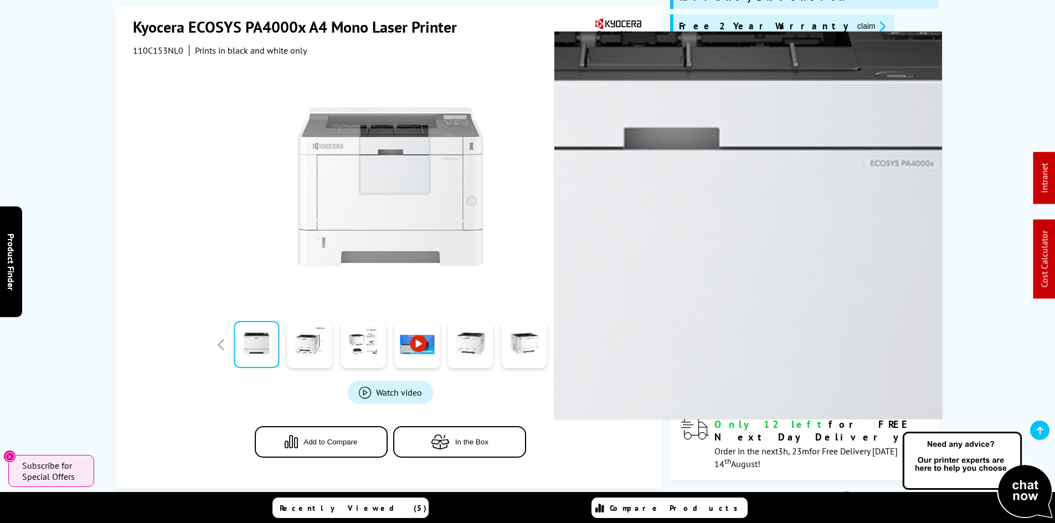
scroll to position [277, 0]
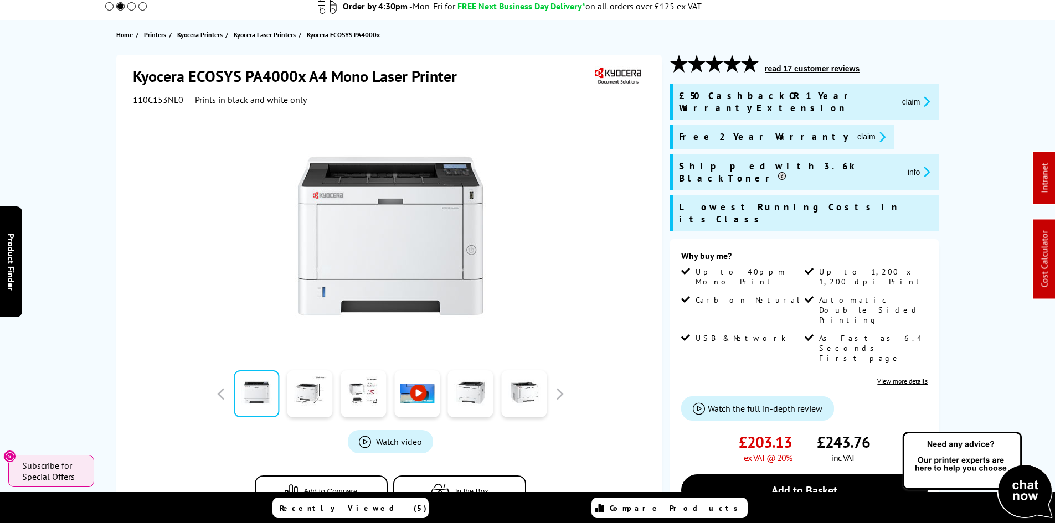
scroll to position [0, 0]
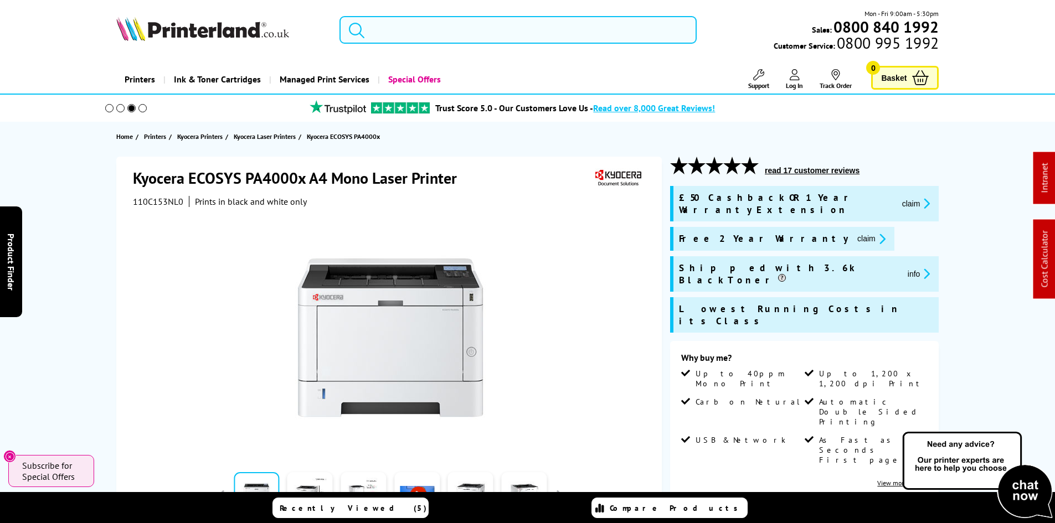
click at [399, 35] on input "search" at bounding box center [517, 30] width 357 height 28
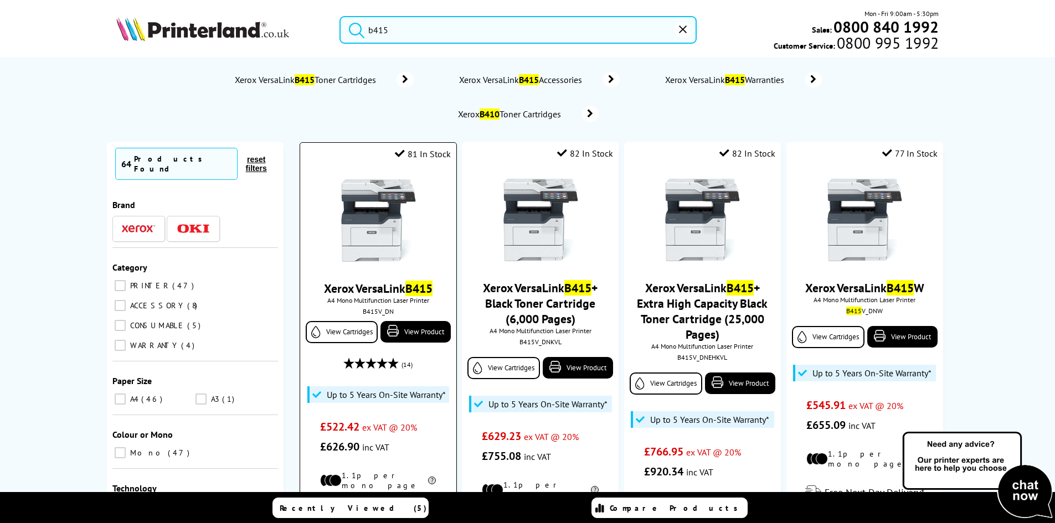
type input "b415"
click at [388, 209] on img at bounding box center [378, 220] width 83 height 83
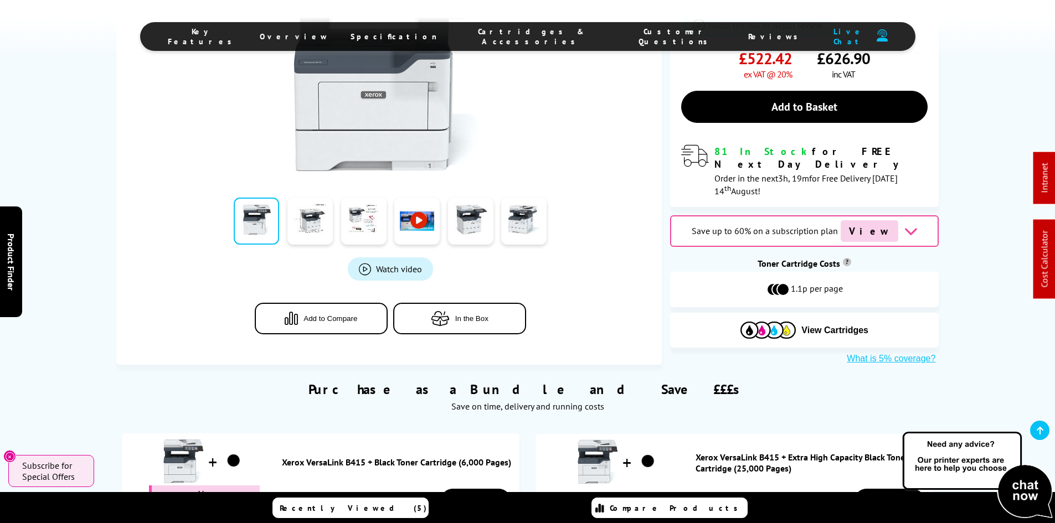
scroll to position [609, 0]
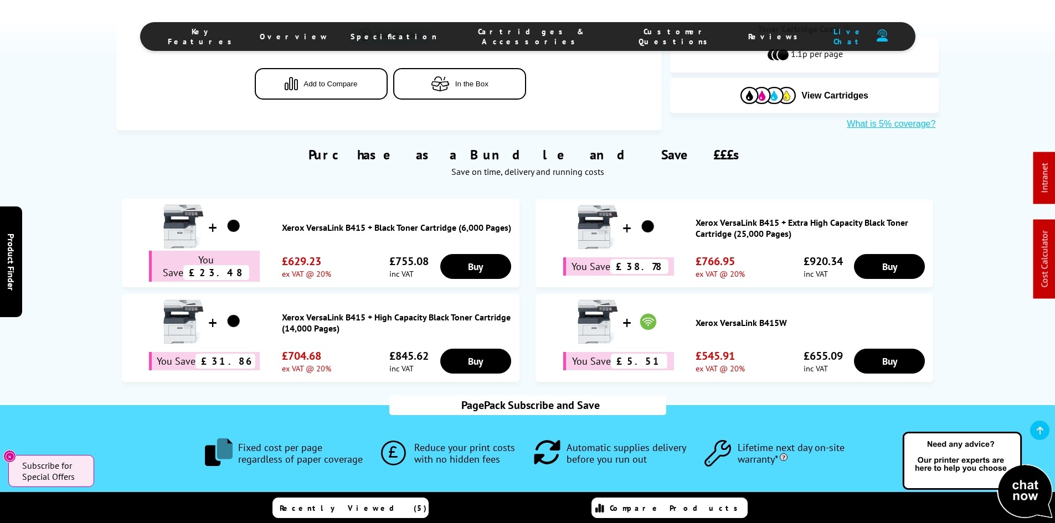
click at [726, 317] on link "Xerox VersaLink B415W" at bounding box center [811, 322] width 232 height 11
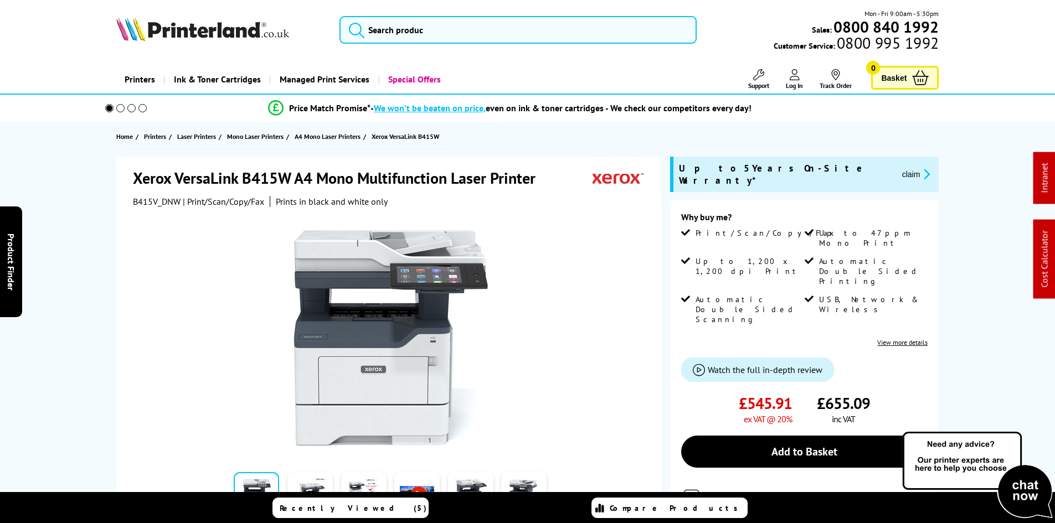
click at [89, 221] on div "Xerox VersaLink B415W A4 Mono Multifunction Laser Printer B415V_DNW | Print/Sca…" at bounding box center [528, 433] width 886 height 553
click at [154, 202] on span "B415V_DNW" at bounding box center [157, 201] width 48 height 11
copy span "B415V_DNW"
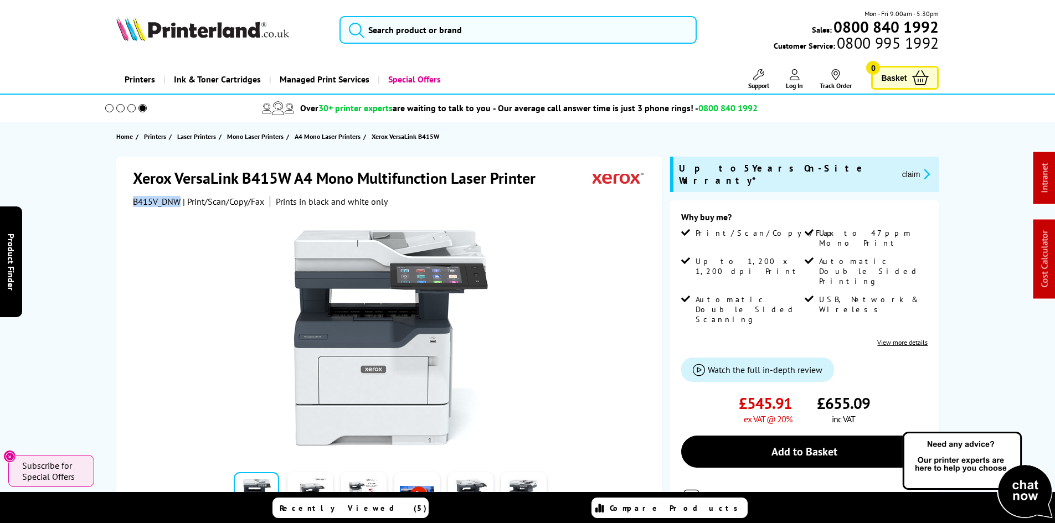
copy span "B415V_DNW"
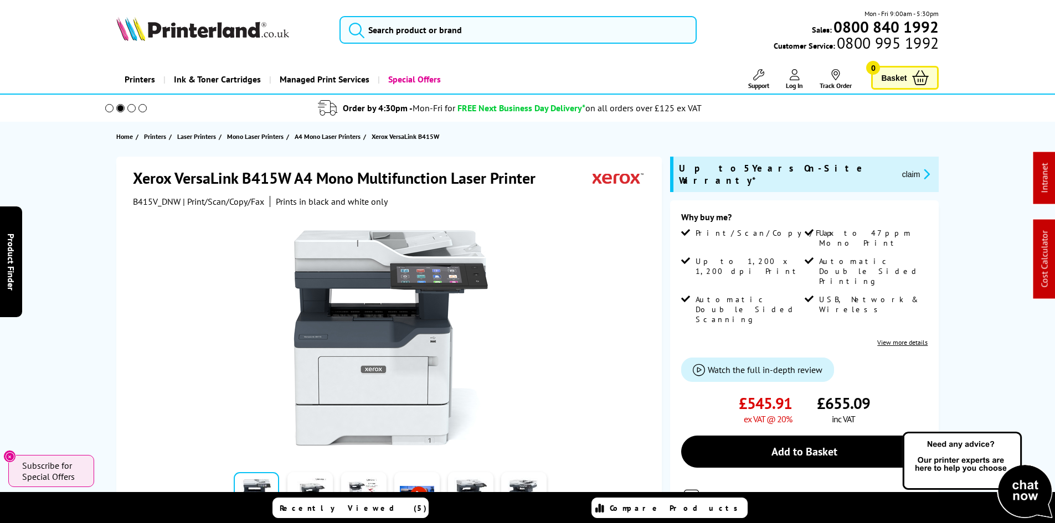
click at [102, 259] on div "Xerox VersaLink B415W A4 Mono Multifunction Laser Printer B415V_DNW | Print/Sca…" at bounding box center [528, 433] width 886 height 553
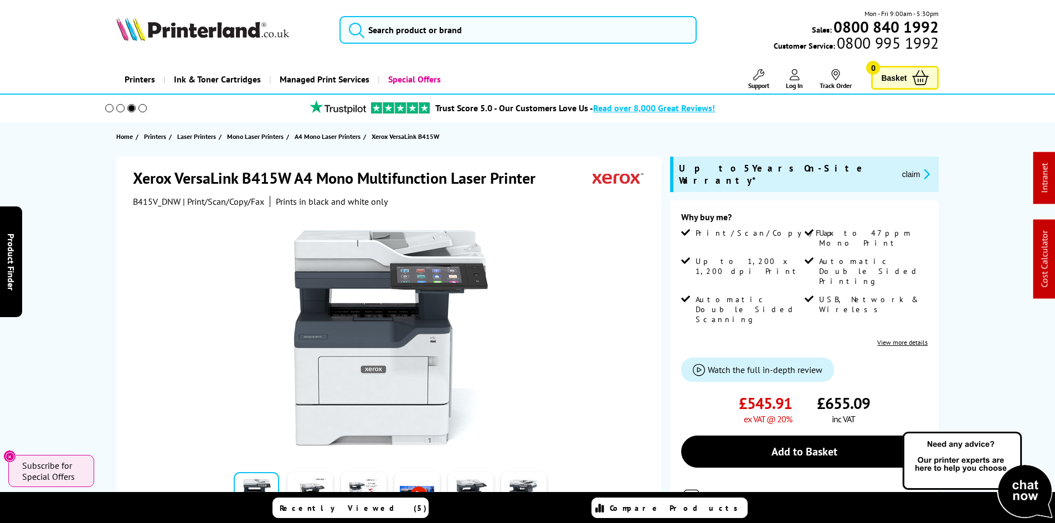
drag, startPoint x: 53, startPoint y: 351, endPoint x: 74, endPoint y: 181, distance: 171.2
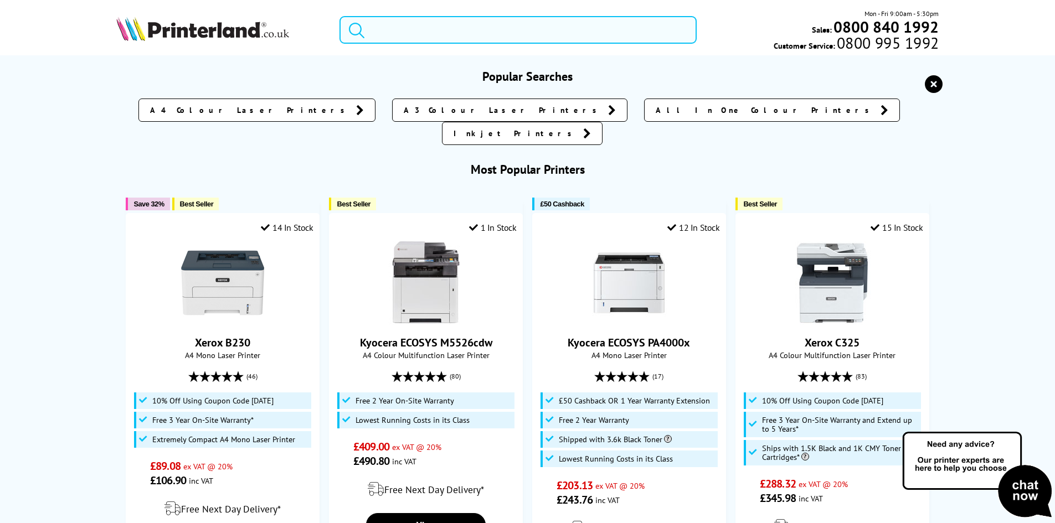
paste input "29S0013"
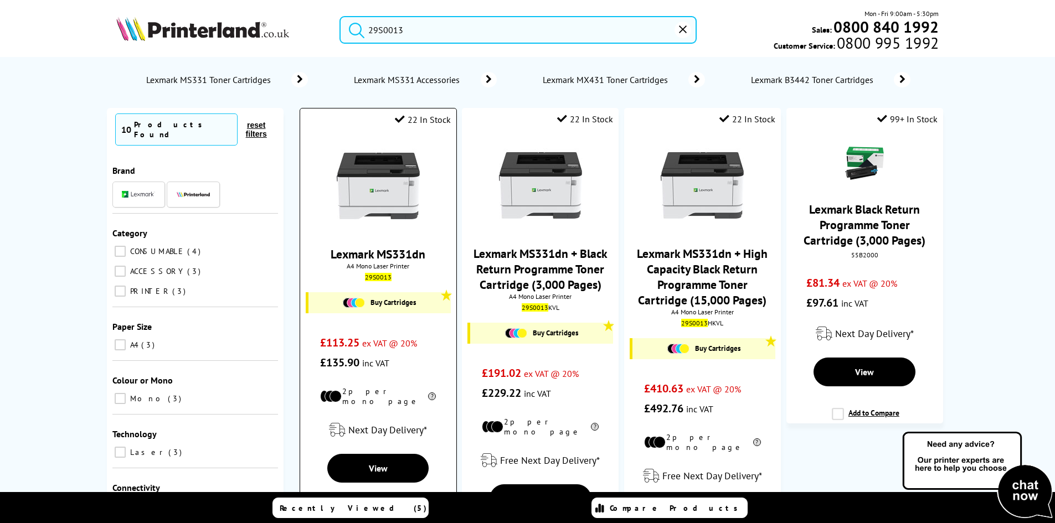
type input "29S0013"
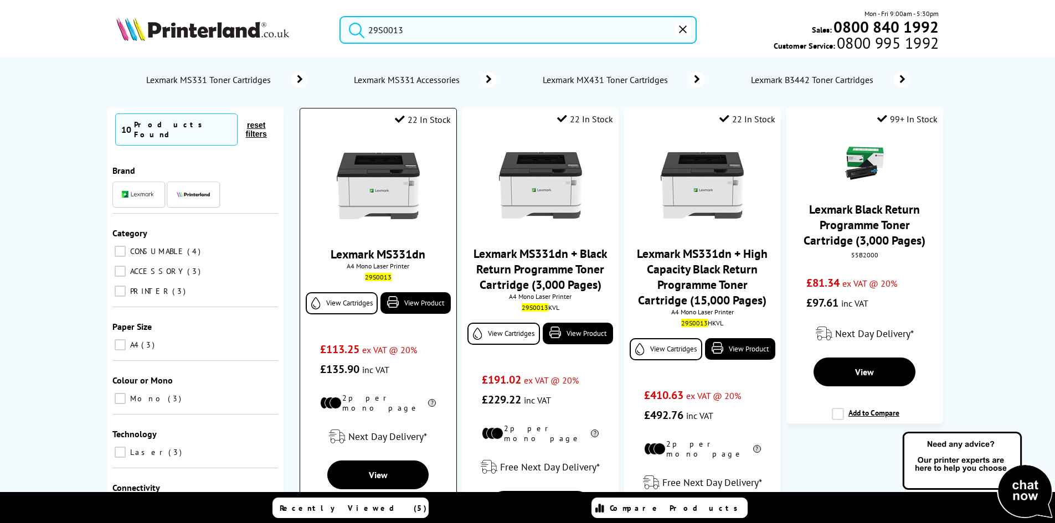
click at [393, 199] on img at bounding box center [378, 186] width 83 height 83
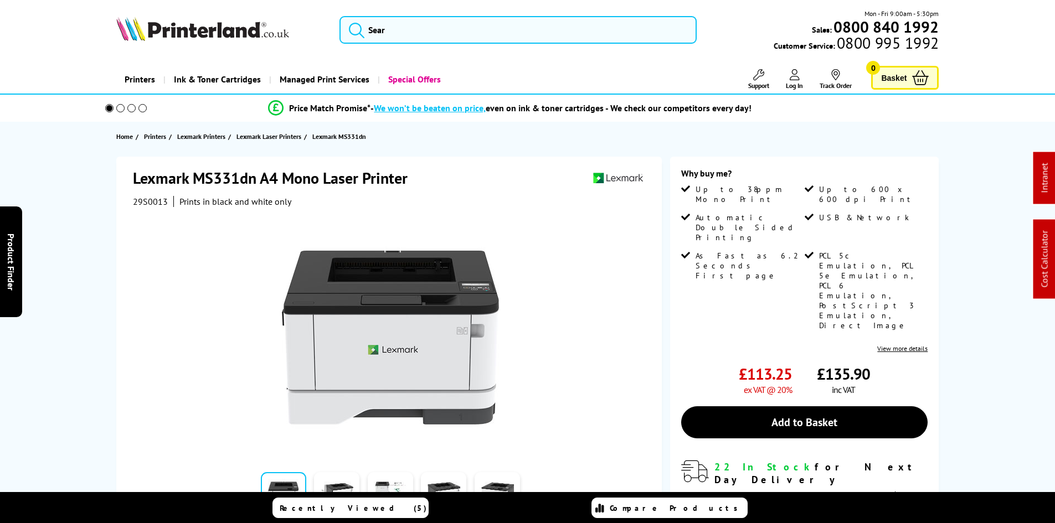
click at [98, 225] on div "Lexmark MS331dn A4 Mono Laser Printer 29S0013 Prints in black and white only Wa…" at bounding box center [528, 410] width 886 height 506
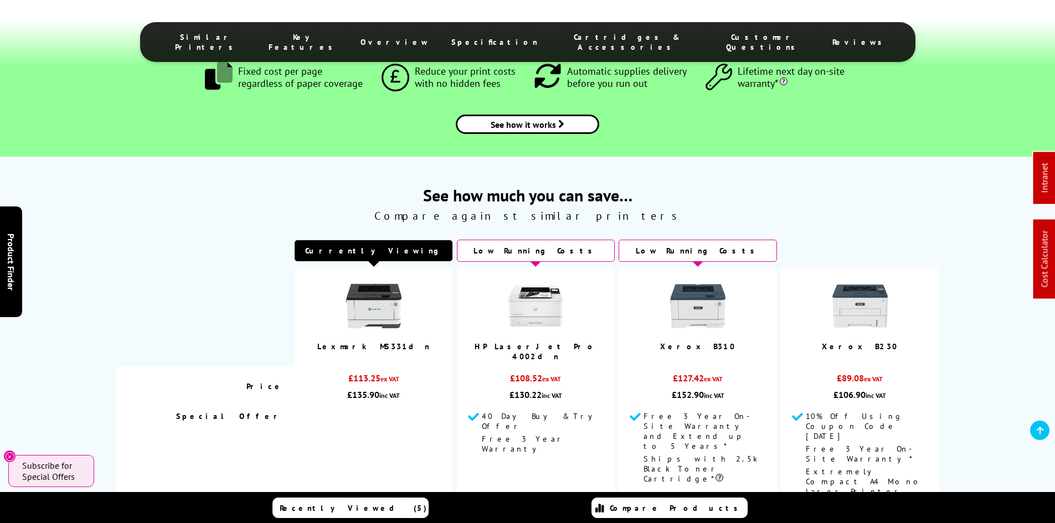
scroll to position [1274, 0]
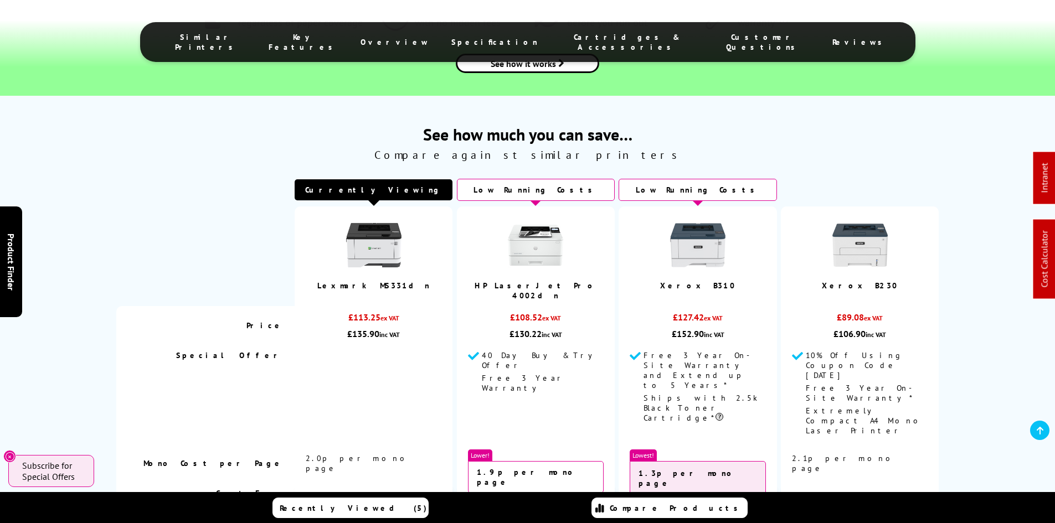
click at [86, 243] on div "See how much you can save… Compare against similar printers Currently Viewing" at bounding box center [528, 345] width 886 height 444
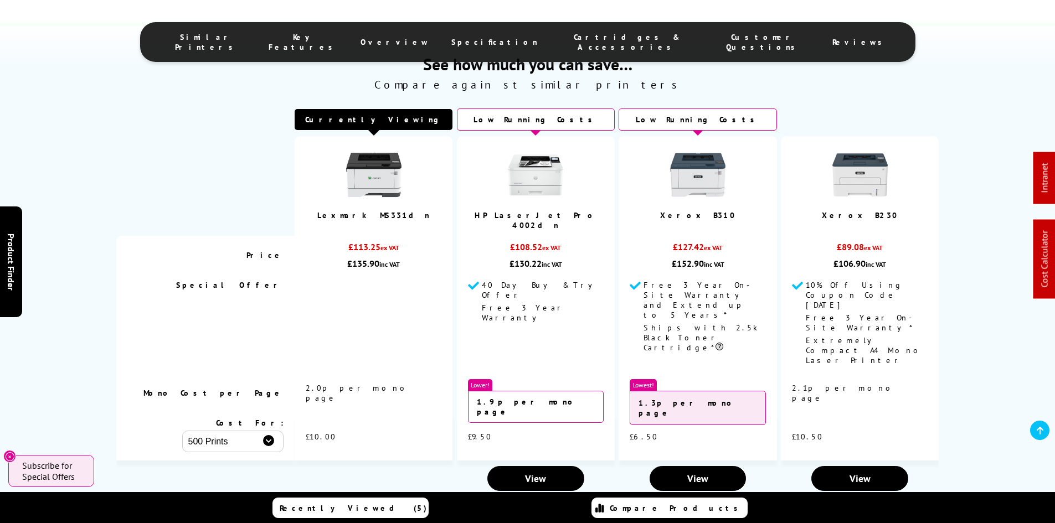
scroll to position [1550, 0]
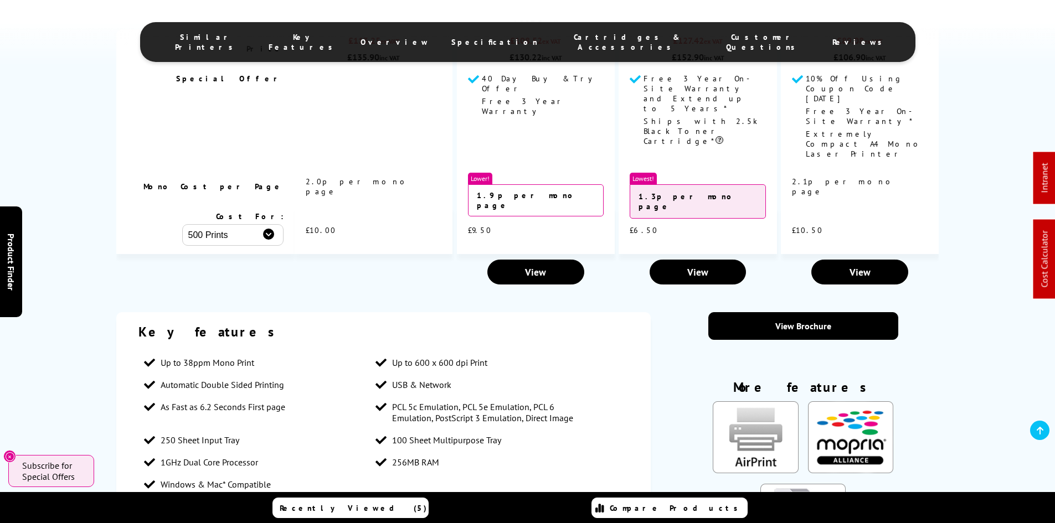
click at [104, 312] on div "Key features Up to 38ppm Mono Print Up to 600 x 600 dpi Print Automatic Double …" at bounding box center [528, 523] width 886 height 423
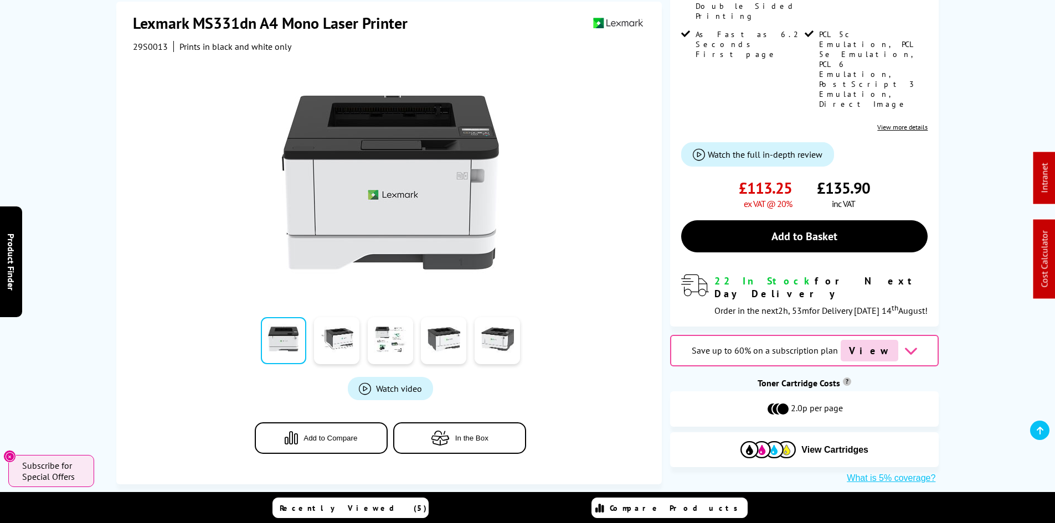
scroll to position [0, 0]
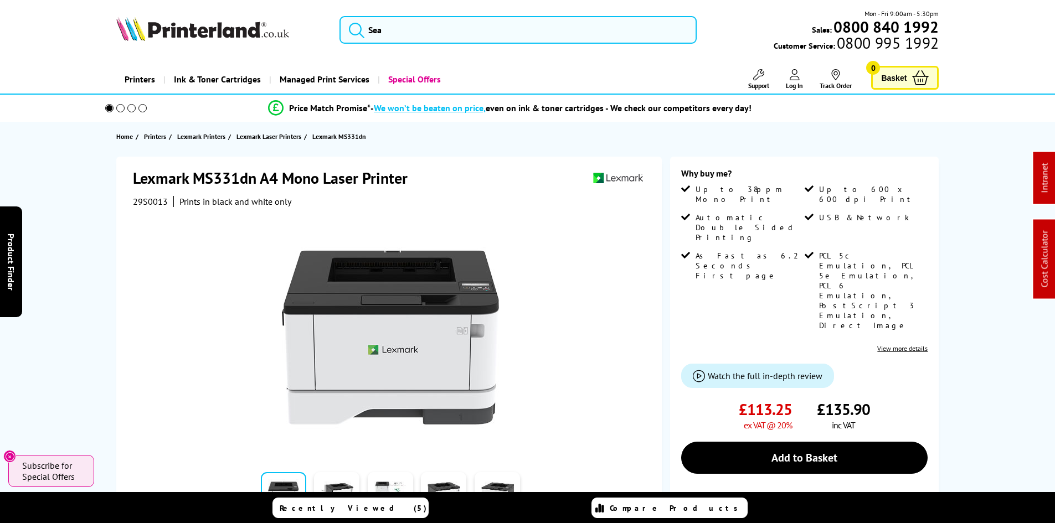
click at [90, 305] on div "Lexmark MS331dn A4 Mono Laser Printer 29S0013 Prints in black and white only Wa…" at bounding box center [528, 431] width 886 height 549
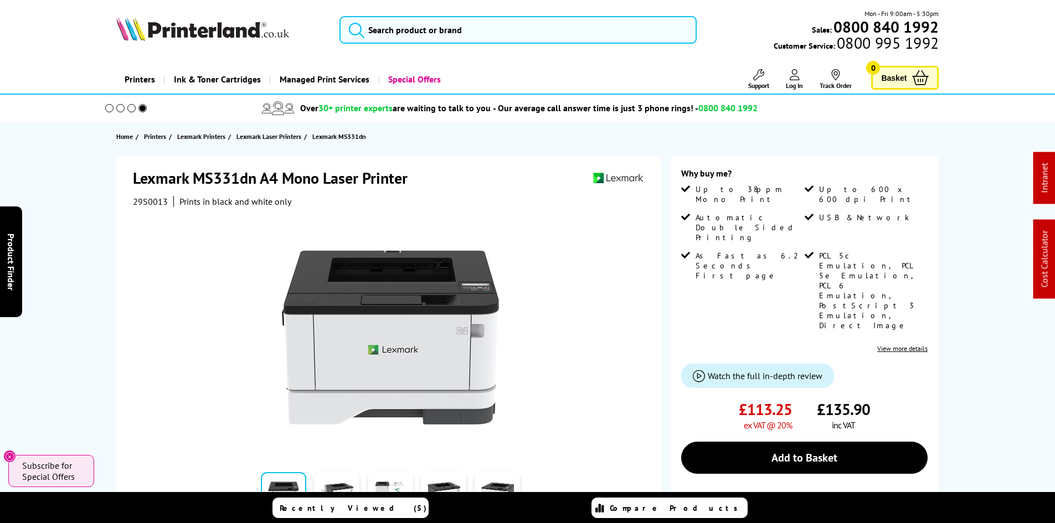
click at [90, 305] on div "Lexmark MS331dn A4 Mono Laser Printer 29S0013 Prints in black and white only Wa…" at bounding box center [528, 431] width 886 height 549
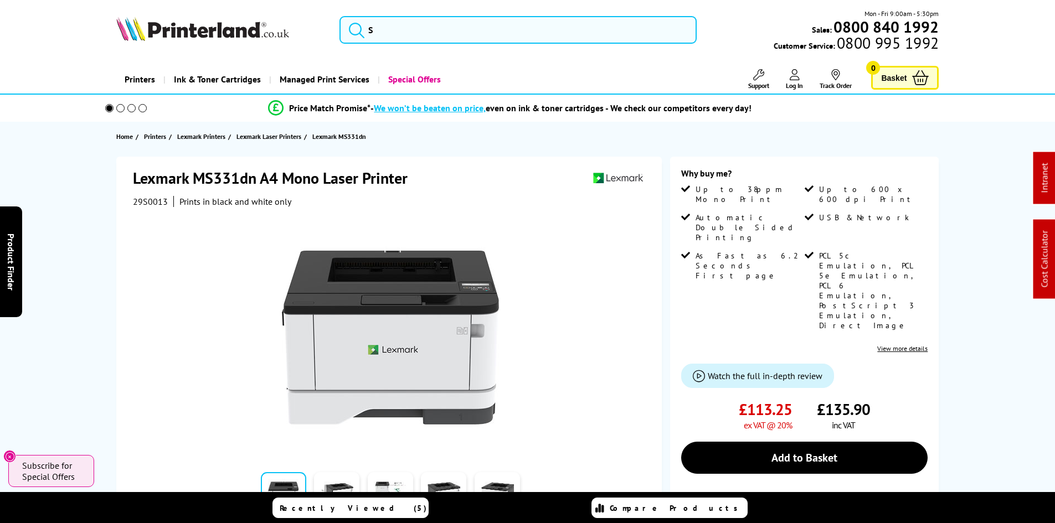
drag, startPoint x: 55, startPoint y: 249, endPoint x: 67, endPoint y: 249, distance: 12.2
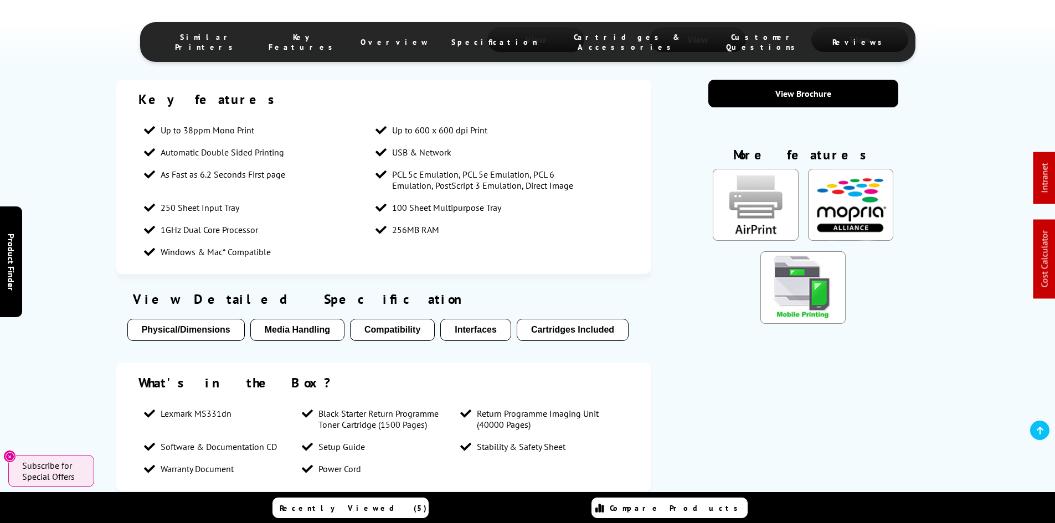
scroll to position [1827, 0]
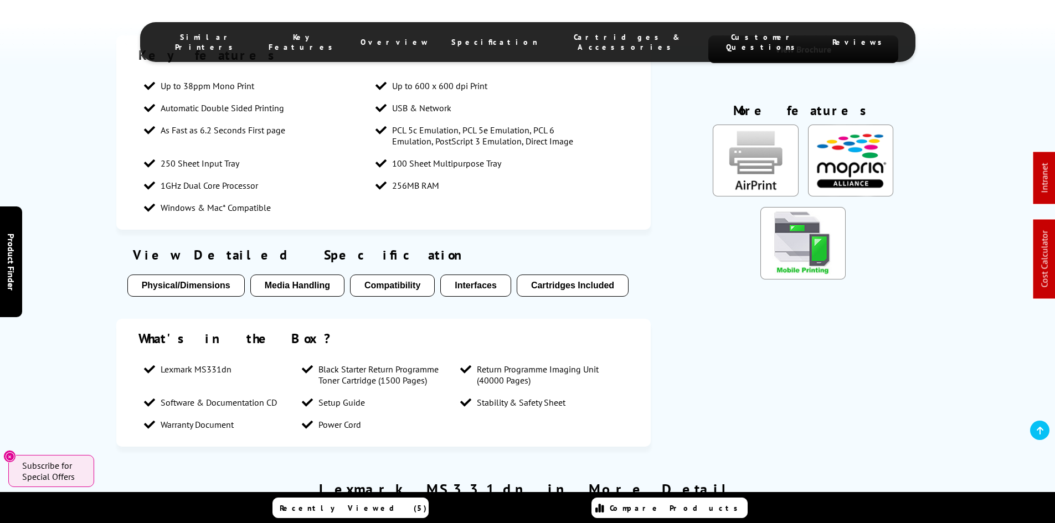
drag, startPoint x: 110, startPoint y: 316, endPoint x: 102, endPoint y: 324, distance: 11.7
click at [110, 316] on div "Key features Up to 38ppm Mono Print Up to 600 x 600 dpi Print Automatic Double …" at bounding box center [528, 246] width 886 height 423
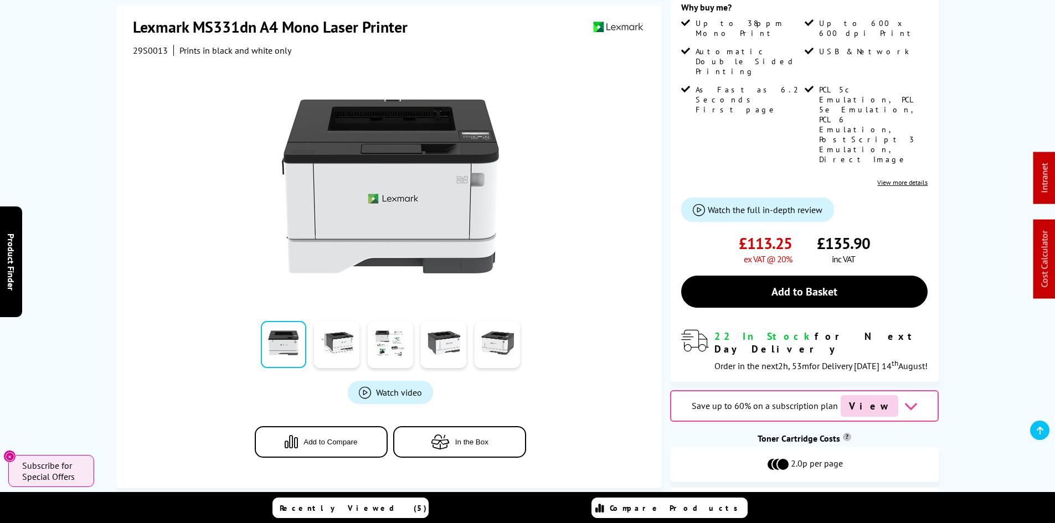
scroll to position [0, 0]
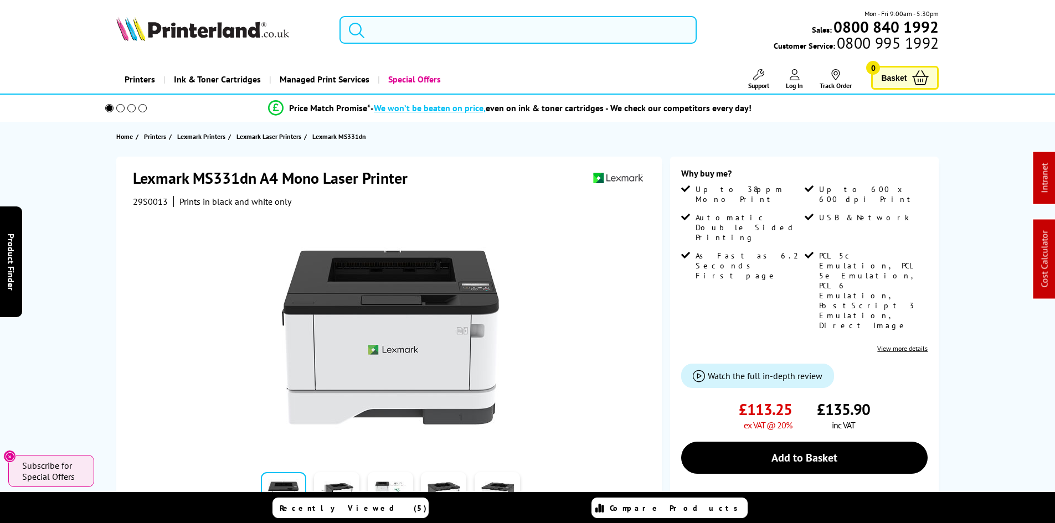
click at [413, 24] on input "search" at bounding box center [517, 30] width 357 height 28
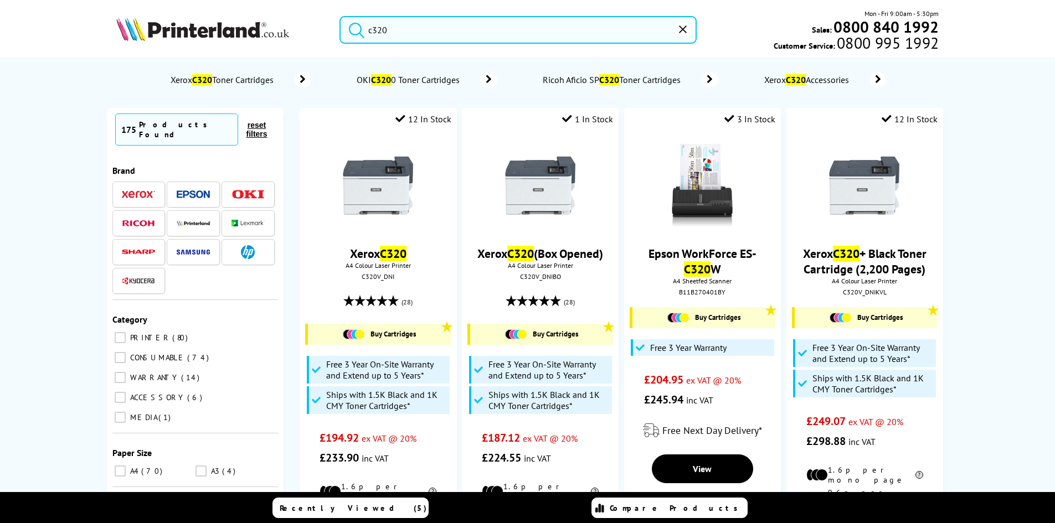
click at [340, 16] on button "submit" at bounding box center [354, 28] width 28 height 24
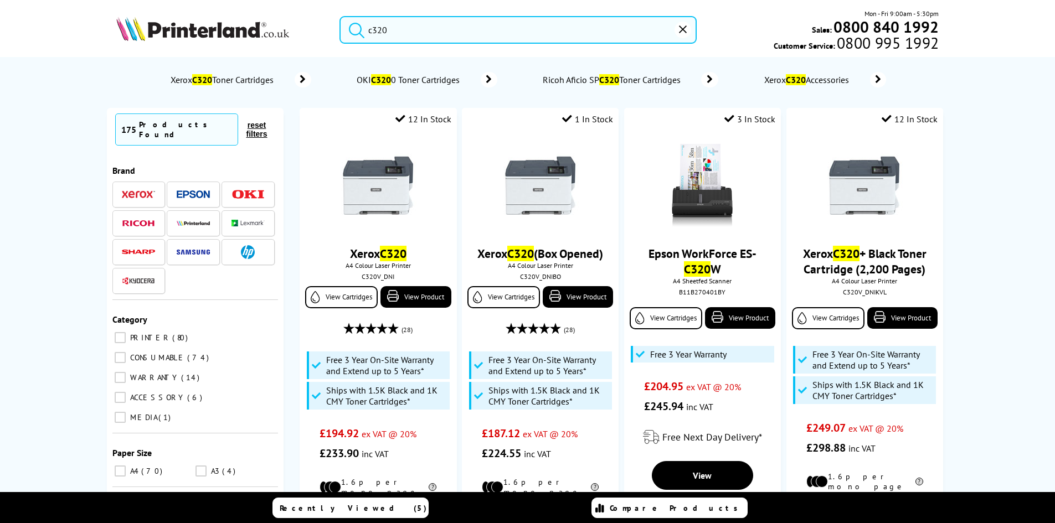
click at [410, 29] on input "c320" at bounding box center [517, 30] width 357 height 28
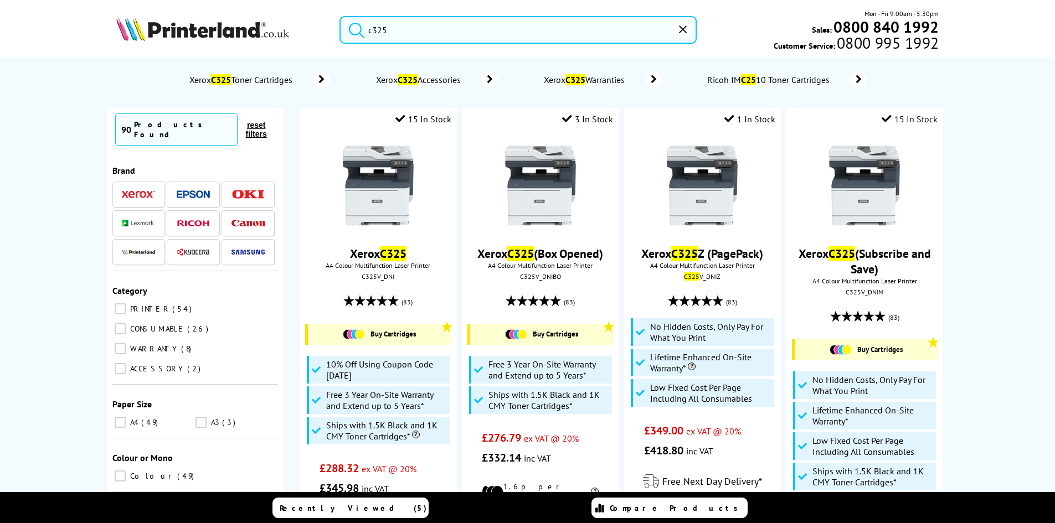
click at [340, 16] on button "submit" at bounding box center [354, 28] width 28 height 24
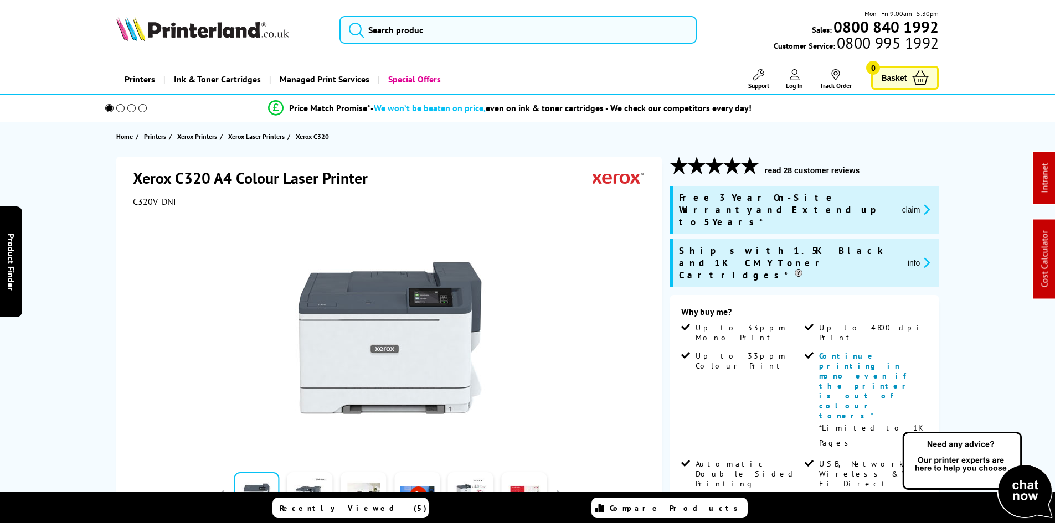
click at [144, 197] on span "C320V_DNI" at bounding box center [154, 201] width 43 height 11
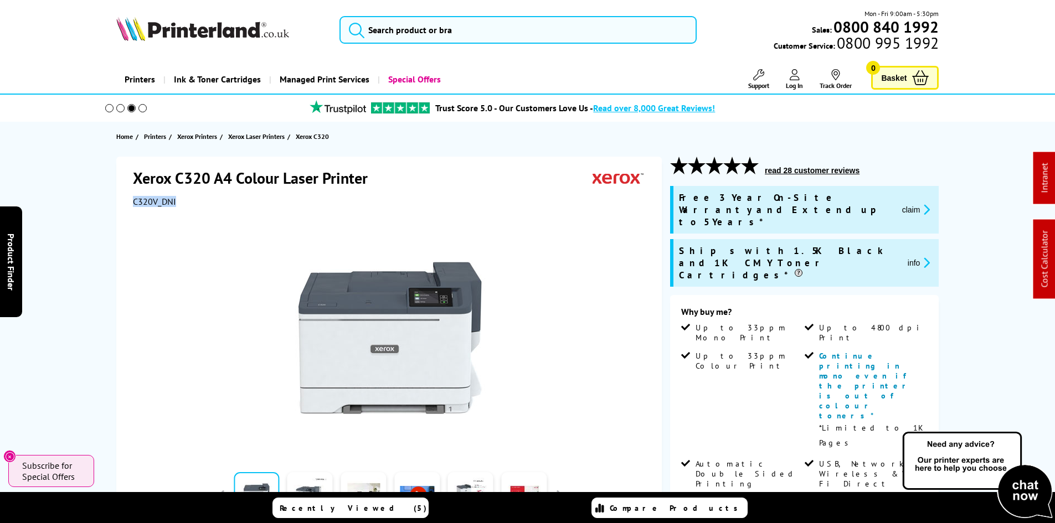
drag, startPoint x: 908, startPoint y: 202, endPoint x: 894, endPoint y: 205, distance: 14.8
click at [909, 203] on button "claim" at bounding box center [916, 209] width 35 height 13
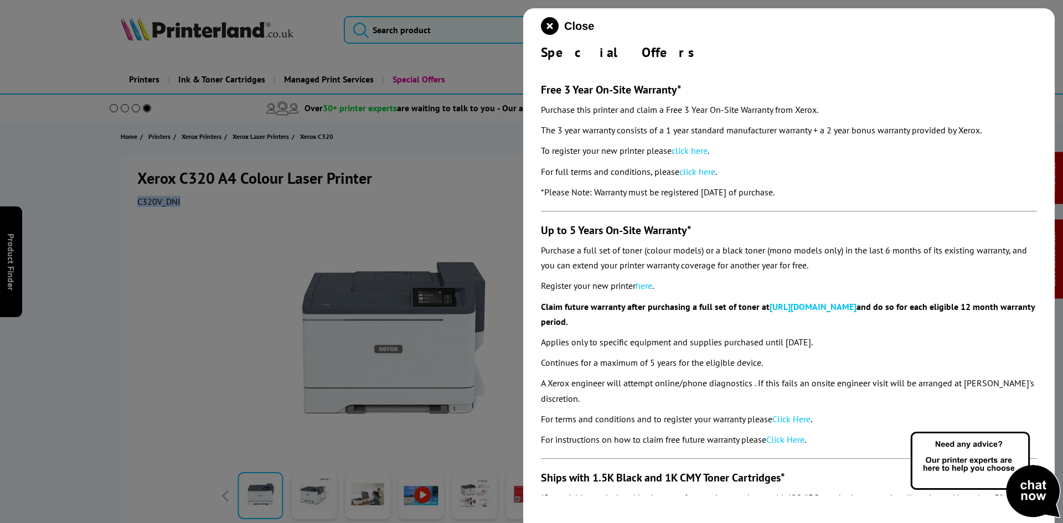
drag, startPoint x: 538, startPoint y: 53, endPoint x: 867, endPoint y: 181, distance: 352.7
click at [867, 181] on div "Close Special Offers Free 3 Year On-Site Warranty* Purchase this printer and cl…" at bounding box center [789, 269] width 532 height 523
copy div "Special Offers Free 3 Year On-Site Warranty* Purchase this printer and claim a …"
click at [547, 28] on icon "close modal" at bounding box center [550, 26] width 18 height 18
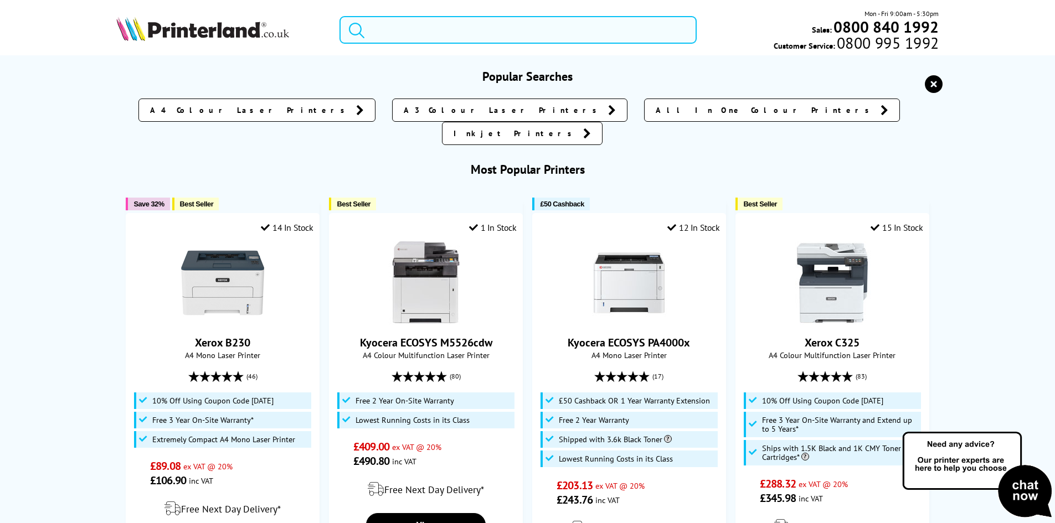
paste input "106R03531"
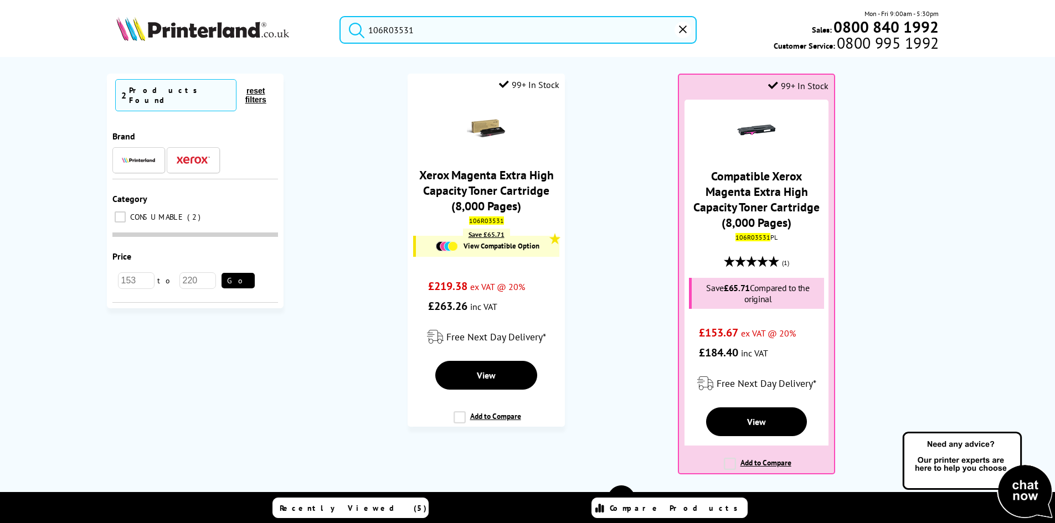
click at [637, 262] on ol "99+ In Stock Xerox Magenta Extra High Capacity Toner Cartridge (8,000 Pages) 10…" at bounding box center [622, 280] width 654 height 412
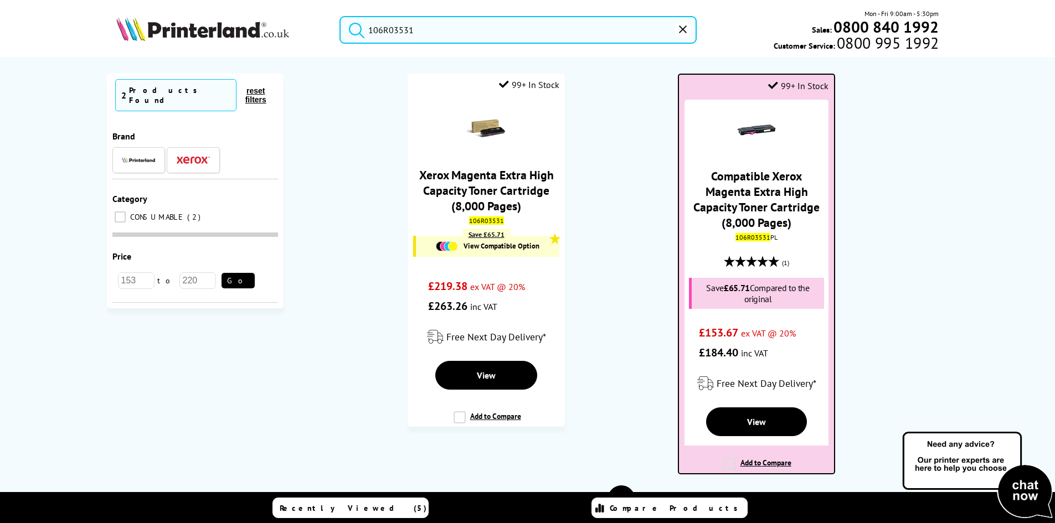
click at [763, 233] on mark "106R03531" at bounding box center [752, 237] width 35 height 8
copy div "106R03531 PL"
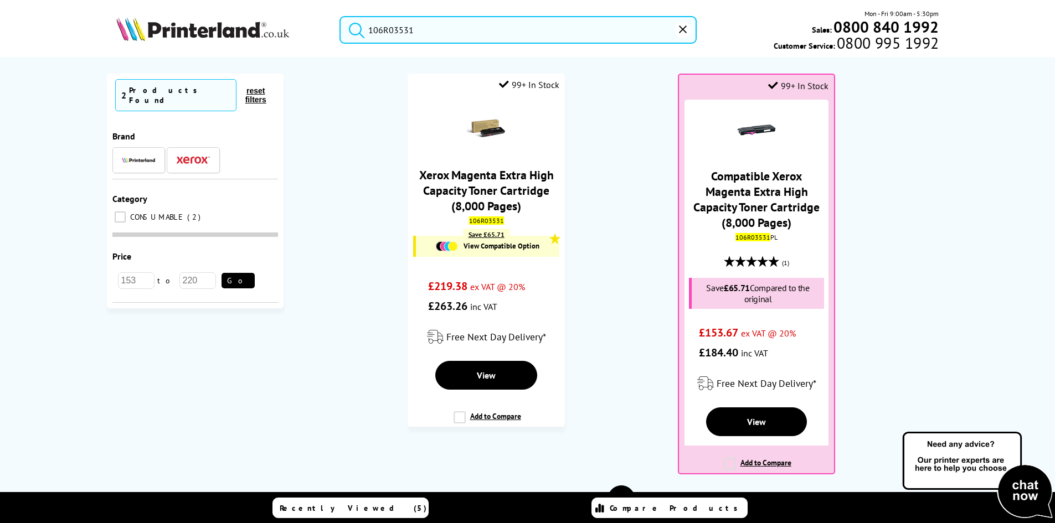
click at [626, 184] on ol "99+ In Stock Xerox Magenta Extra High Capacity Toner Cartridge (8,000 Pages) 10…" at bounding box center [622, 280] width 654 height 412
click at [406, 32] on input "106R03531" at bounding box center [517, 30] width 357 height 28
click at [408, 32] on input "106R03531" at bounding box center [517, 30] width 357 height 28
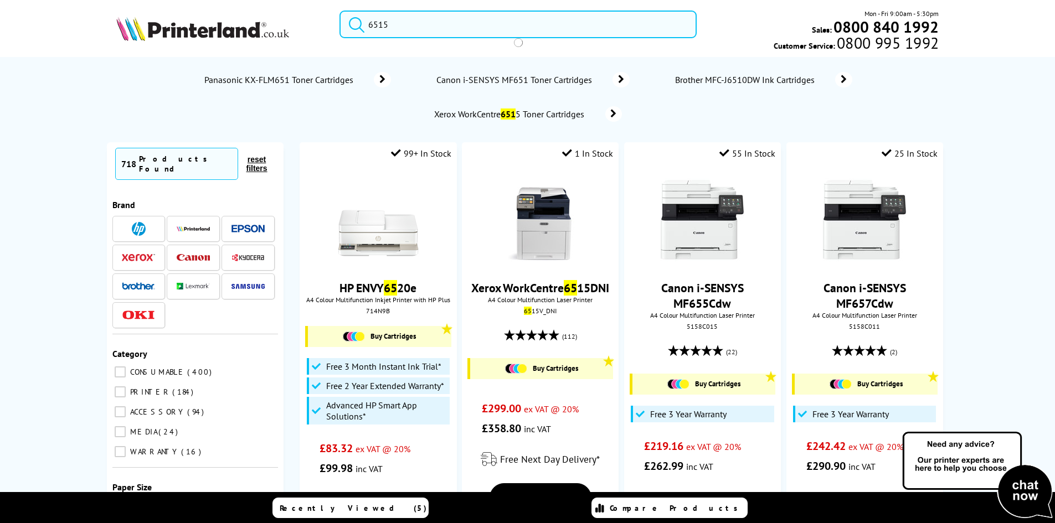
type input "6515"
click at [340, 11] on button "submit" at bounding box center [354, 23] width 28 height 24
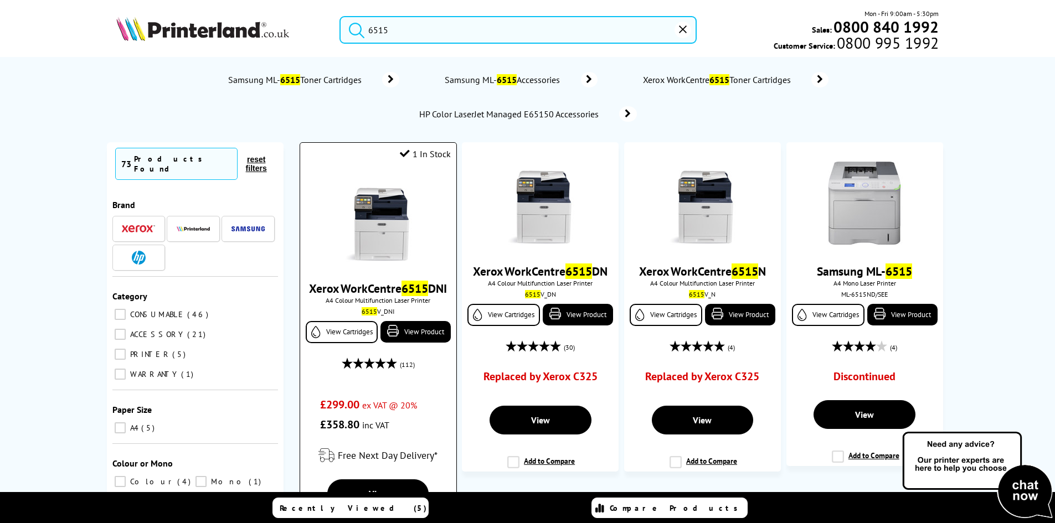
click at [394, 225] on img at bounding box center [378, 220] width 83 height 83
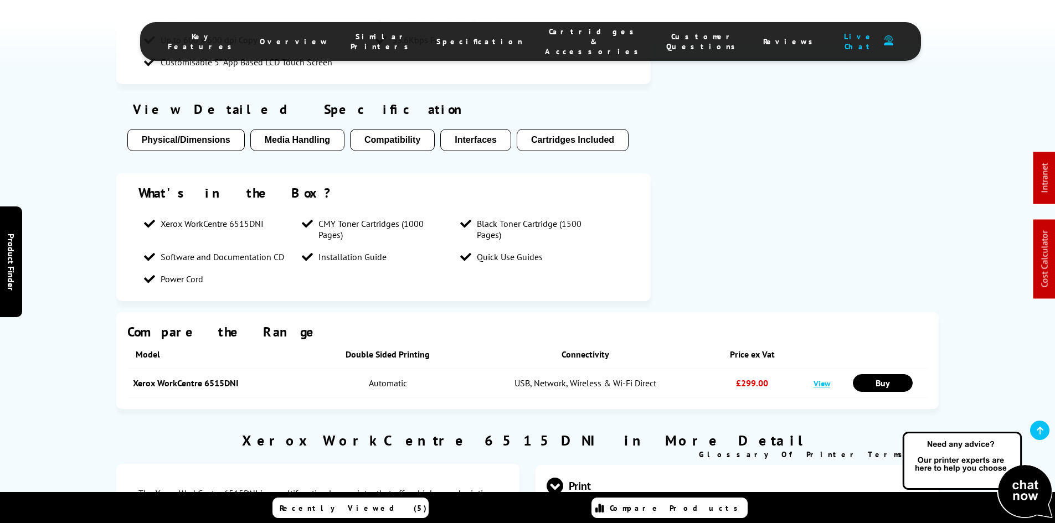
click at [545, 38] on span "Cartridges & Accessories" at bounding box center [594, 42] width 99 height 30
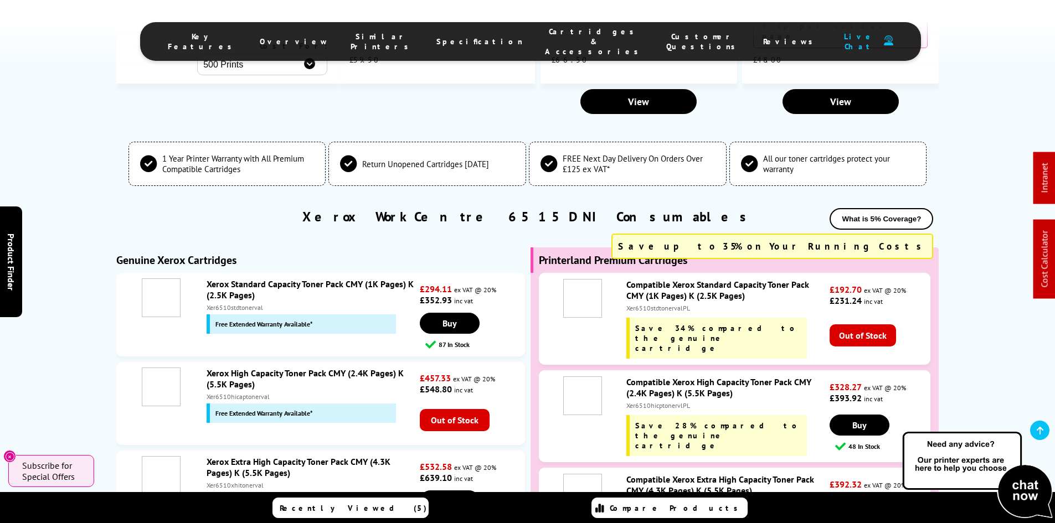
scroll to position [3078, 0]
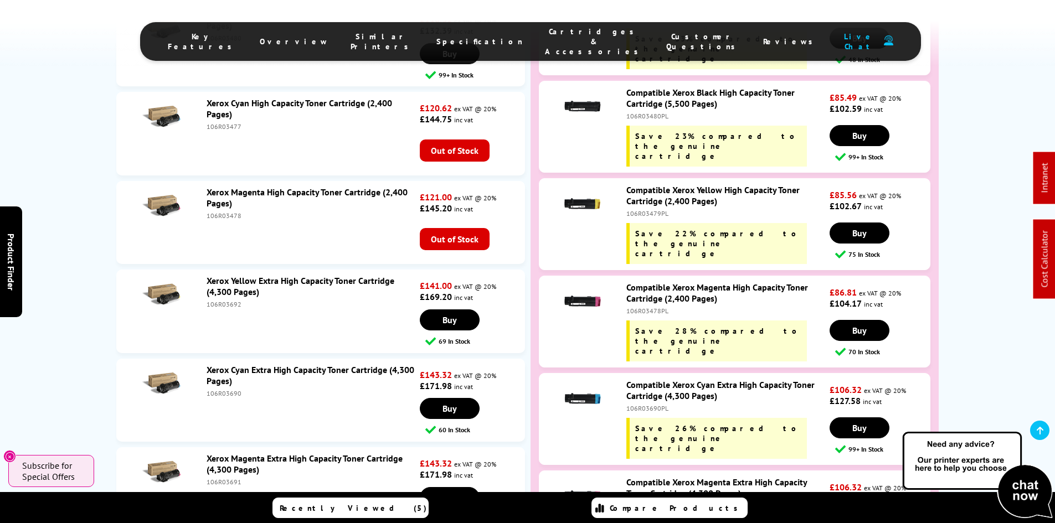
scroll to position [4241, 0]
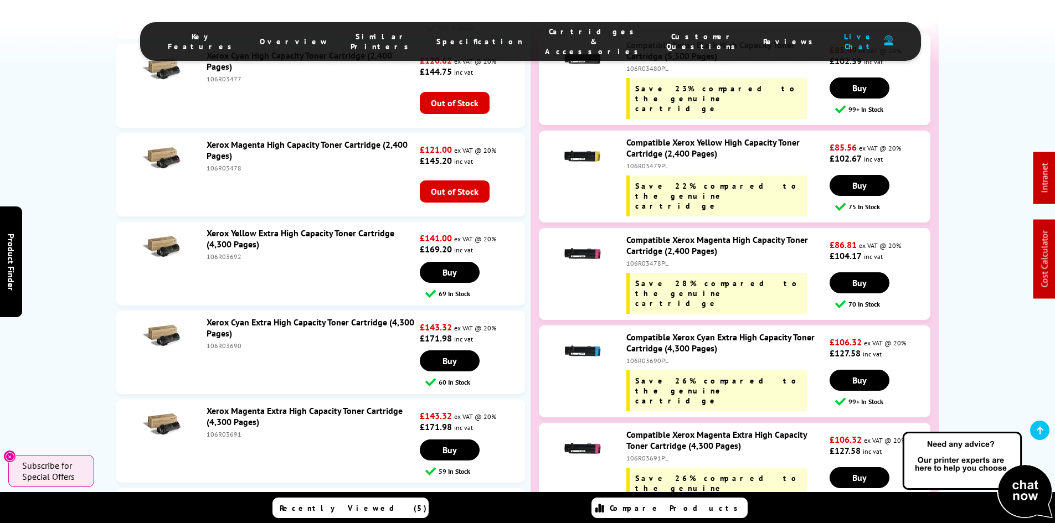
copy div "106R03692PL"
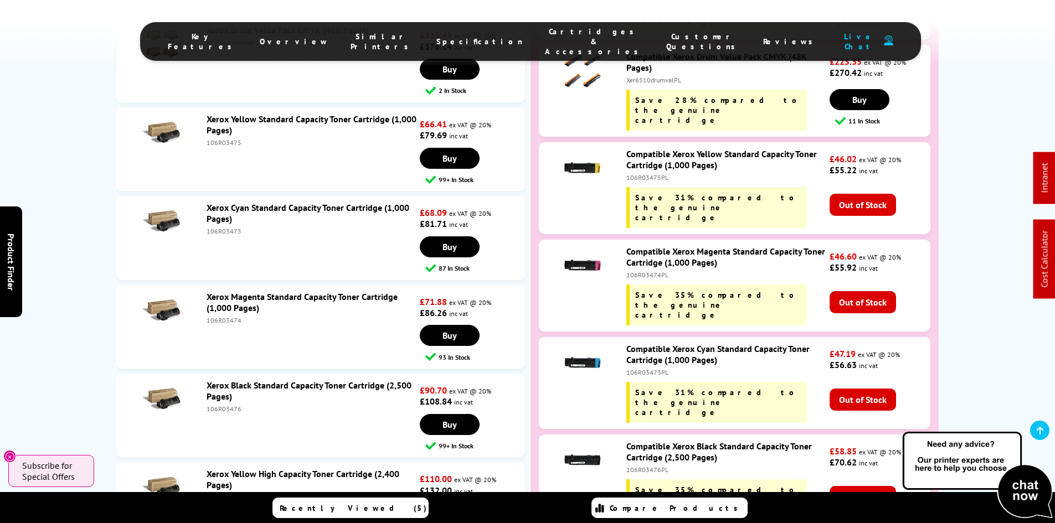
scroll to position [0, 0]
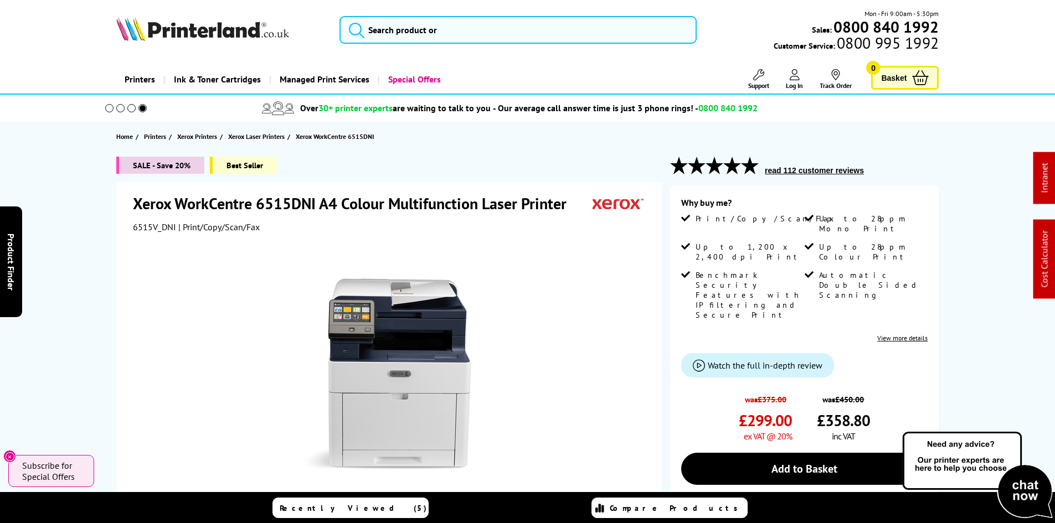
drag, startPoint x: 42, startPoint y: 410, endPoint x: 68, endPoint y: 97, distance: 314.0
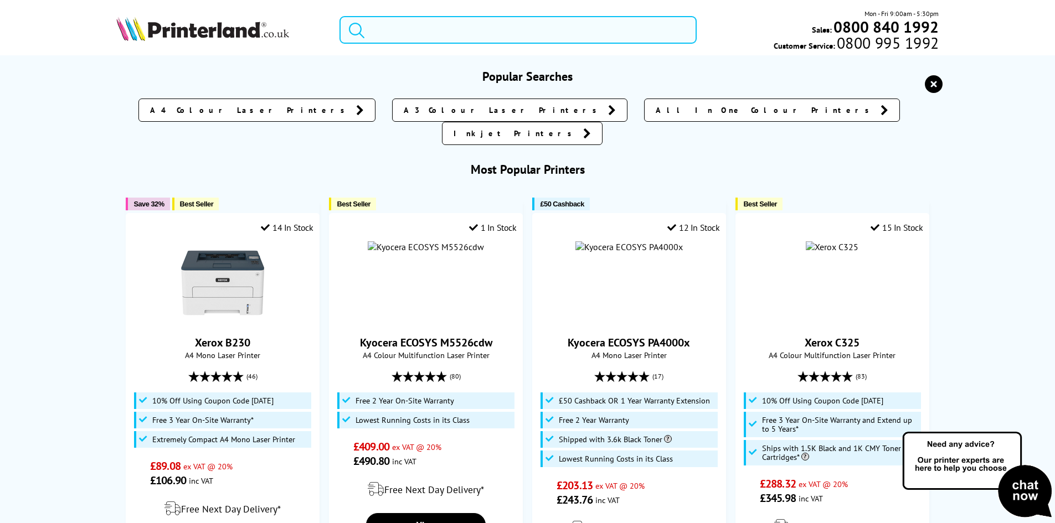
click at [413, 37] on input "search" at bounding box center [517, 30] width 357 height 28
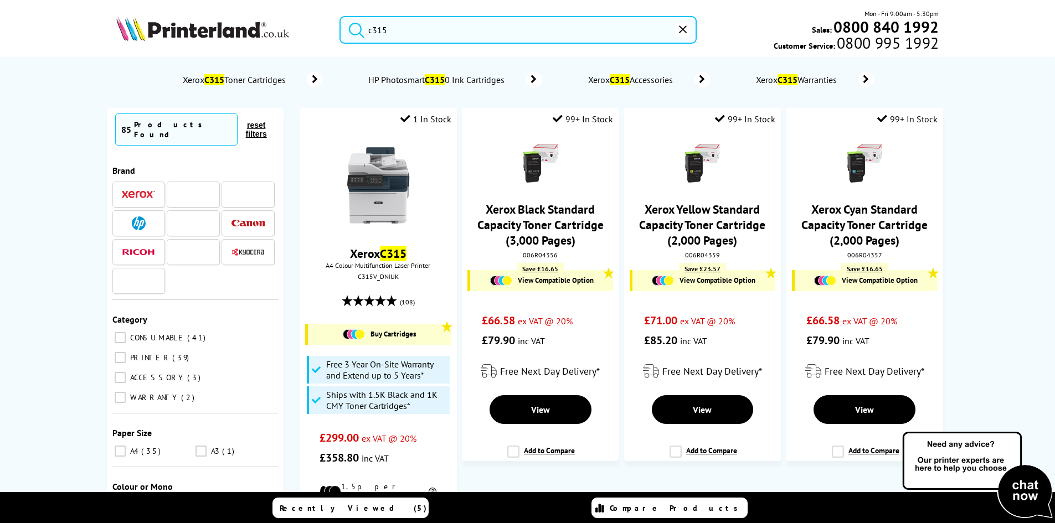
type input "c315"
click at [340, 16] on button "submit" at bounding box center [354, 28] width 28 height 24
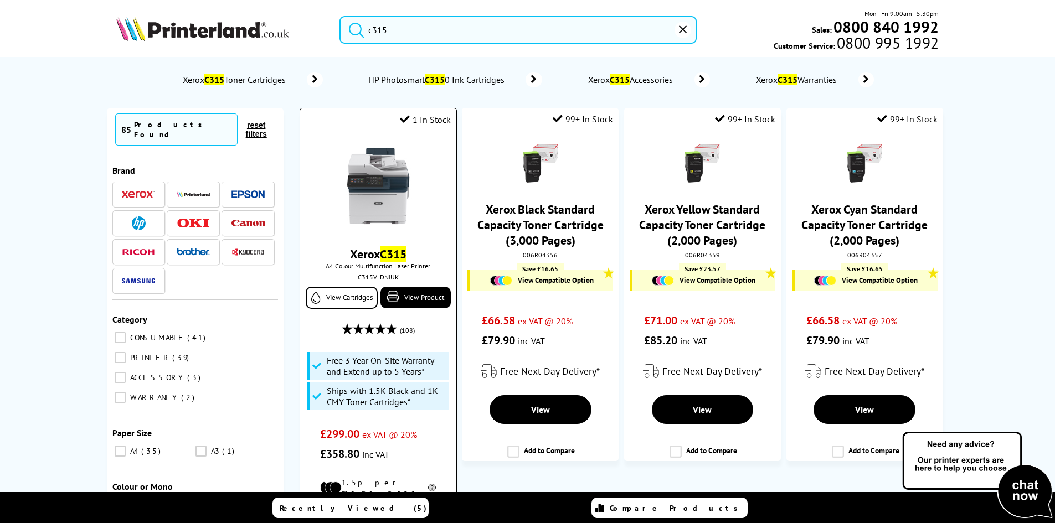
click at [389, 178] on img at bounding box center [378, 186] width 83 height 83
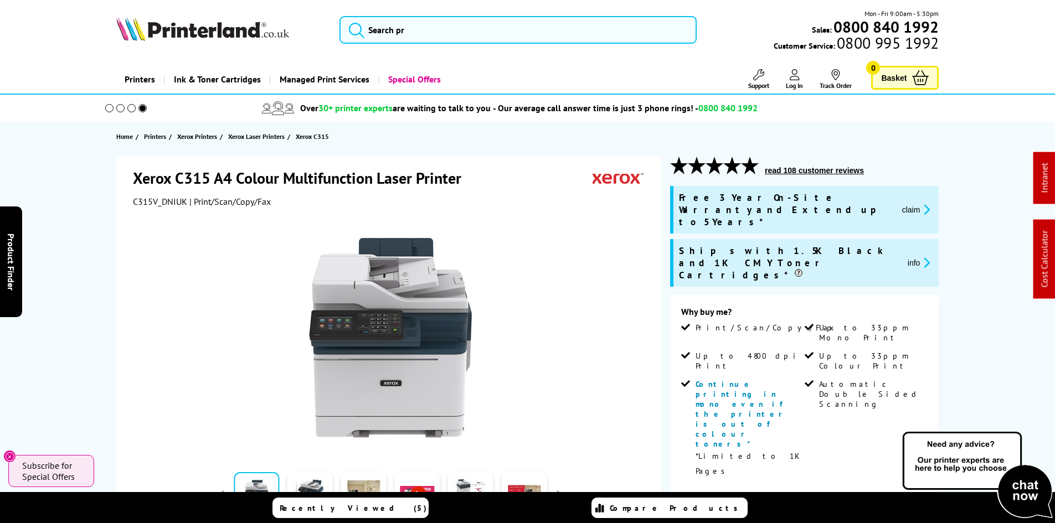
click at [97, 280] on div "Xerox C315 A4 Colour Multifunction Laser Printer C315V_DNIUK | Print/Scan/Copy/…" at bounding box center [528, 511] width 886 height 708
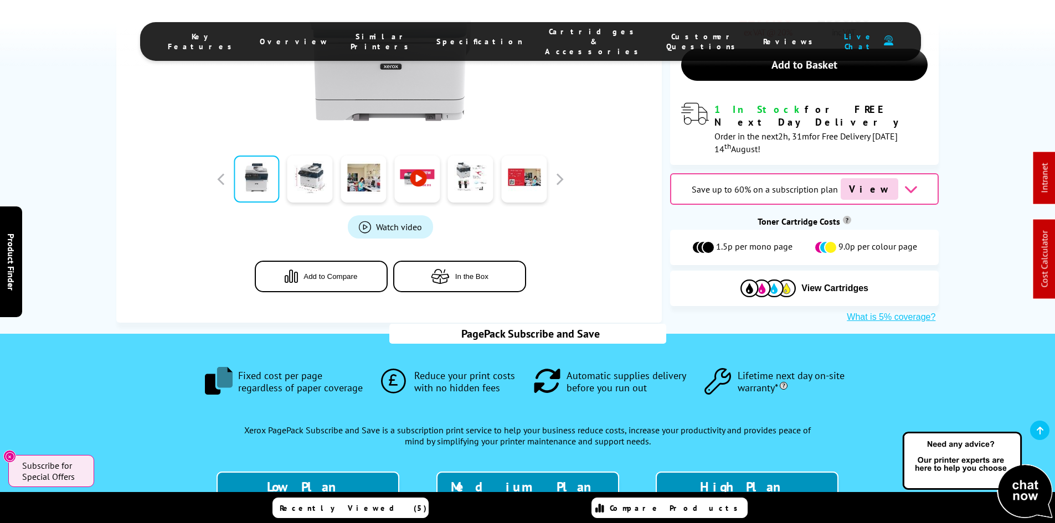
scroll to position [609, 0]
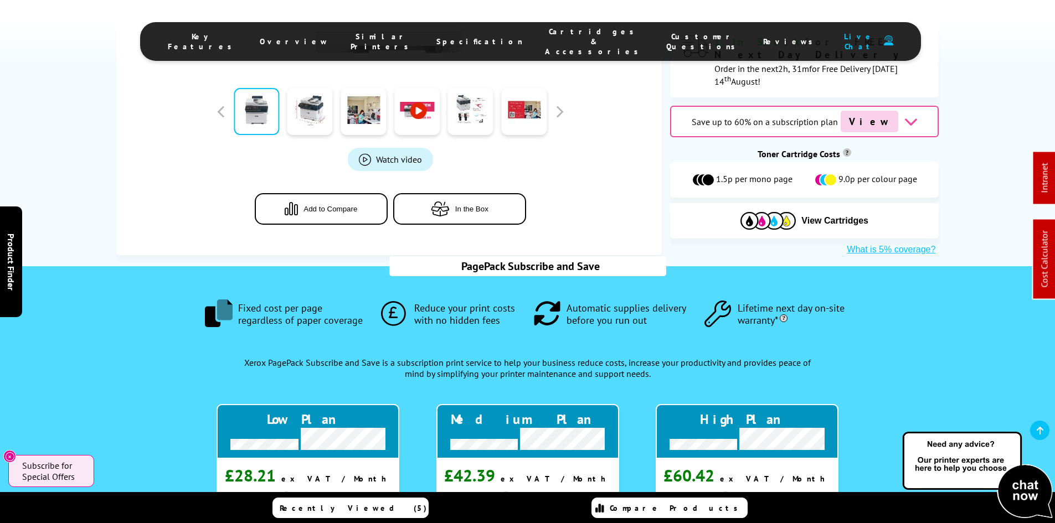
drag, startPoint x: 565, startPoint y: 42, endPoint x: 568, endPoint y: 48, distance: 6.7
click at [565, 41] on li "Cartridges & Accessories" at bounding box center [594, 42] width 121 height 30
click at [545, 36] on span "Cartridges & Accessories" at bounding box center [594, 42] width 99 height 30
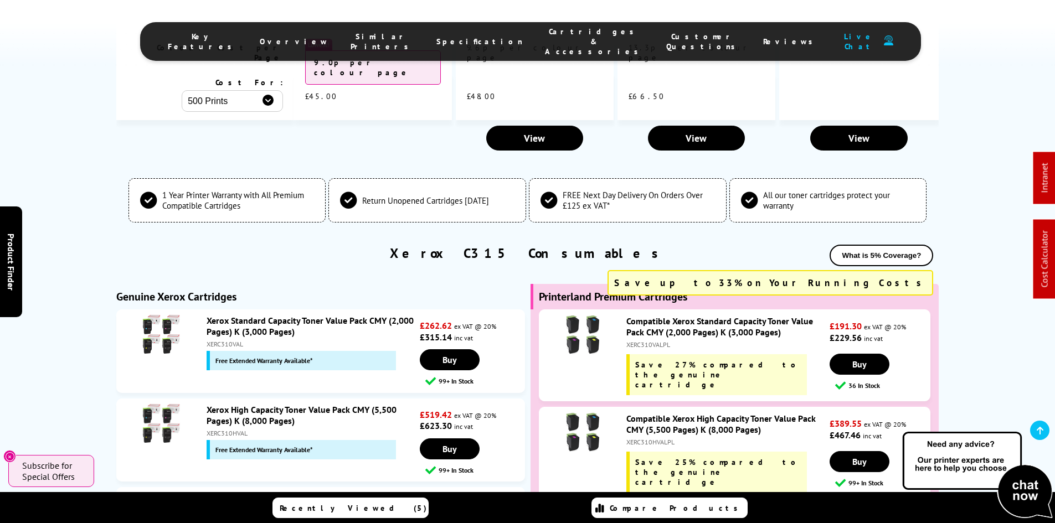
scroll to position [3959, 0]
